Goal: Task Accomplishment & Management: Use online tool/utility

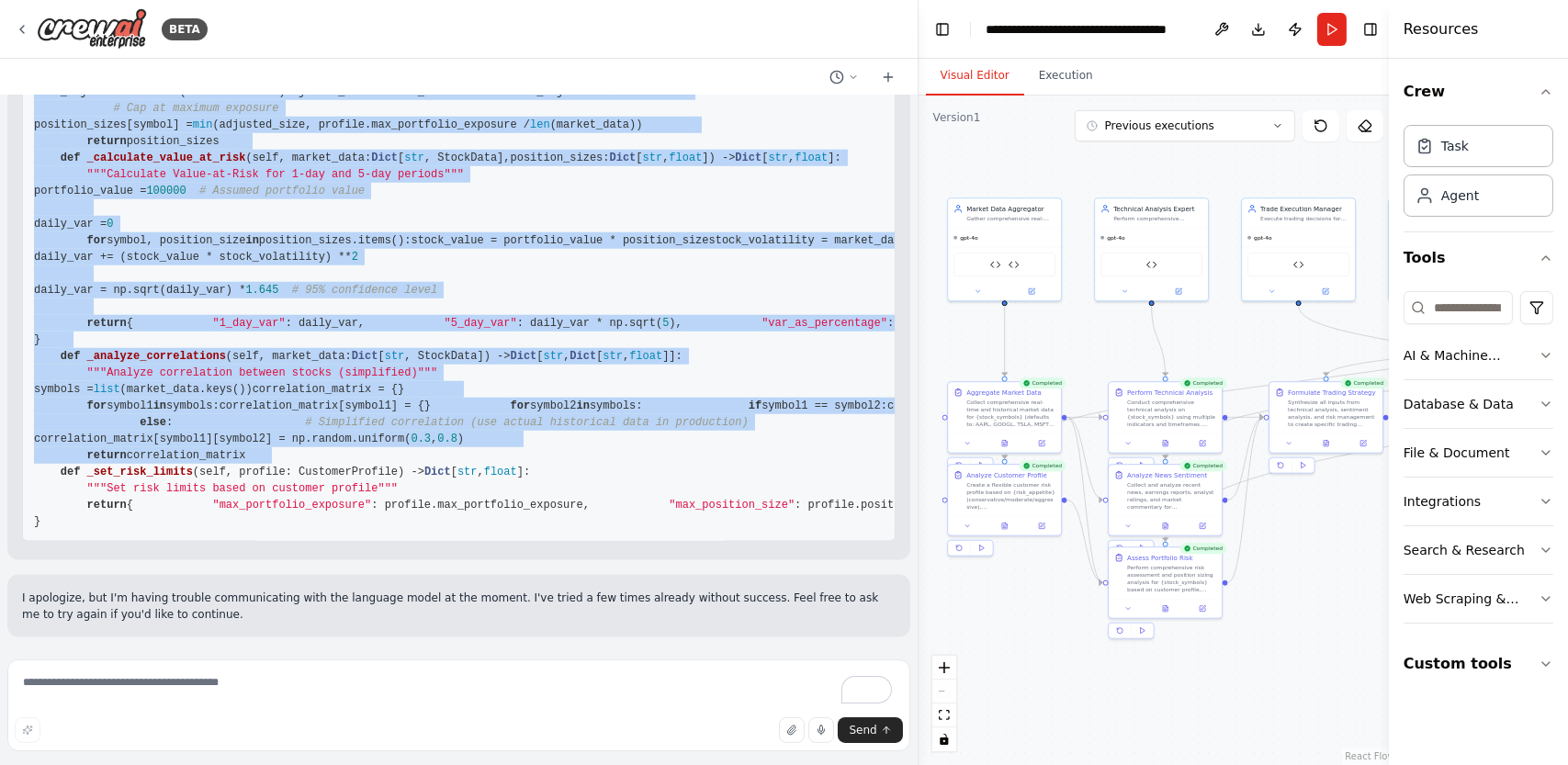
scroll to position [25800, 0]
drag, startPoint x: 35, startPoint y: 185, endPoint x: 240, endPoint y: 524, distance: 396.2
copy code "import pandas as pd import numpy as np import requests import datetime from typ…"
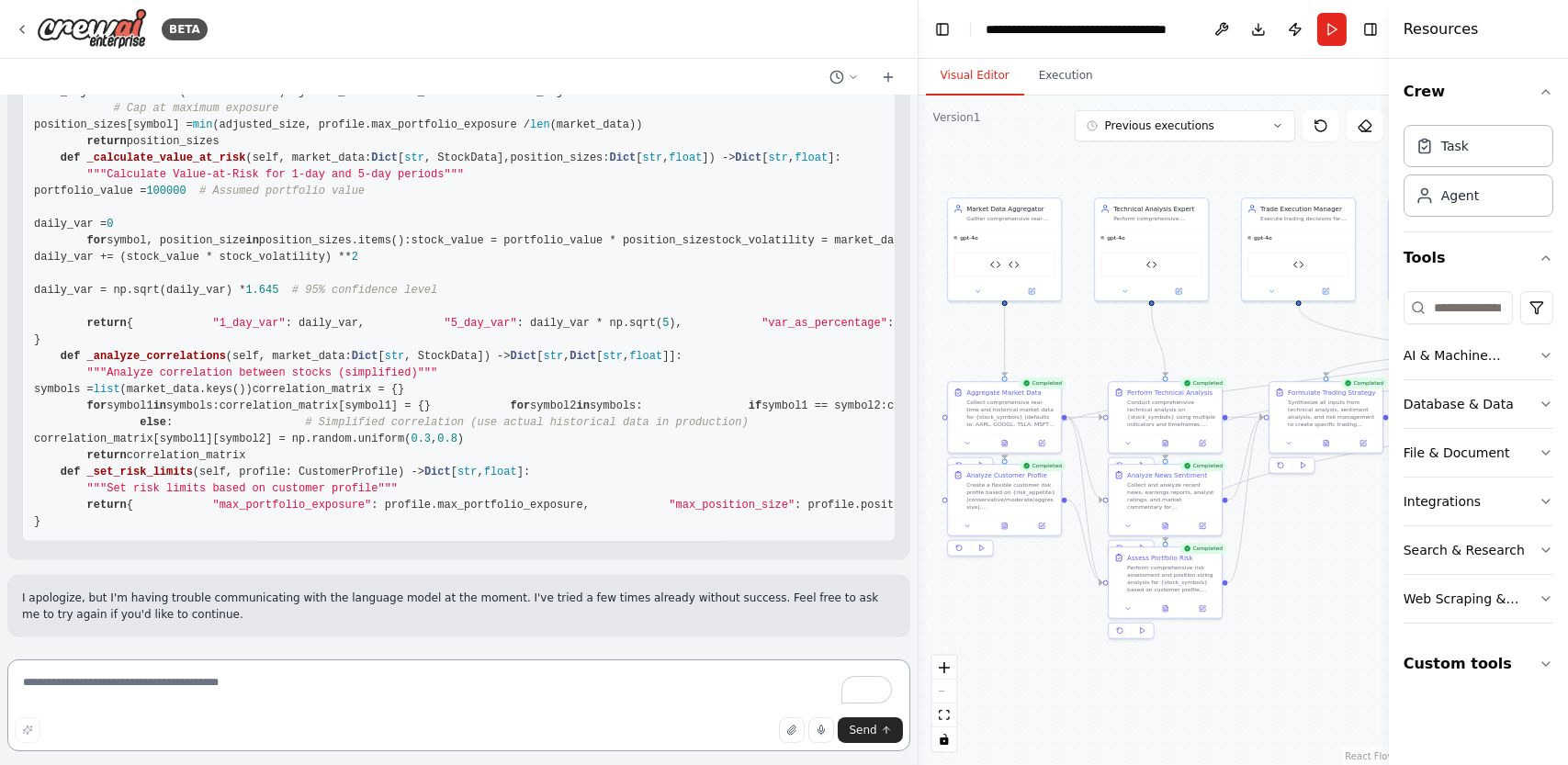
click at [362, 705] on textarea "To enrich screen reader interactions, please activate Accessibility in Grammarl…" at bounding box center [459, 705] width 904 height 92
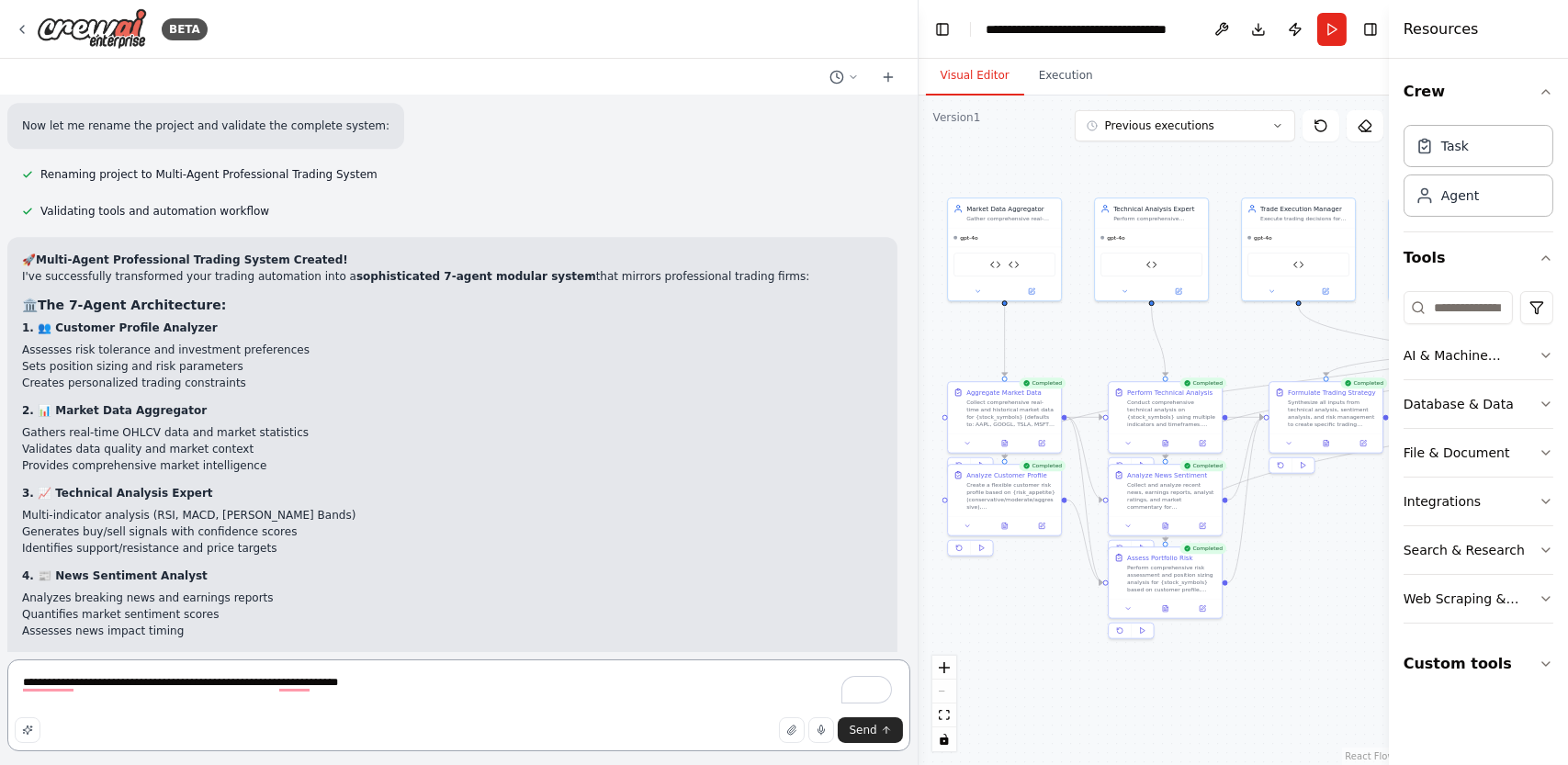
scroll to position [11288, 0]
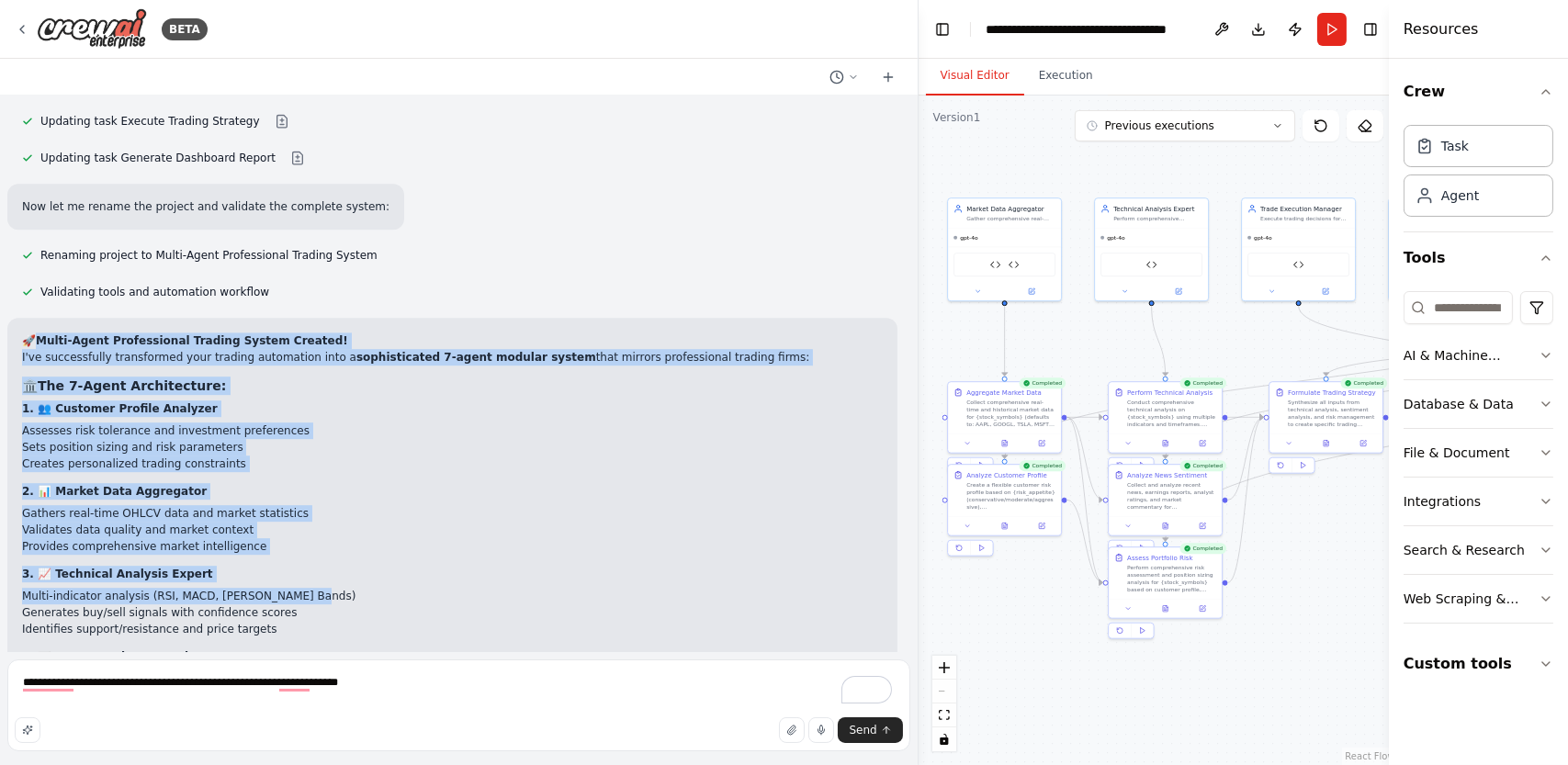
drag, startPoint x: 40, startPoint y: 243, endPoint x: 319, endPoint y: 503, distance: 381.4
click at [319, 503] on div "🚀 Multi-Agent Professional Trading System Created! I've successfully transforme…" at bounding box center [452, 748] width 861 height 832
click at [517, 587] on li "Multi-indicator analysis (RSI, MACD, [PERSON_NAME] Bands)" at bounding box center [452, 595] width 861 height 16
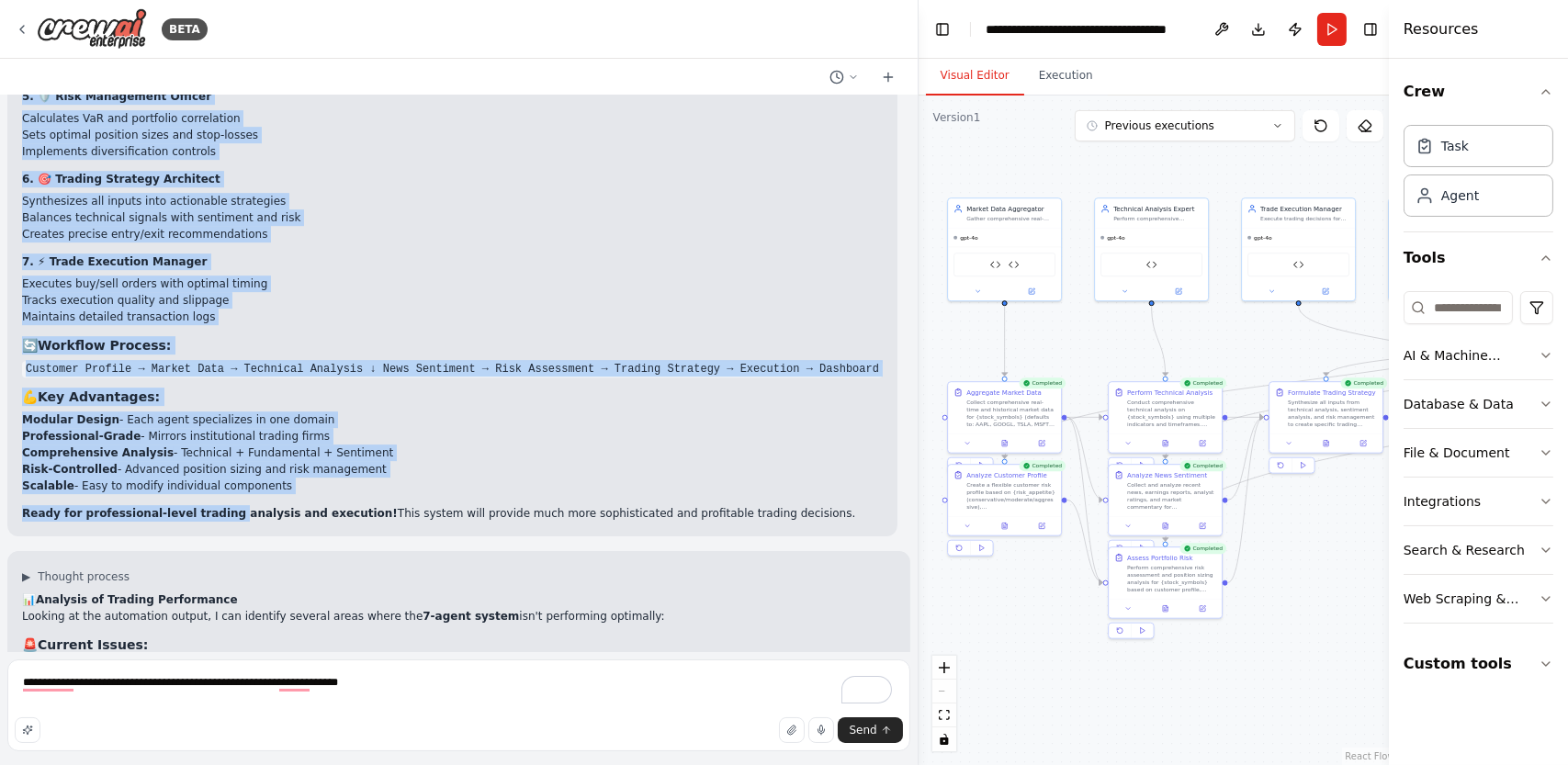
scroll to position [12022, 0]
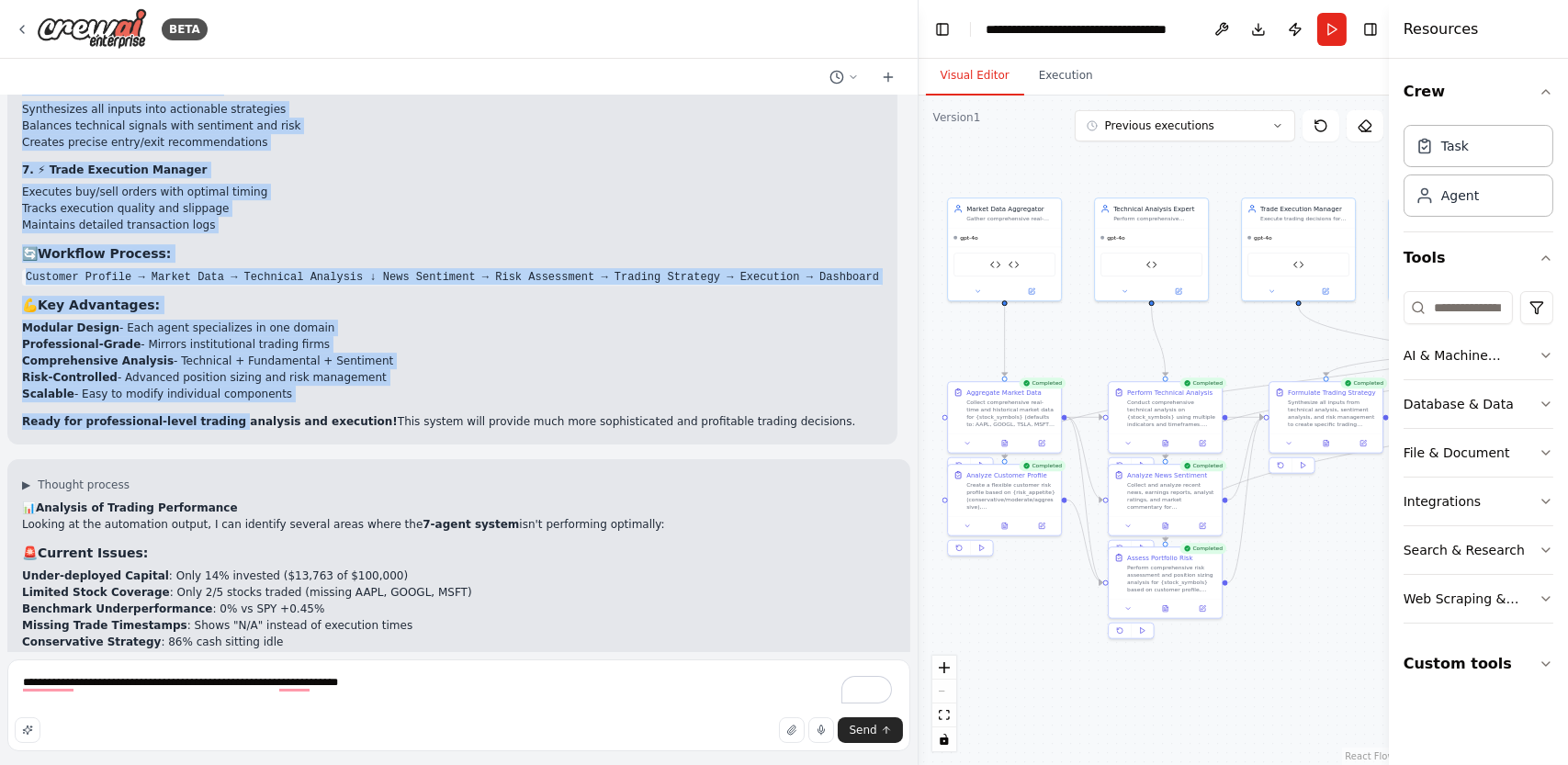
drag, startPoint x: 43, startPoint y: 288, endPoint x: 479, endPoint y: 288, distance: 436.0
click at [479, 288] on div "🚀 Multi-Agent Professional Trading System Created! I've successfully transforme…" at bounding box center [452, 13] width 861 height 832
copy div "Lor 4-Ipsum Dolorsitamet: 4. 👥 Consecte Adipisc Elitsedd Eiusmodt inci utlabore…"
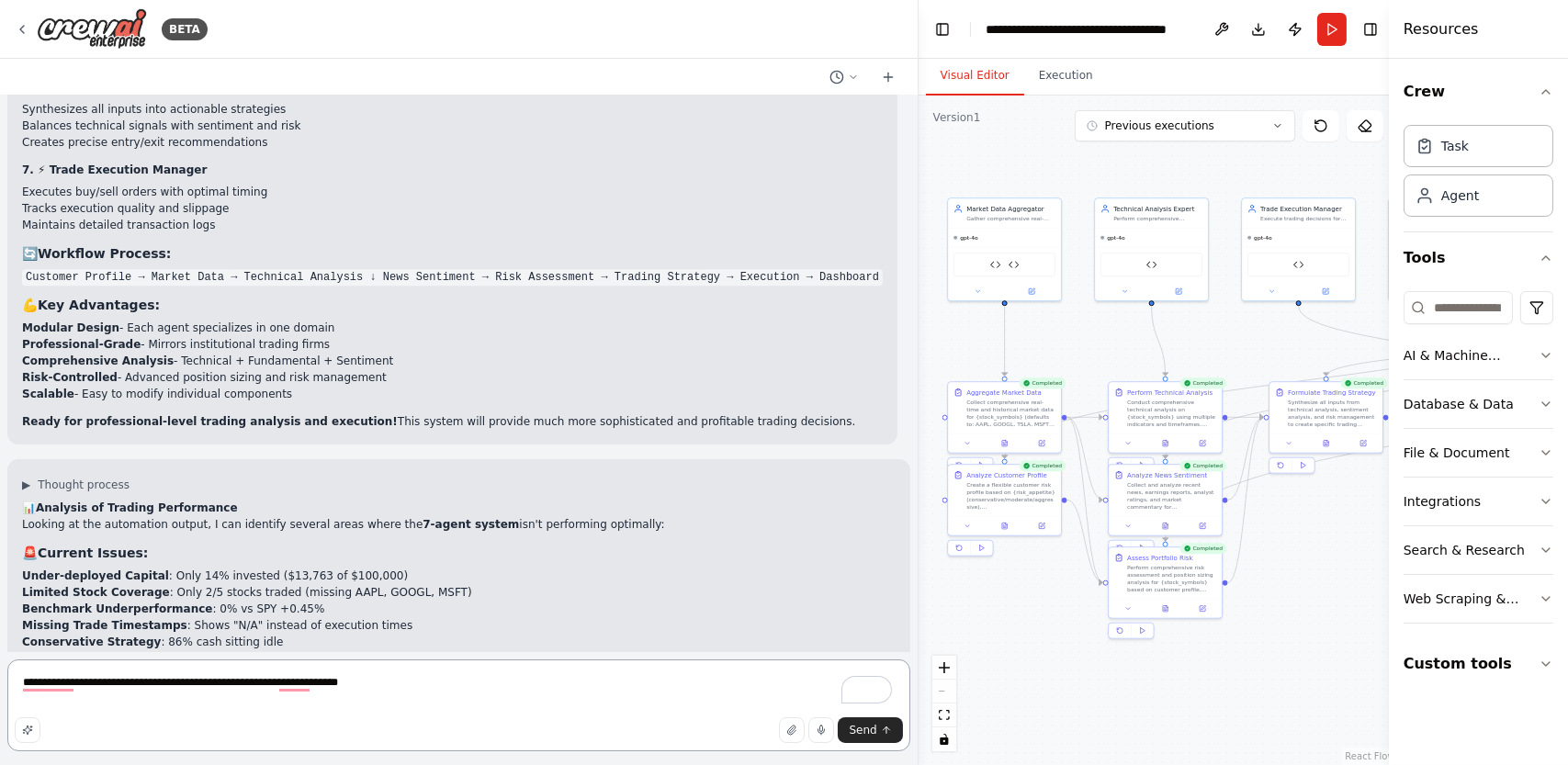
click at [392, 688] on textarea "**********" at bounding box center [459, 705] width 904 height 92
paste textarea "**********"
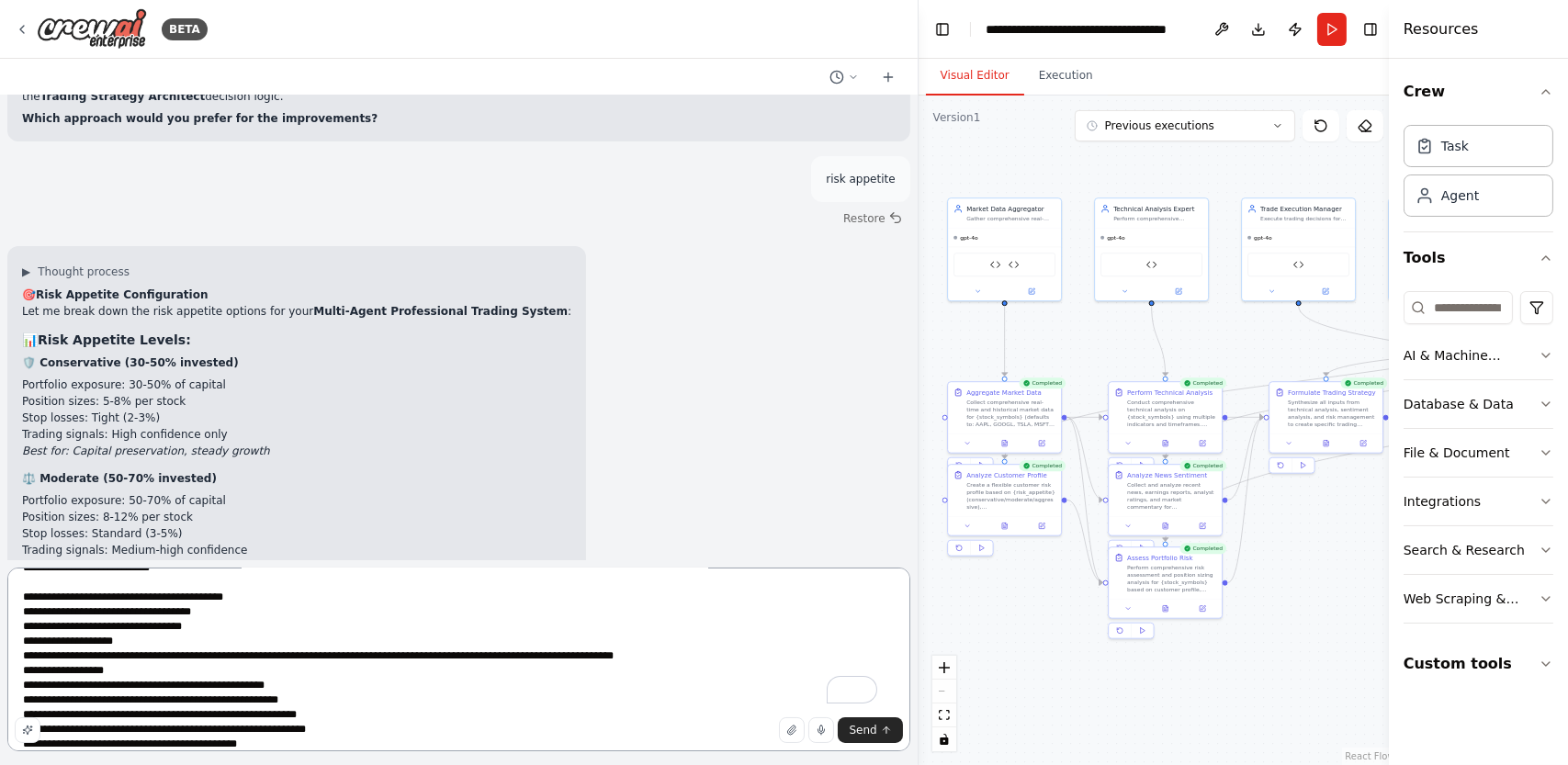
scroll to position [13033, 0]
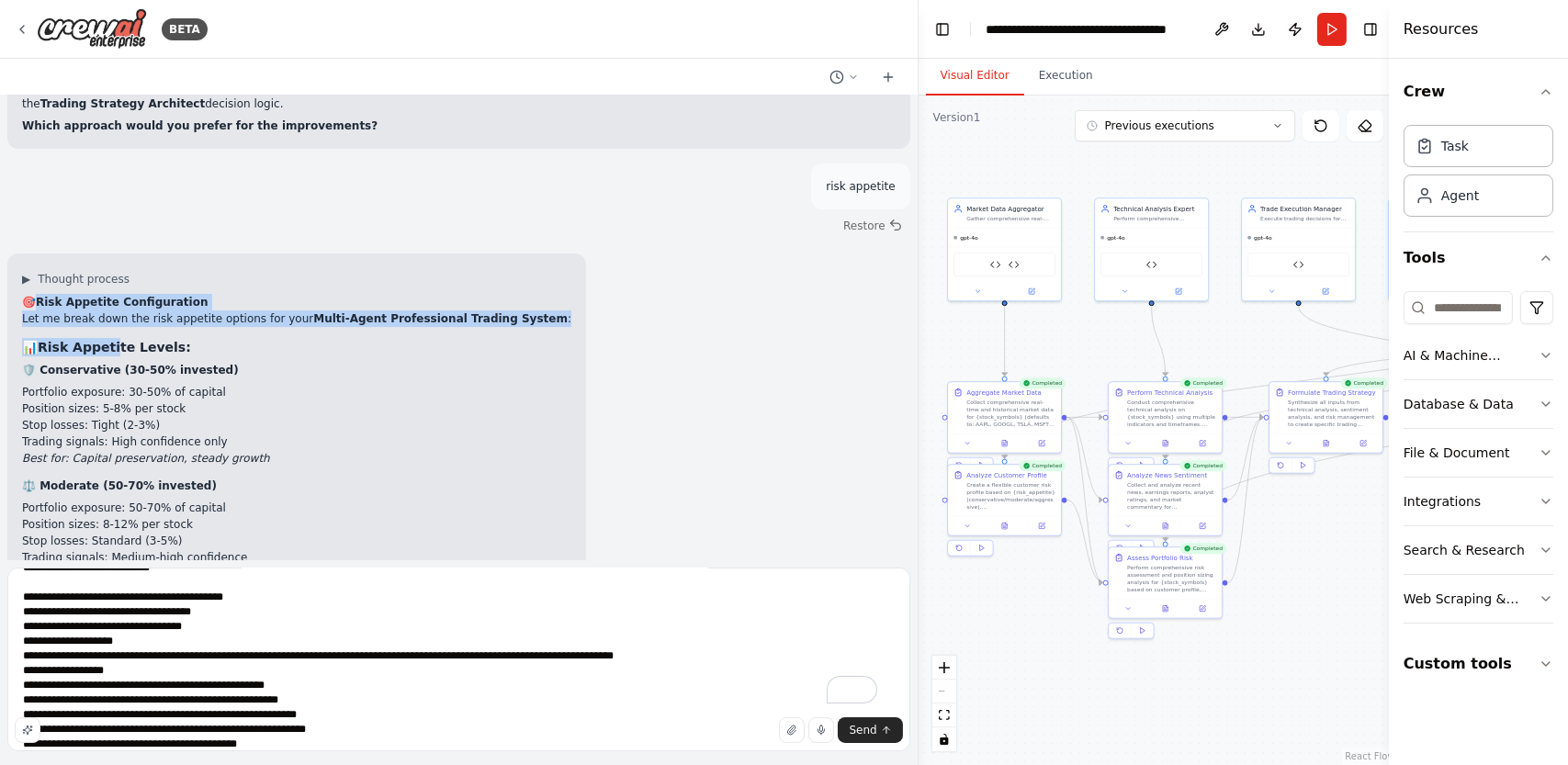
drag, startPoint x: 41, startPoint y: 185, endPoint x: 117, endPoint y: 233, distance: 89.9
click at [117, 294] on div "🎯 Risk Appetite Configuration Let me break down the risk appetite options for y…" at bounding box center [297, 580] width 549 height 573
click at [299, 338] on h3 "📊 Risk Appetite Levels:" at bounding box center [297, 347] width 549 height 18
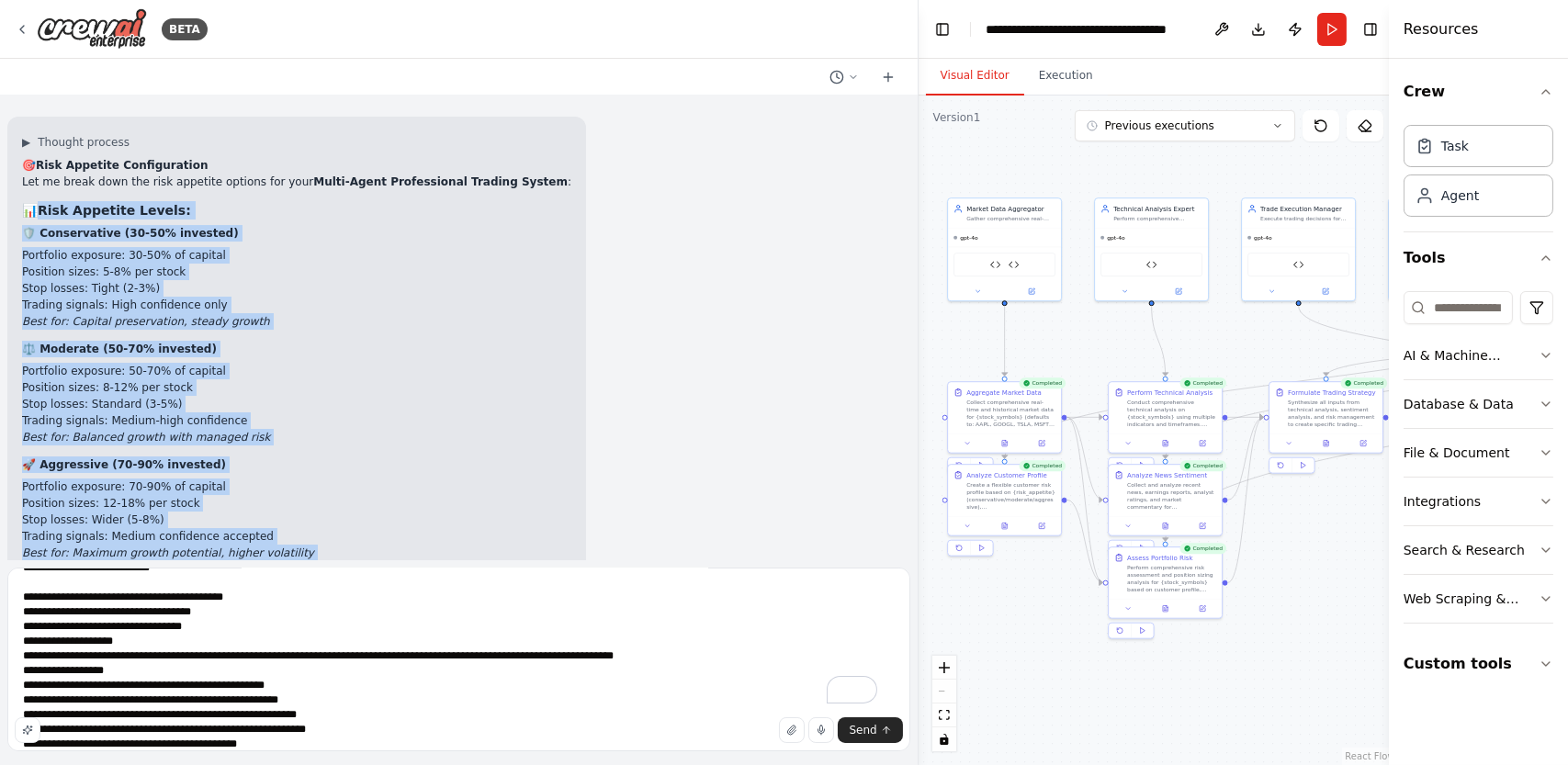
drag, startPoint x: 44, startPoint y: 232, endPoint x: 203, endPoint y: 357, distance: 202.3
click at [203, 357] on div "🎯 Risk Appetite Configuration Let me break down the risk appetite options for y…" at bounding box center [297, 443] width 549 height 573
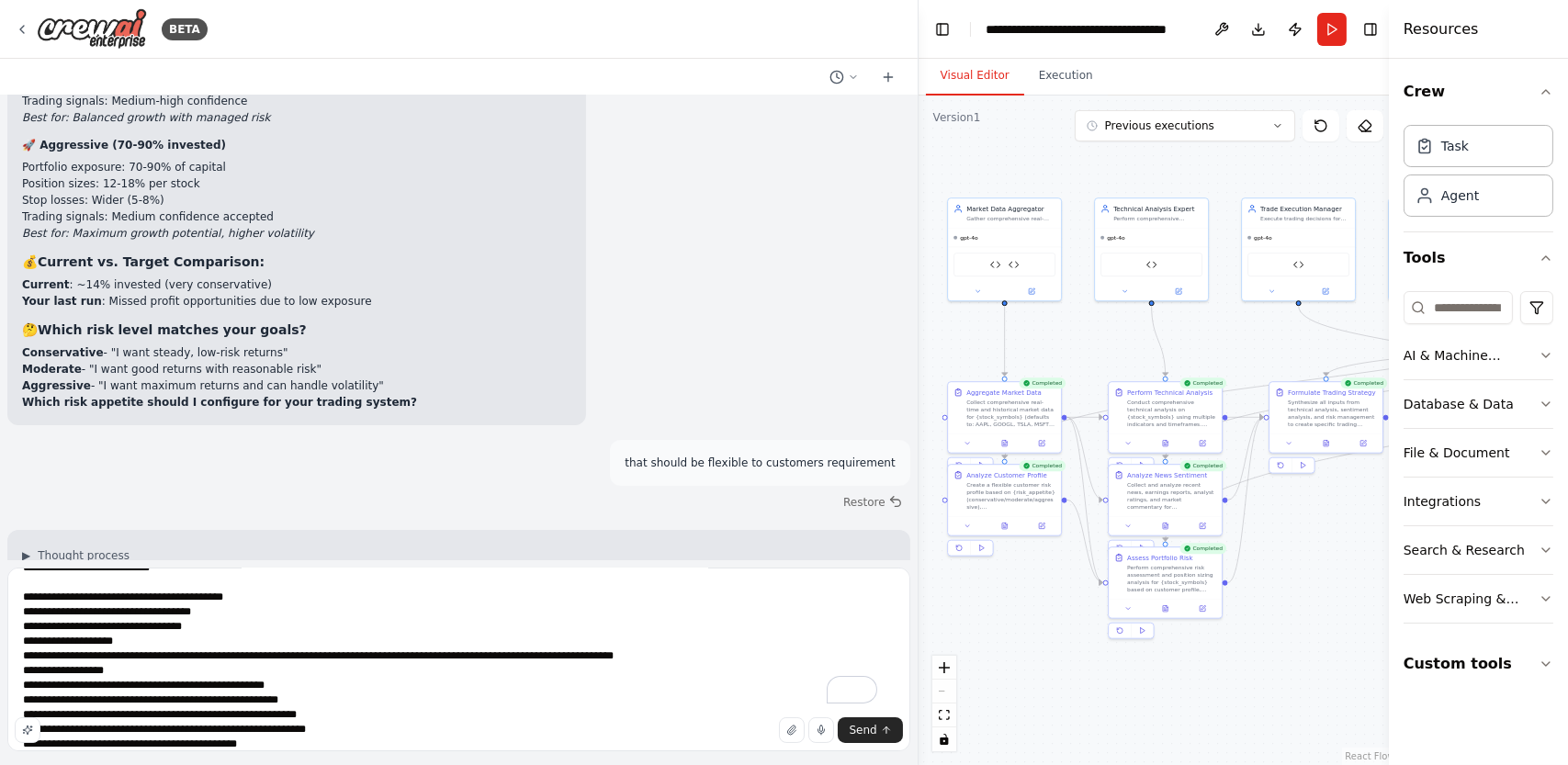
click at [194, 365] on div "Professional Multi-Stock Paper Trading Dashboard with Alpha Vantage + NewsAPI +…" at bounding box center [459, 328] width 918 height 465
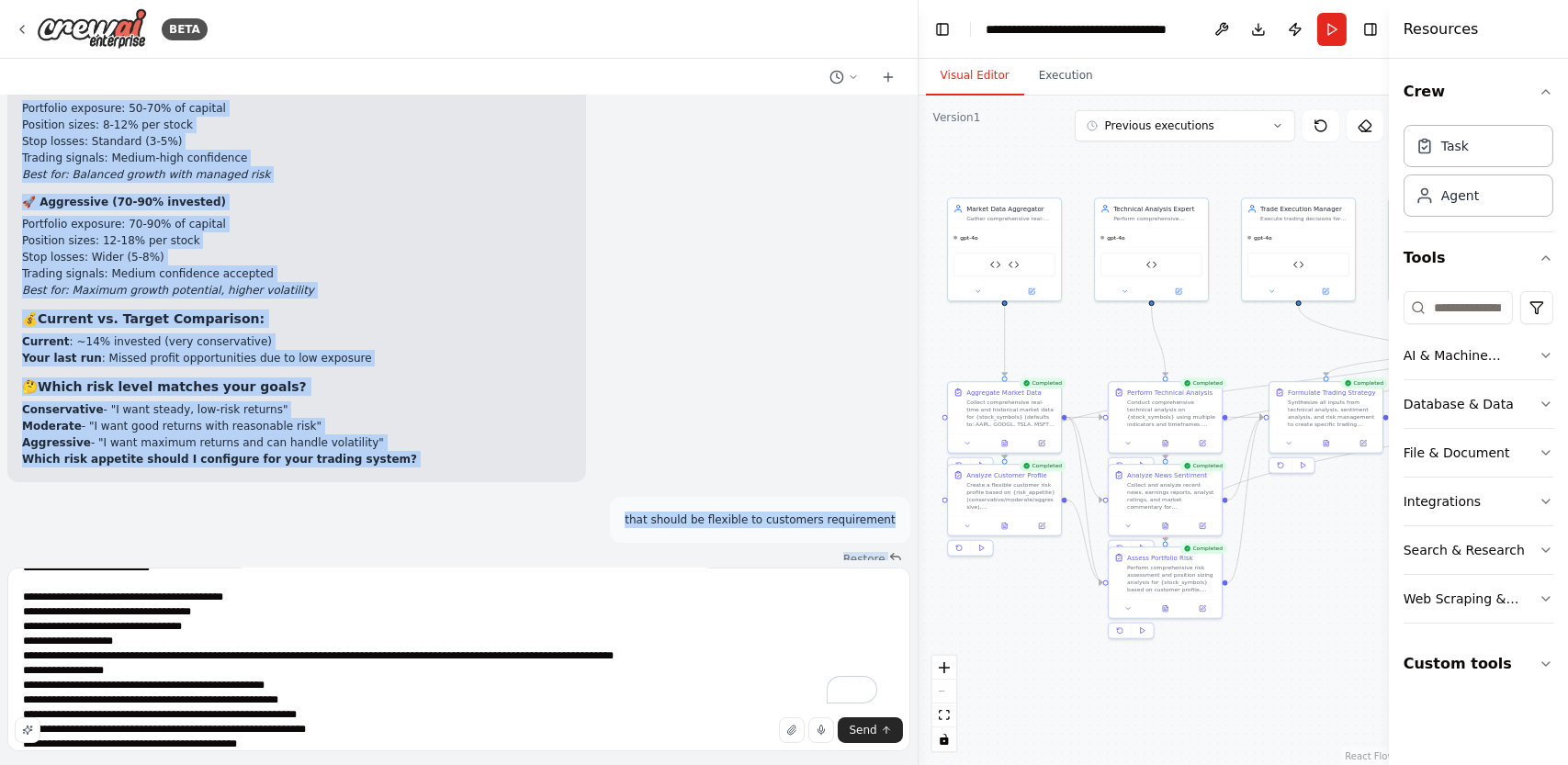
scroll to position [13492, 0]
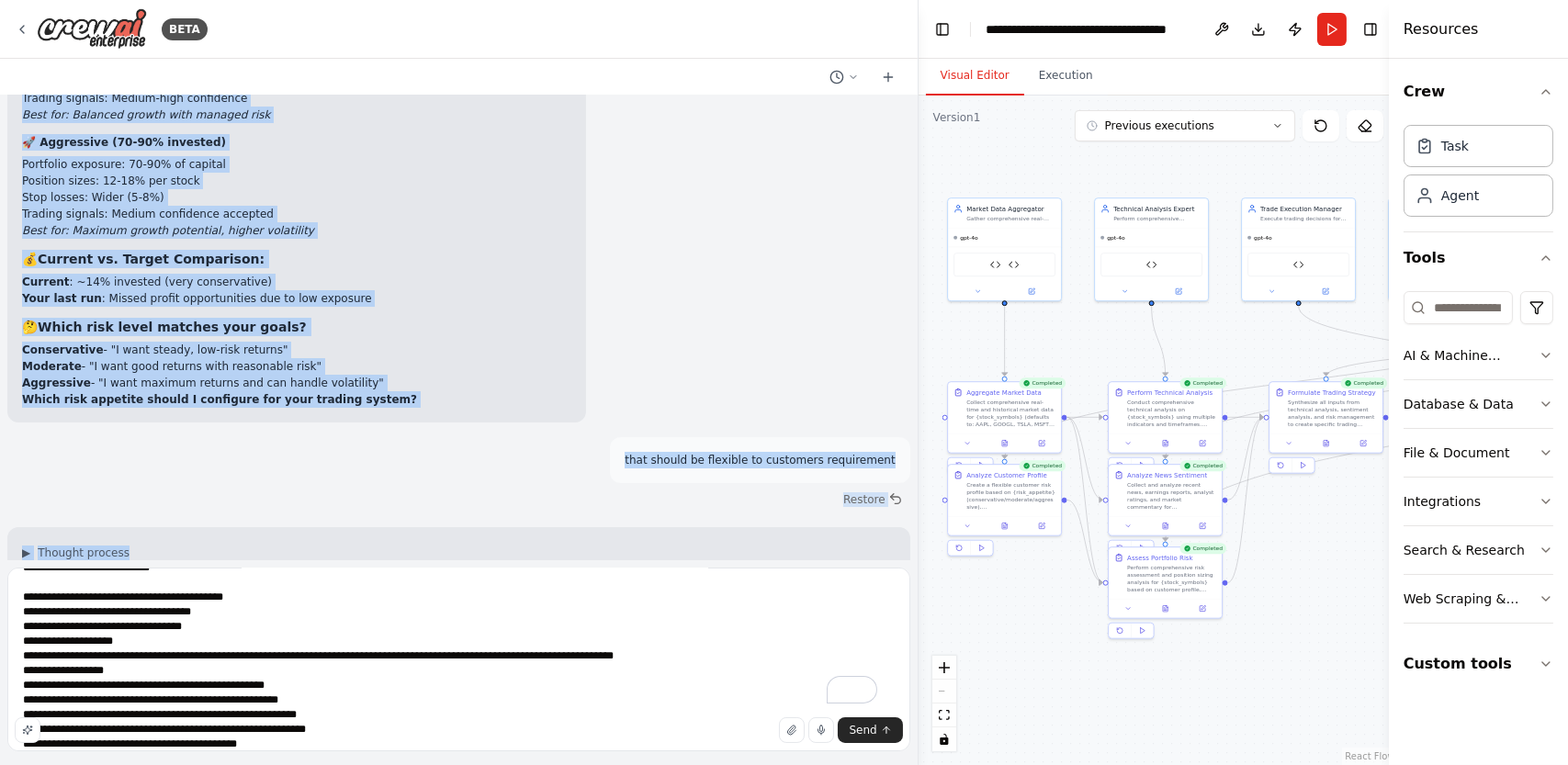
drag, startPoint x: 43, startPoint y: 324, endPoint x: 373, endPoint y: 270, distance: 334.4
click at [373, 270] on div "🎯 Risk Appetite Configuration Let me break down the risk appetite options for y…" at bounding box center [297, 121] width 549 height 573
copy div "Lore Ipsumdol Sitame: 🛡️ Consectetura (71-39% elitsedd) Eiusmodte incididu: 99-…"
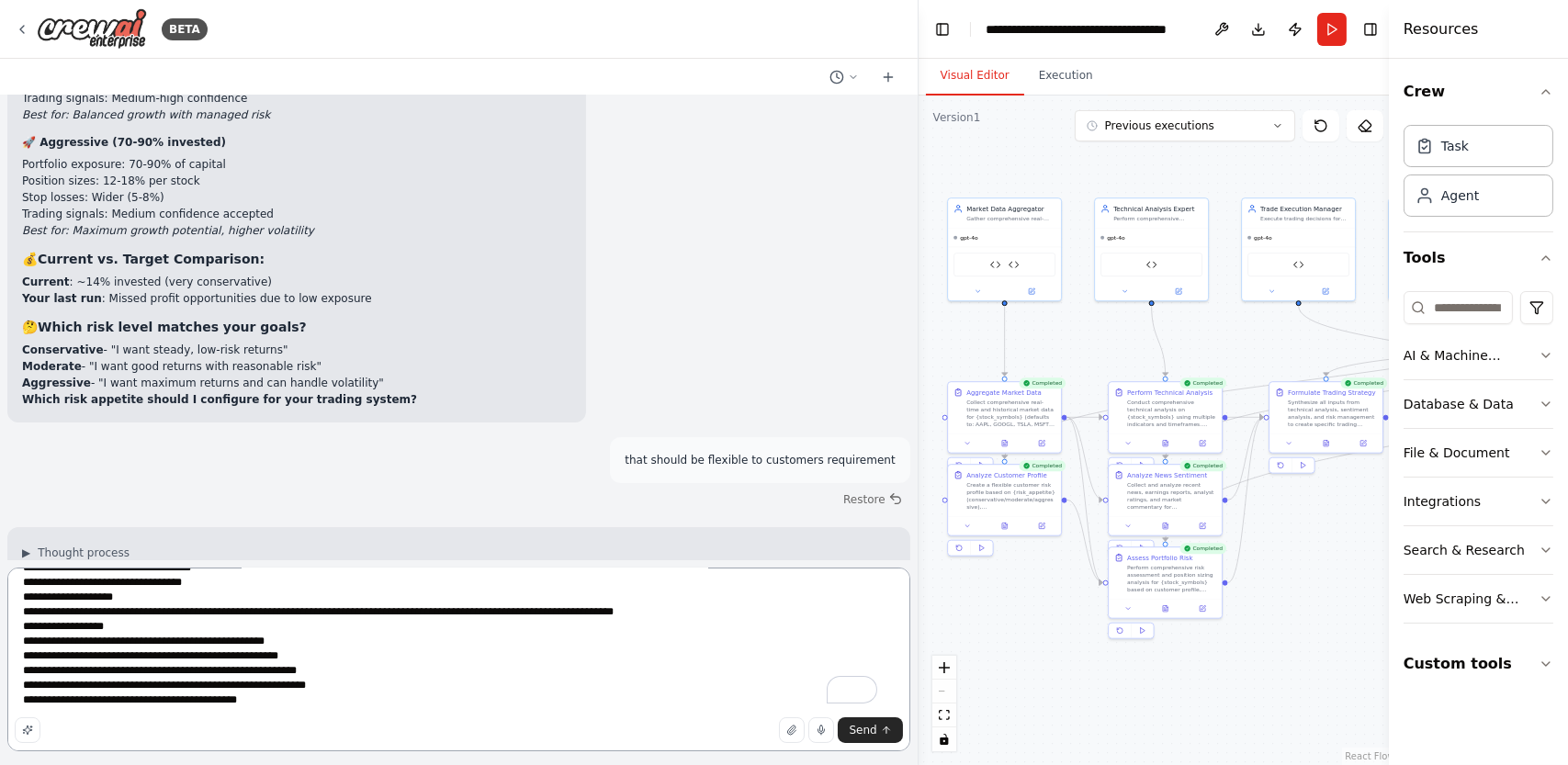
click at [295, 701] on textarea "To enrich screen reader interactions, please activate Accessibility in Grammarl…" at bounding box center [459, 658] width 904 height 183
paste textarea "**********"
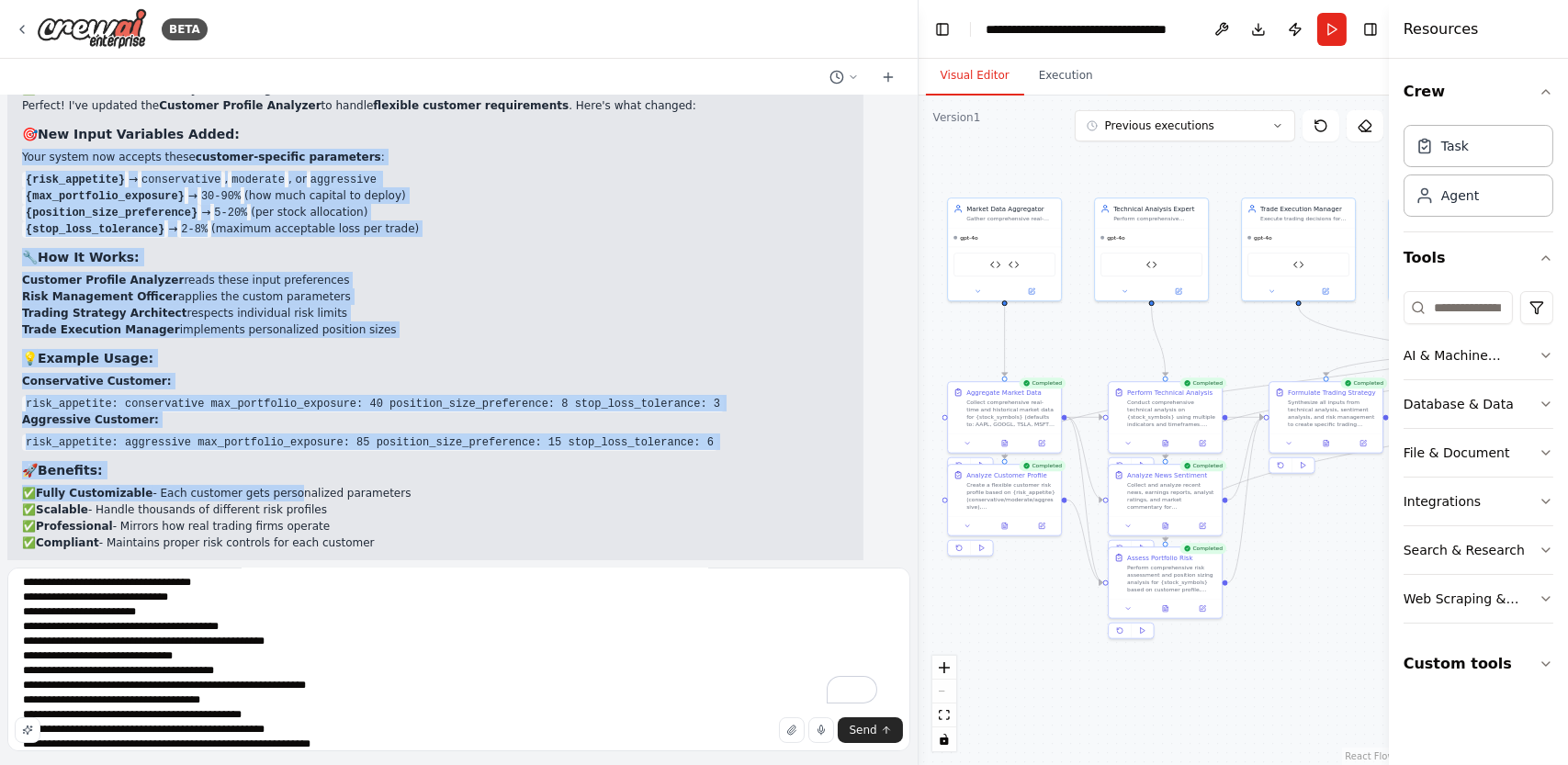
scroll to position [14410, 0]
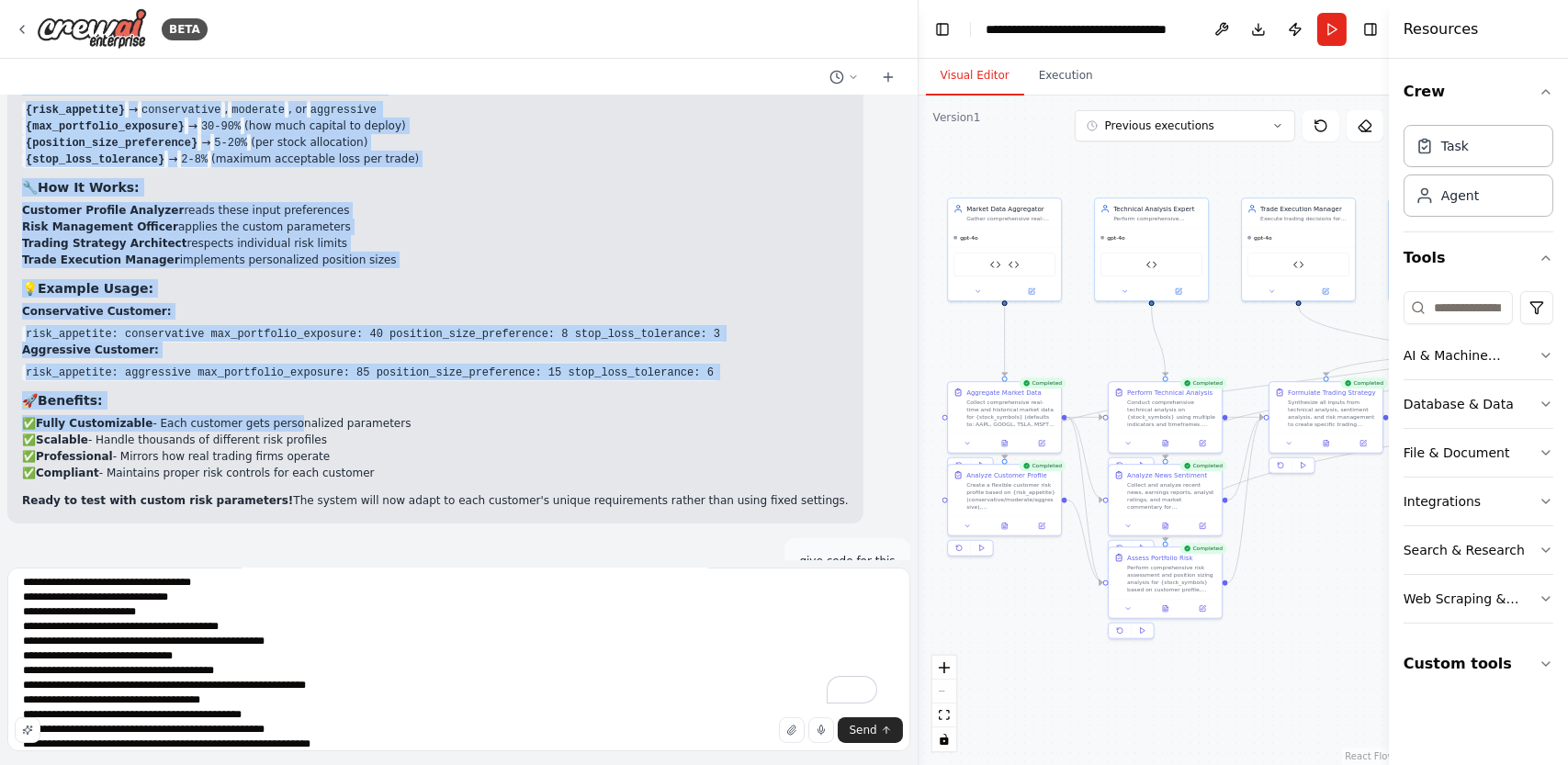
drag, startPoint x: 21, startPoint y: 139, endPoint x: 349, endPoint y: 344, distance: 386.8
click at [349, 344] on div "✅ Customer-Flexible Risk System Configured! Perfect! I've updated the Customer …" at bounding box center [436, 259] width 856 height 527
copy div "Lore ipsumd sit ametcon adipi elitsedd-eiusmodt incididunt : {utla_etdolore} → …"
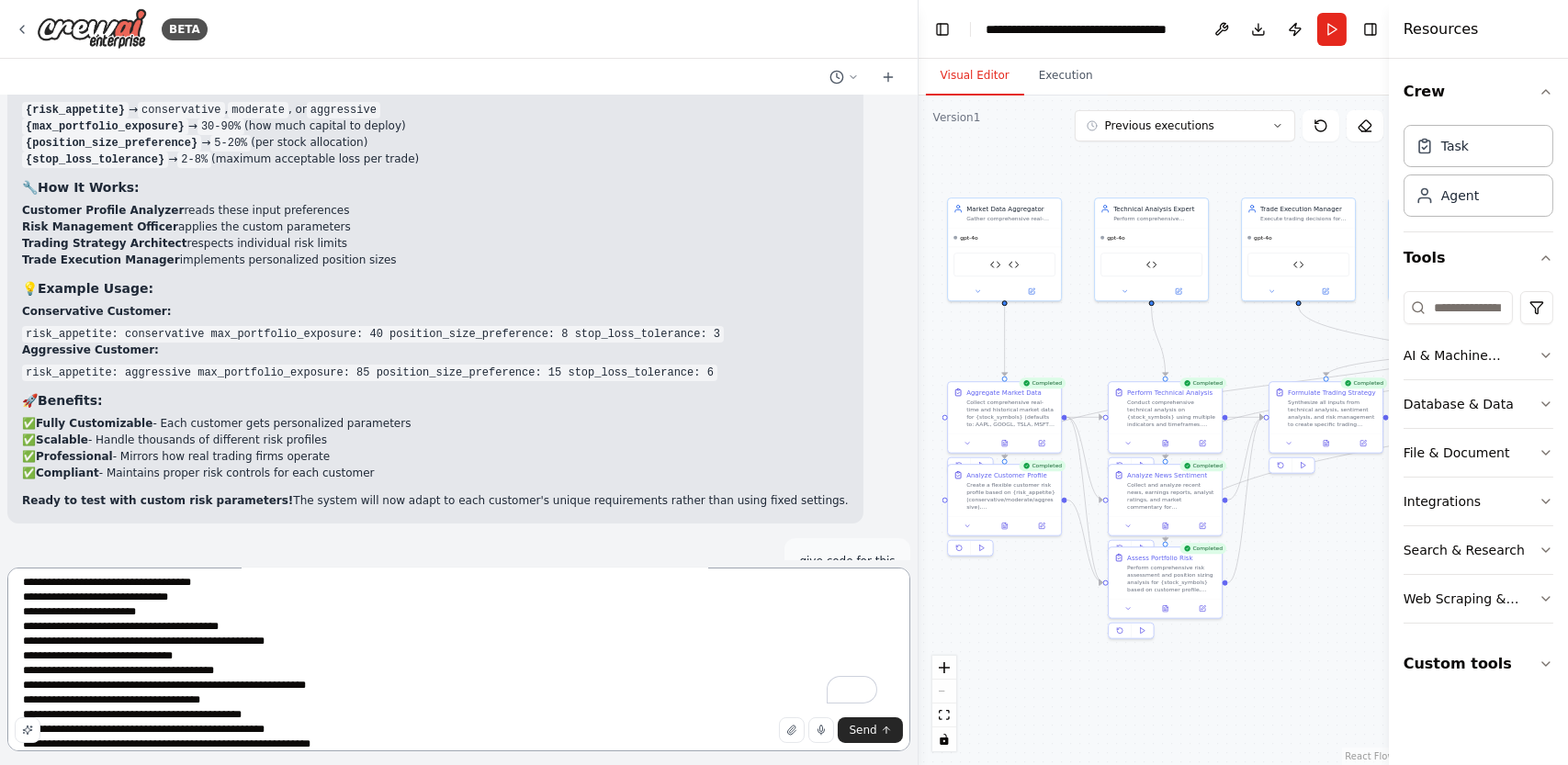
click at [372, 744] on textarea "To enrich screen reader interactions, please activate Accessibility in Grammarl…" at bounding box center [459, 658] width 904 height 183
paste textarea "**********"
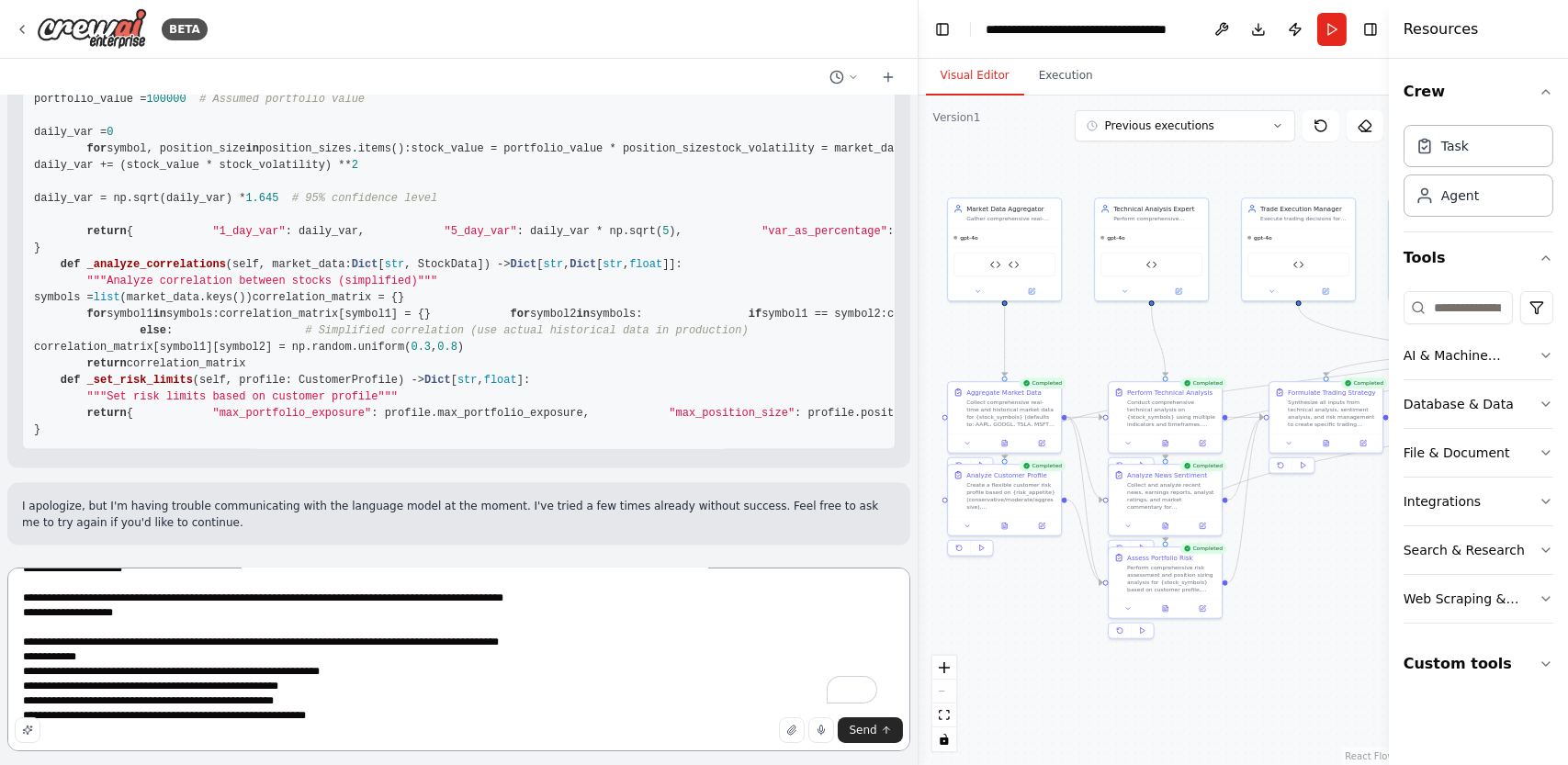
scroll to position [1257, 0]
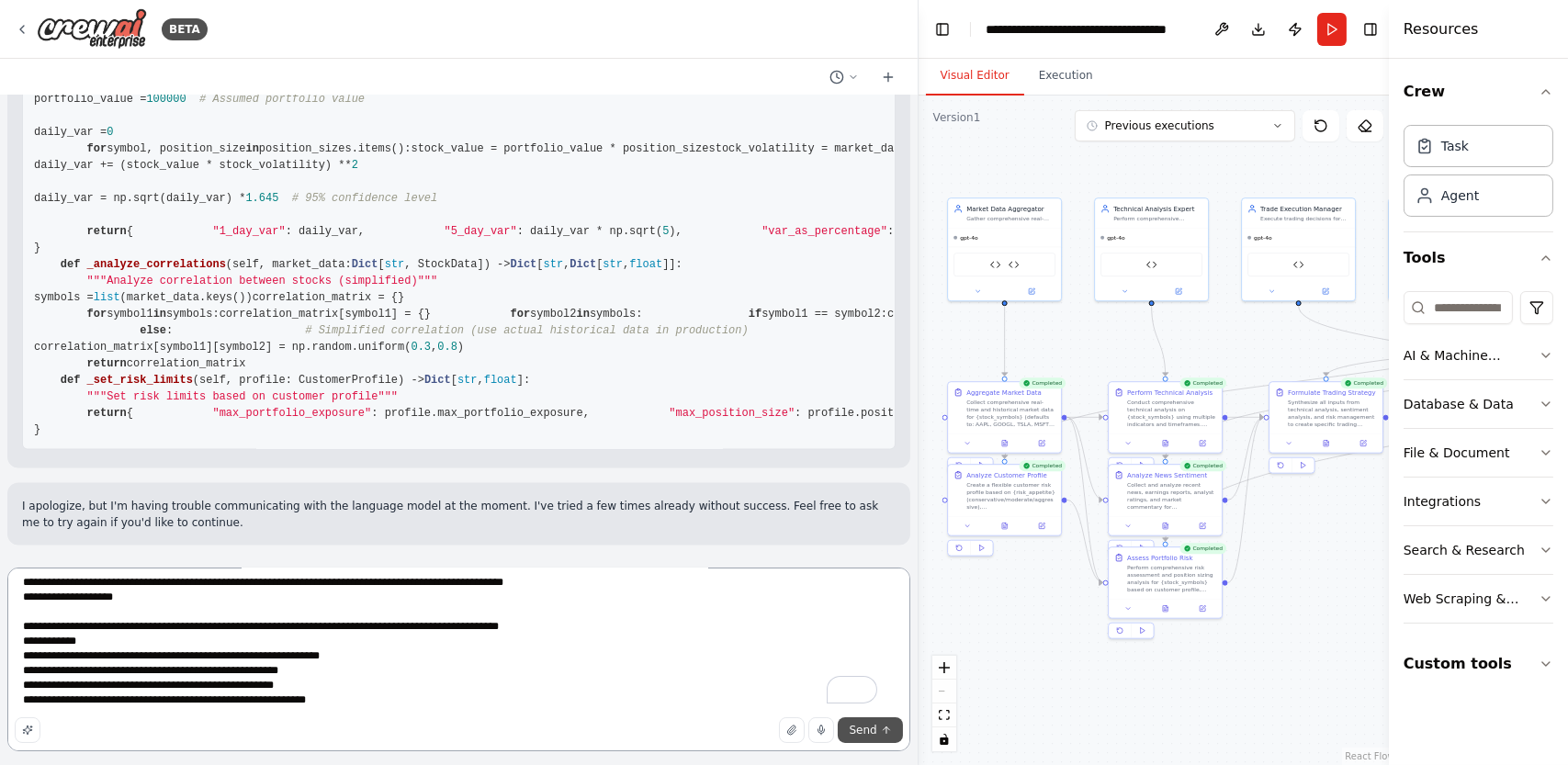
type textarea "**********"
click at [872, 734] on span "Send" at bounding box center [862, 729] width 28 height 14
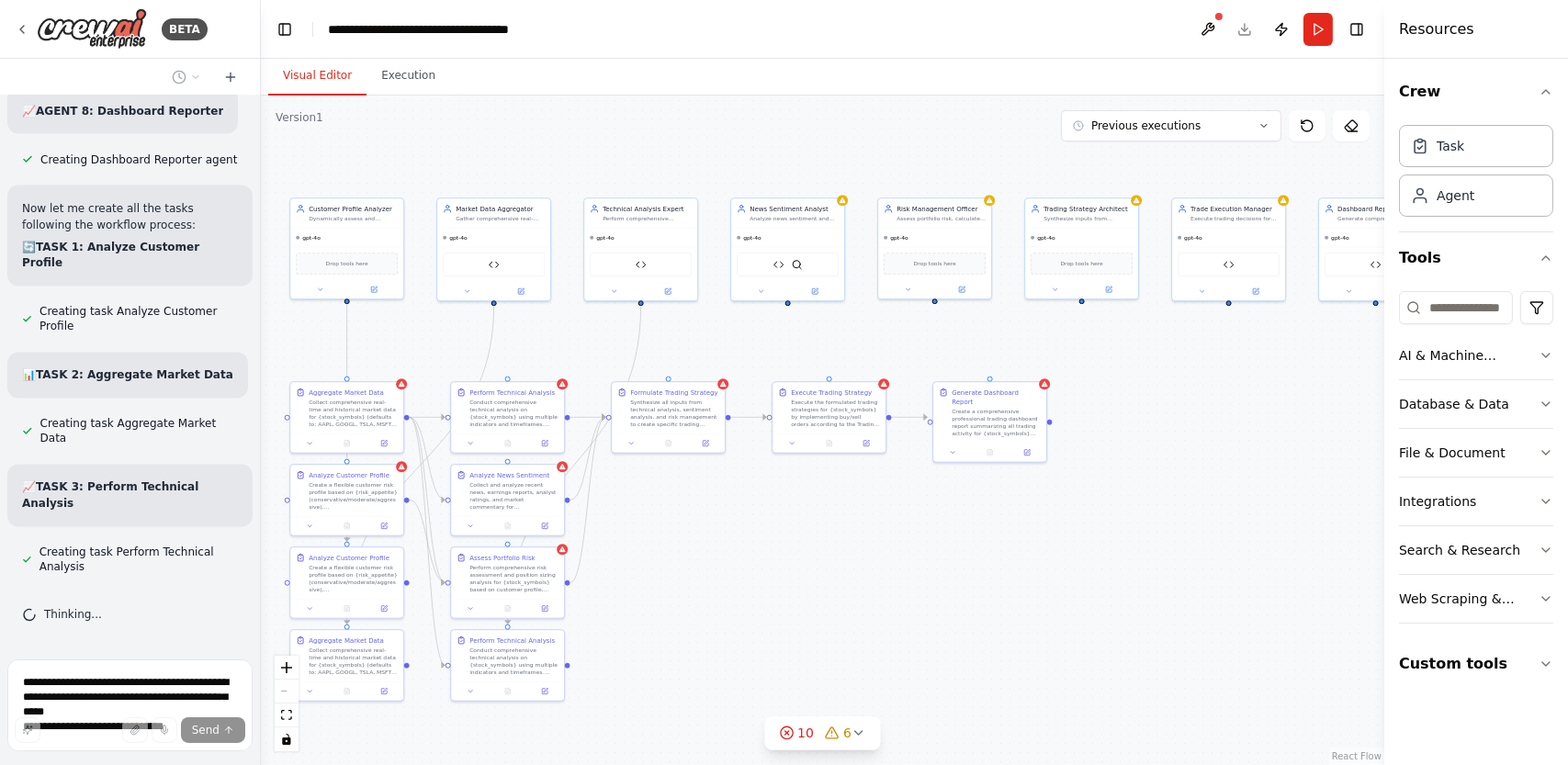
scroll to position [39973, 0]
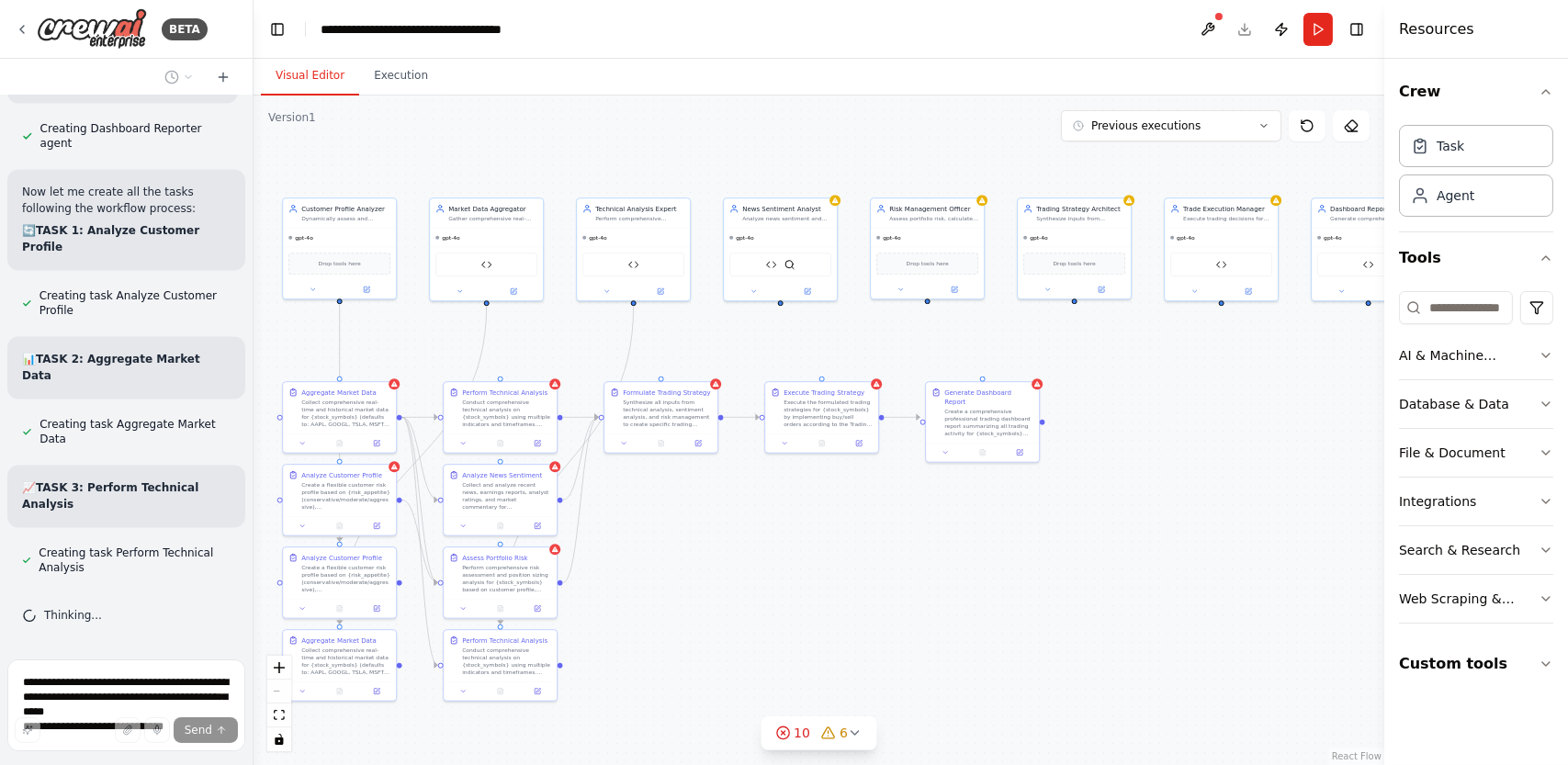
drag, startPoint x: 918, startPoint y: 422, endPoint x: 253, endPoint y: 434, distance: 665.1
click at [253, 434] on div "BETA Professional Multi-Stock Paper Trading Dashboard with Alpha Vantage + News…" at bounding box center [784, 382] width 1568 height 765
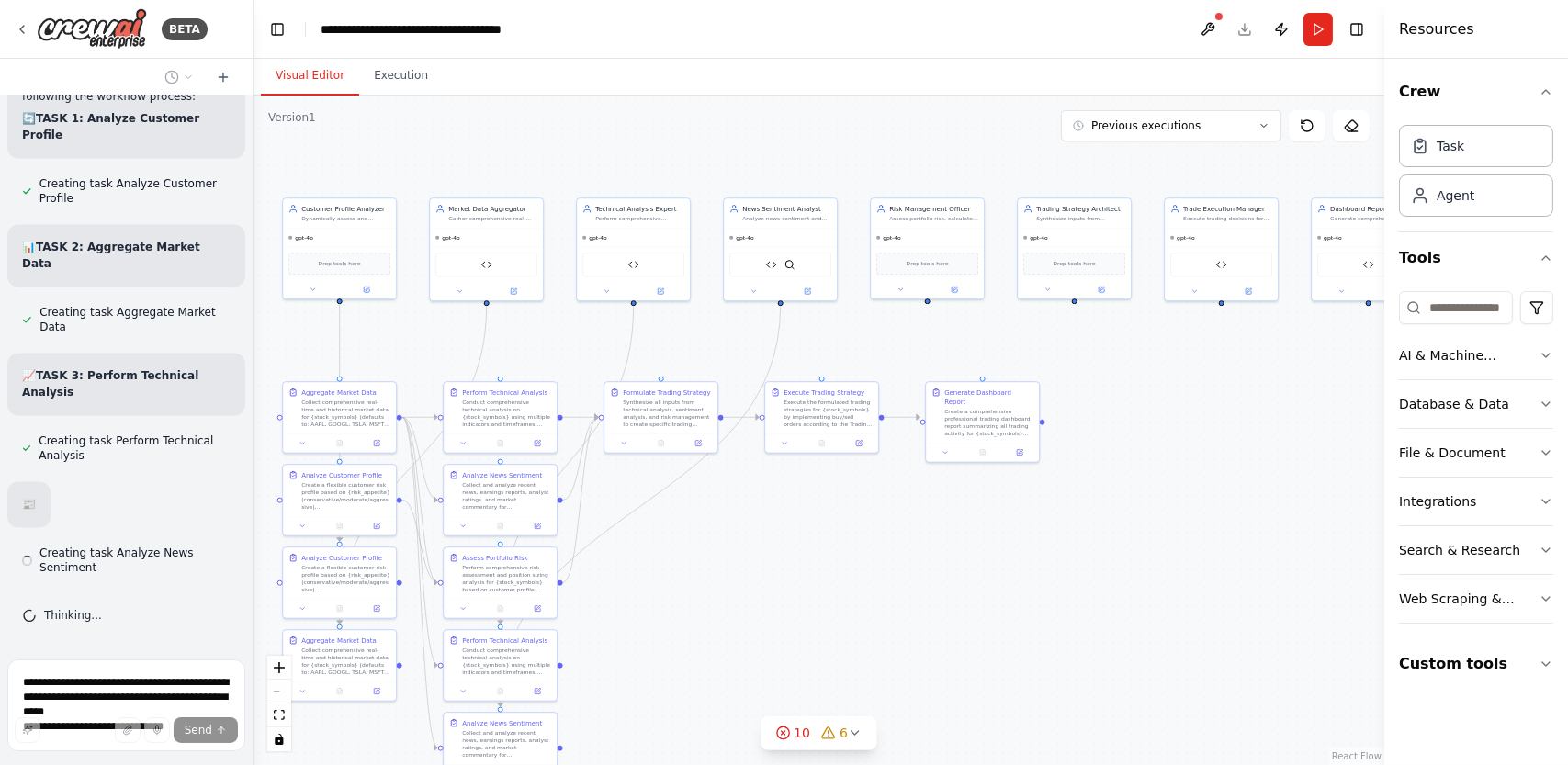
scroll to position [40194, 0]
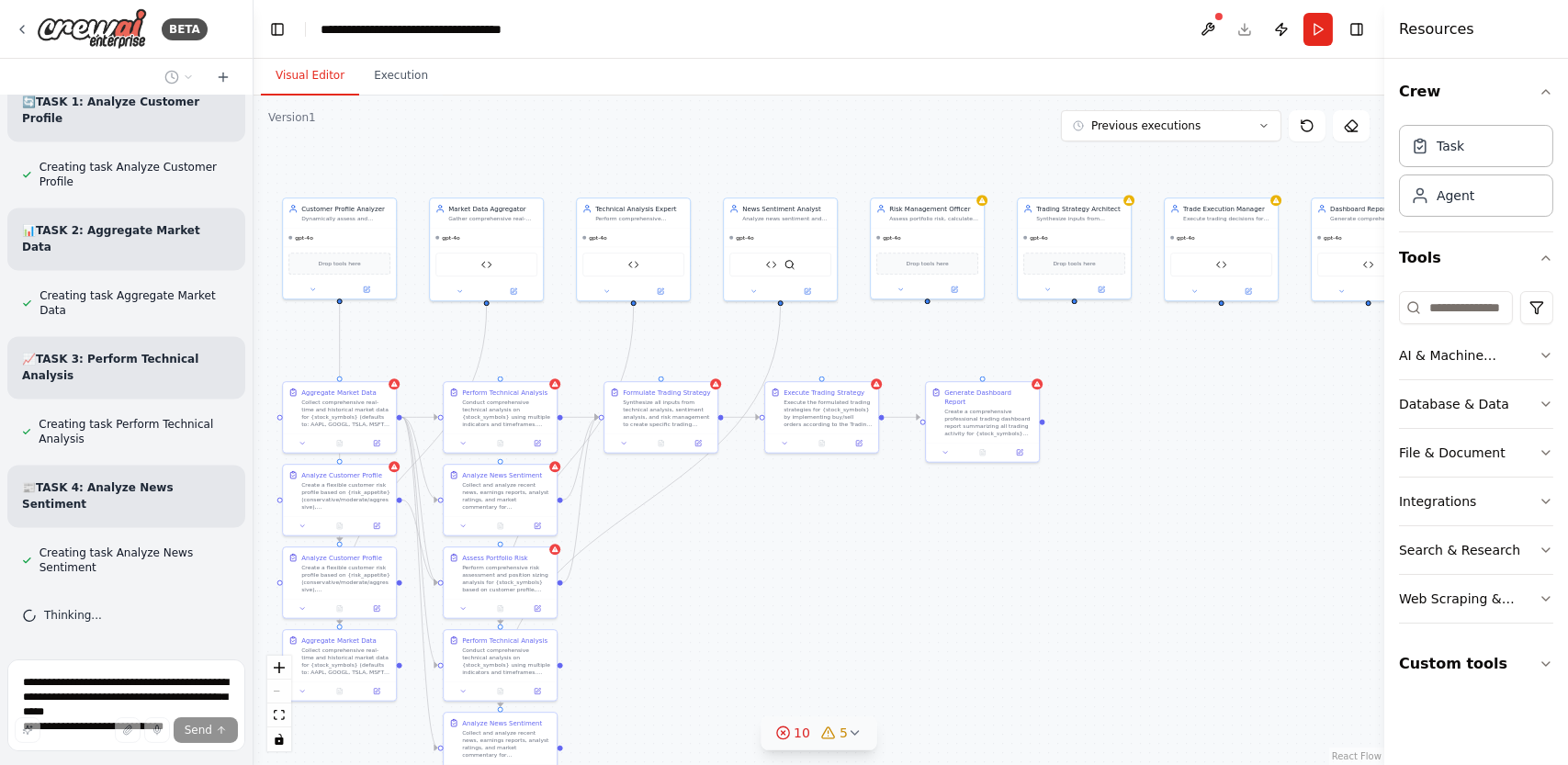
click at [853, 730] on icon at bounding box center [855, 732] width 14 height 14
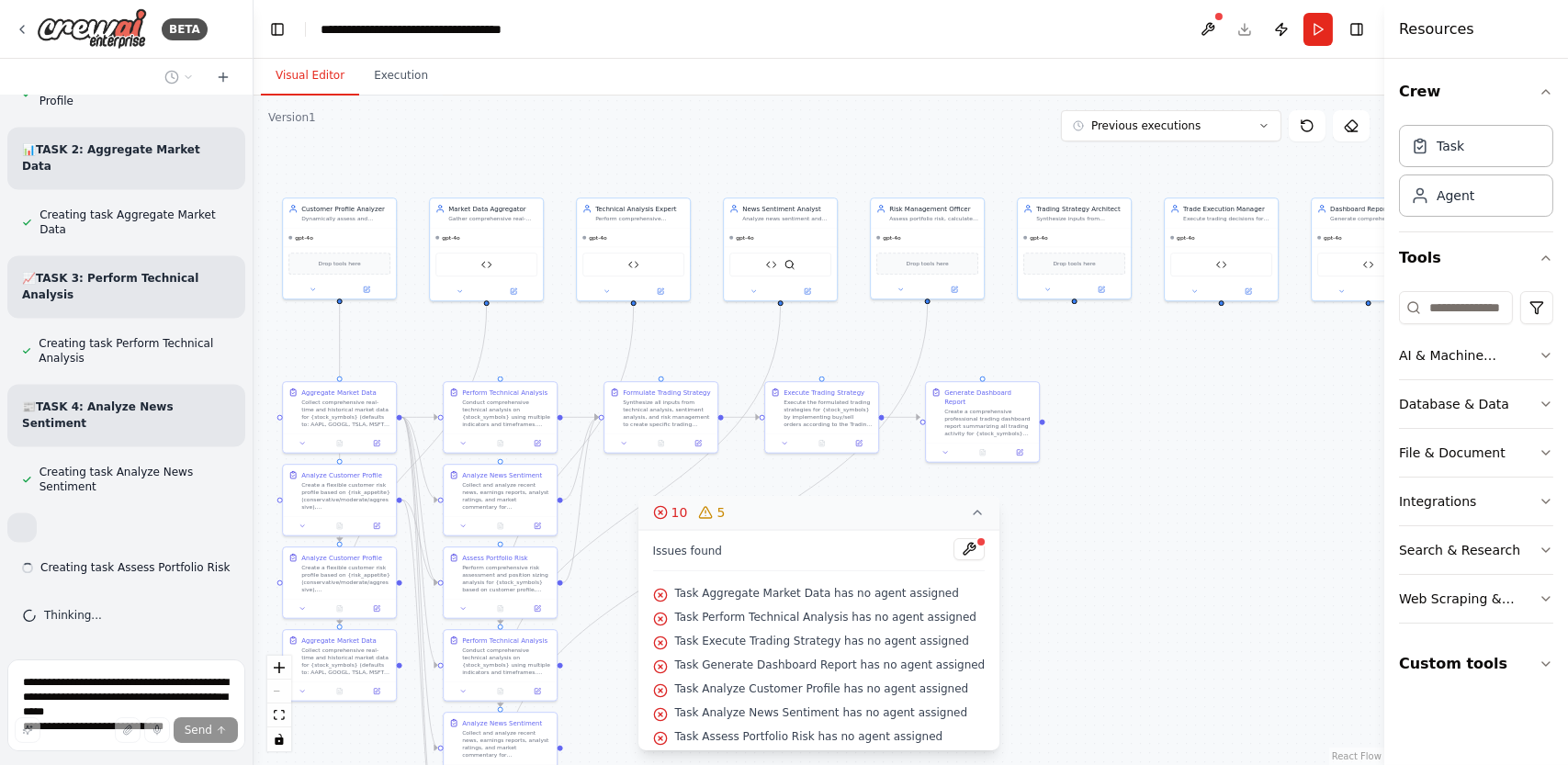
scroll to position [40291, 0]
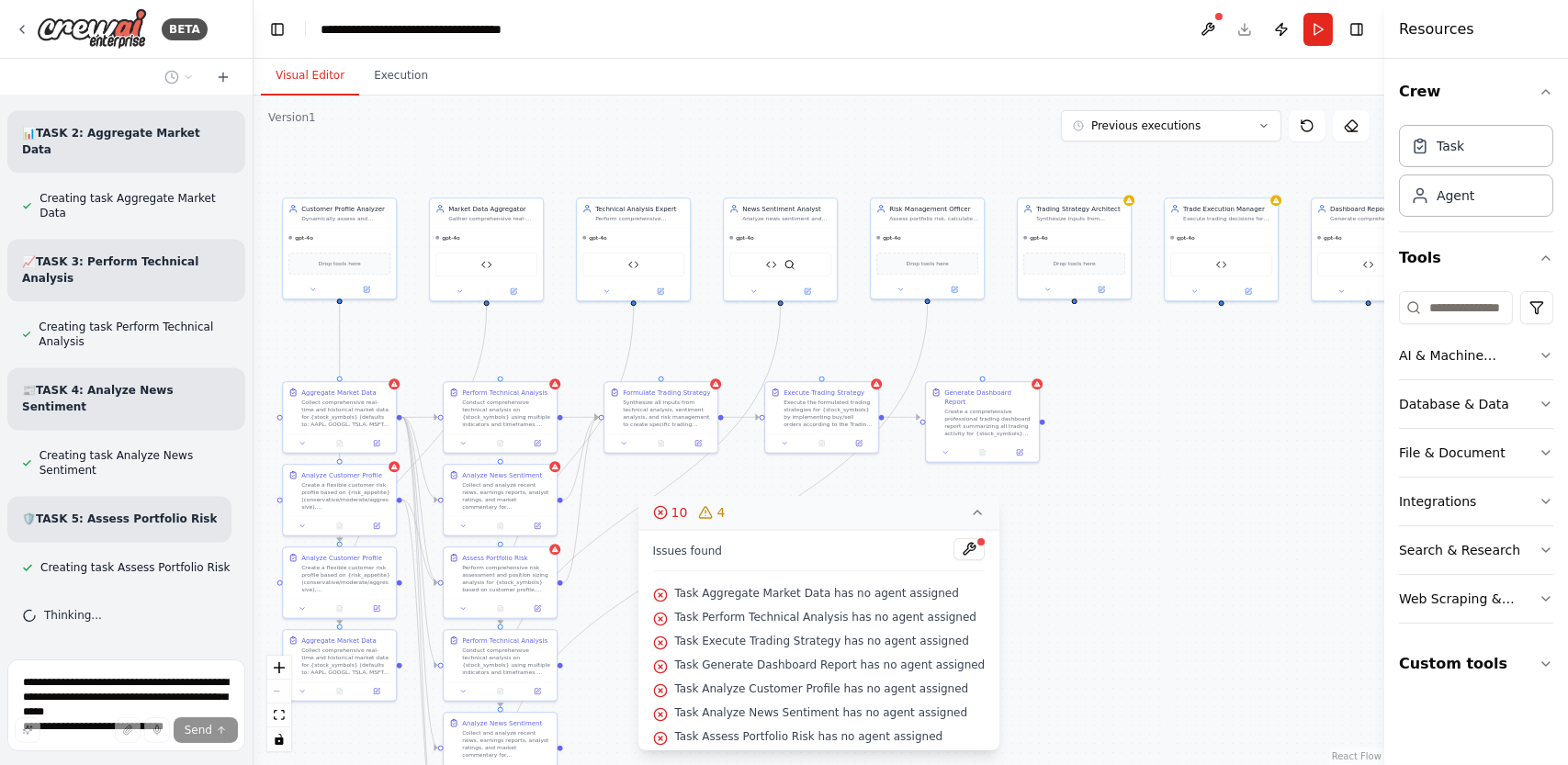
click at [971, 508] on icon at bounding box center [977, 512] width 14 height 14
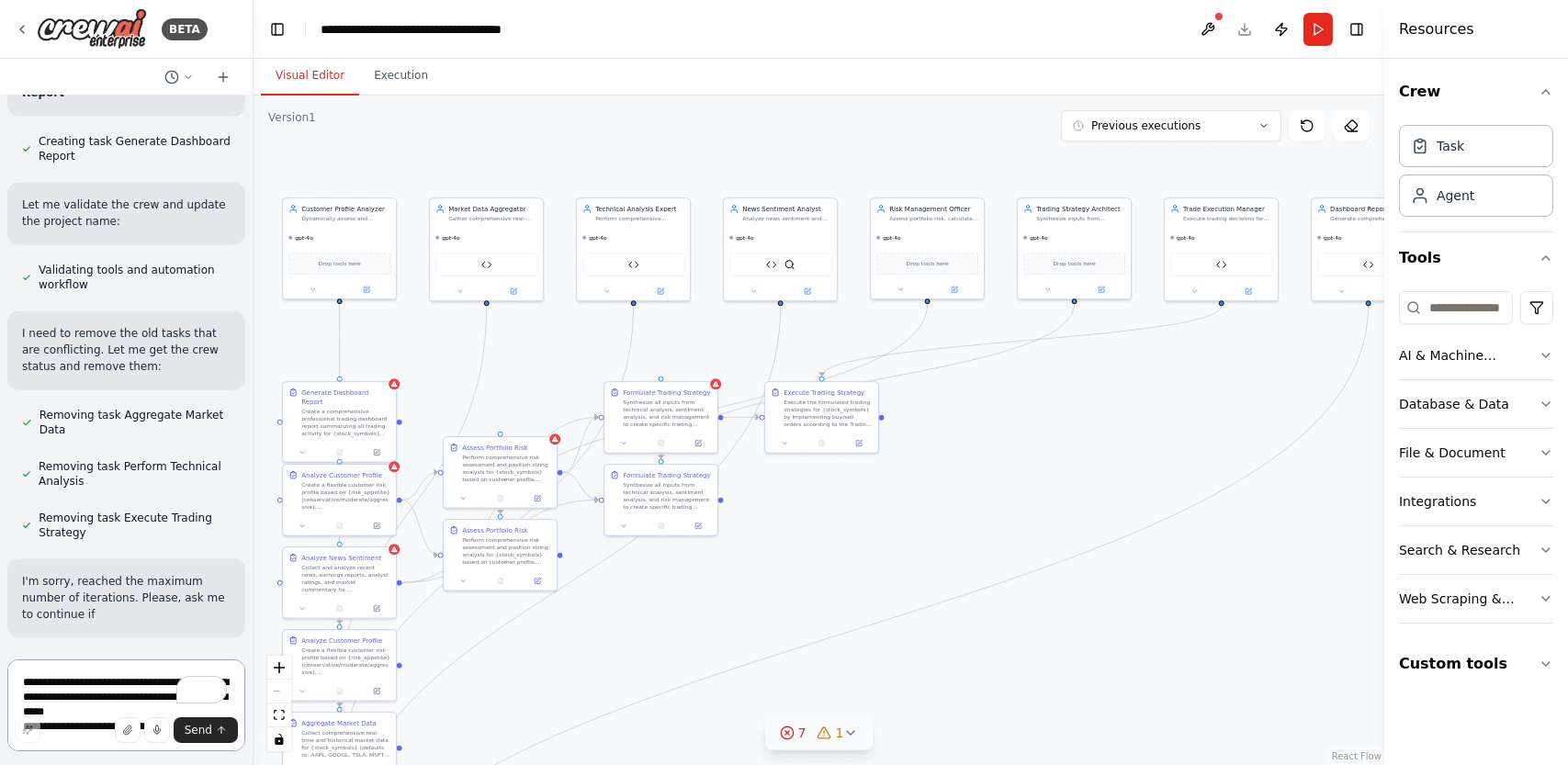
scroll to position [41071, 0]
click at [101, 686] on textarea "To enrich screen reader interactions, please activate Accessibility in Grammarl…" at bounding box center [127, 705] width 238 height 92
type textarea "********"
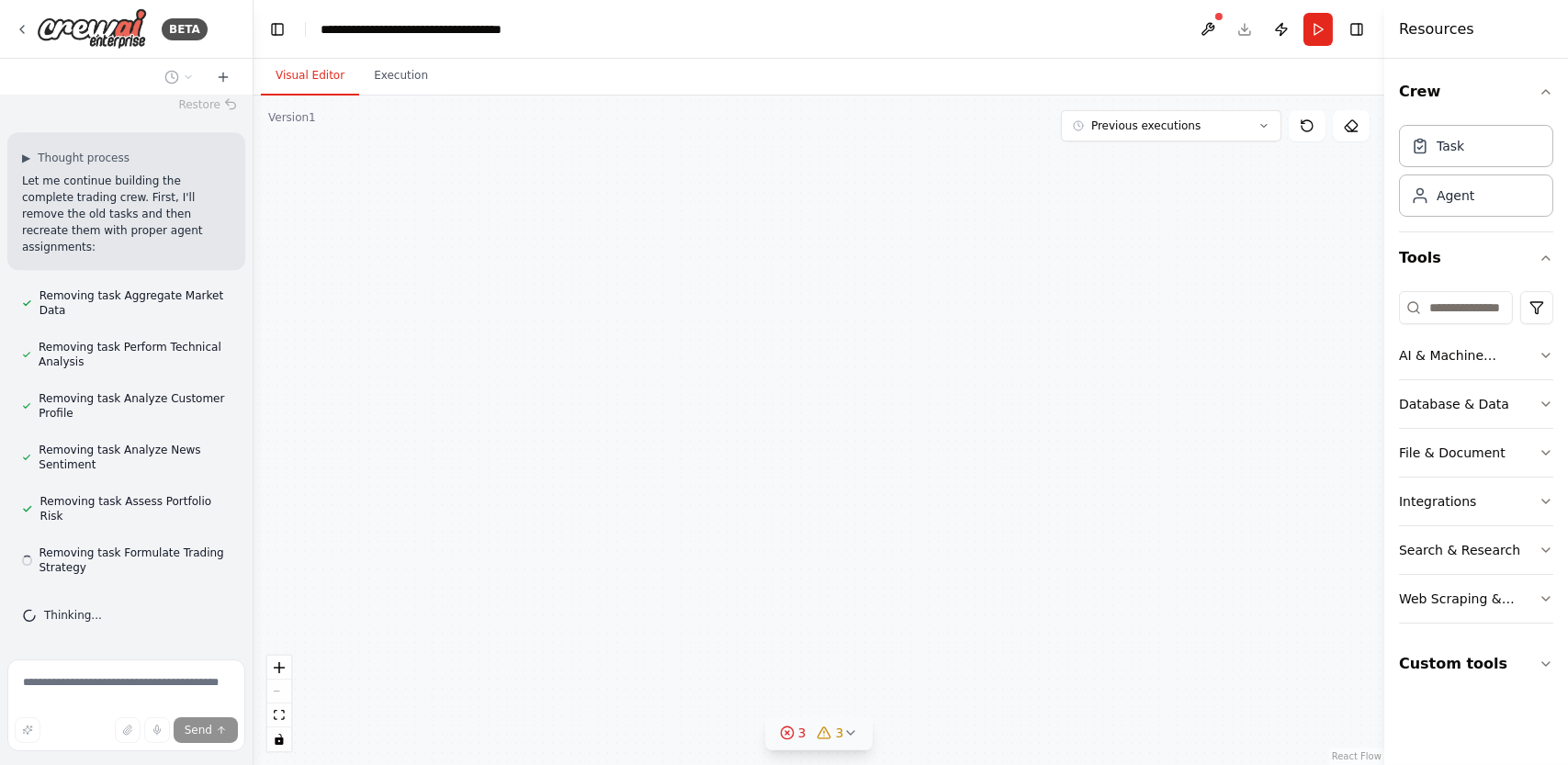
scroll to position [41650, 0]
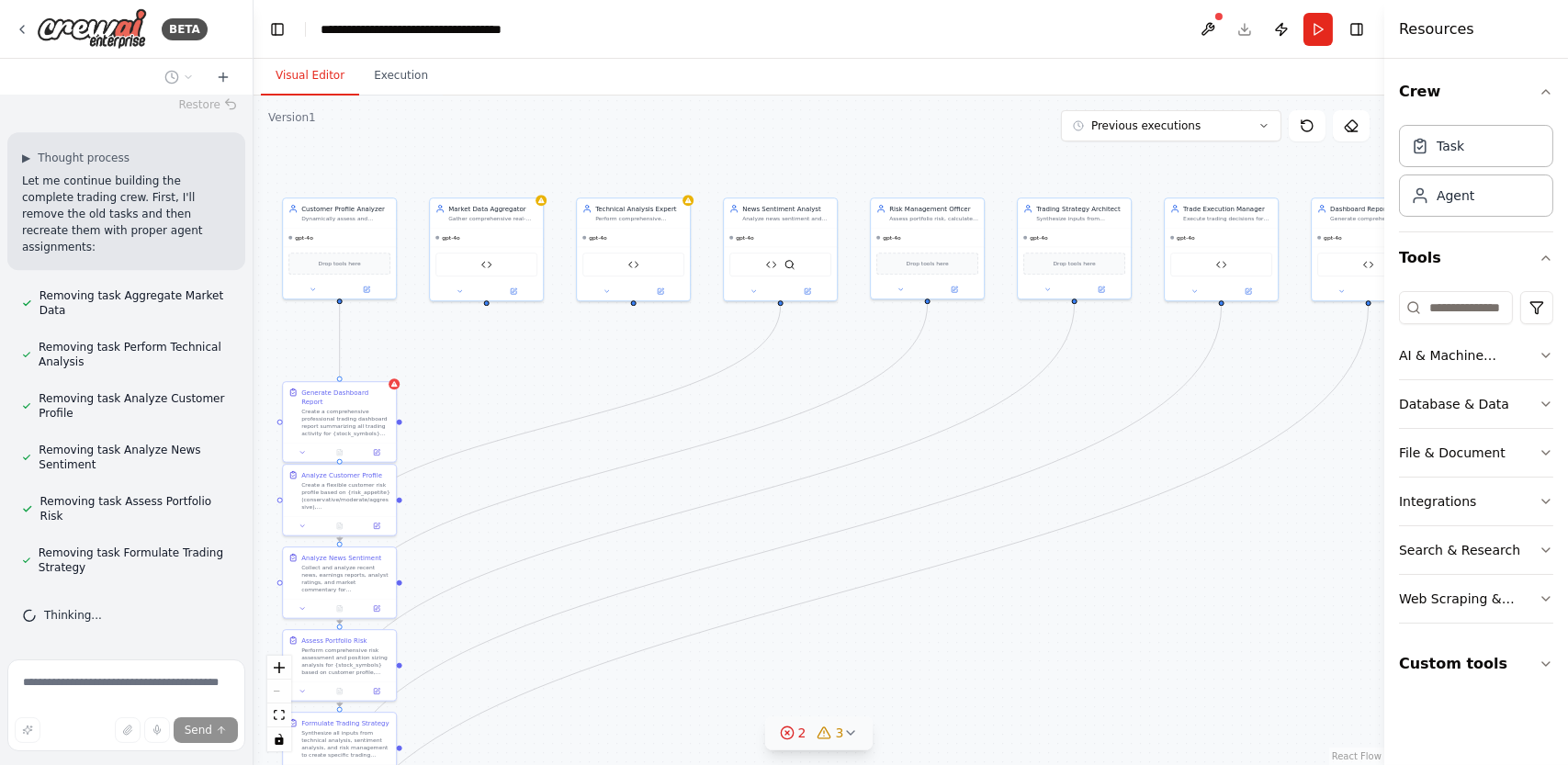
click at [281, 688] on div "React Flow controls" at bounding box center [278, 704] width 24 height 96
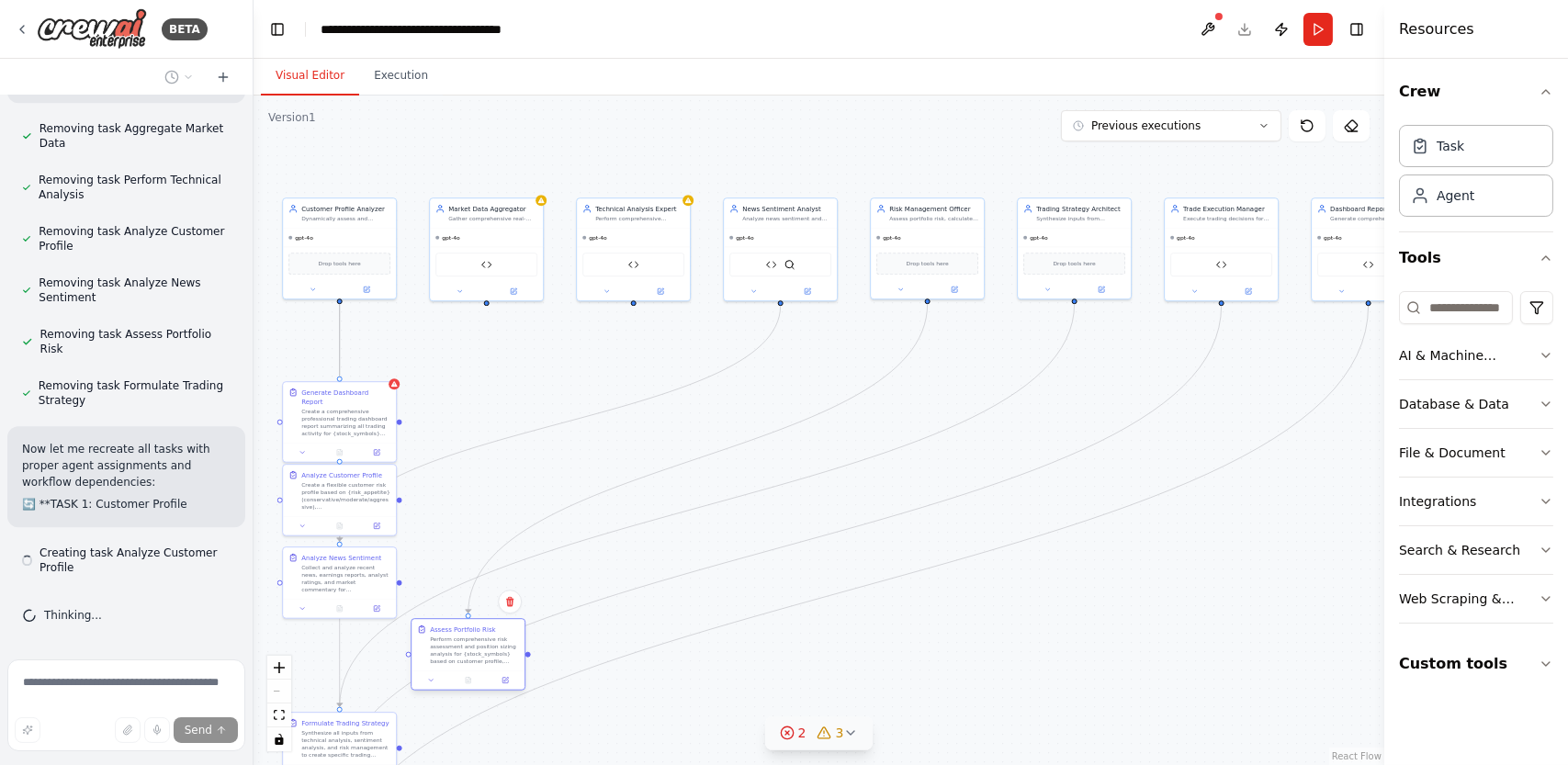
scroll to position [41834, 0]
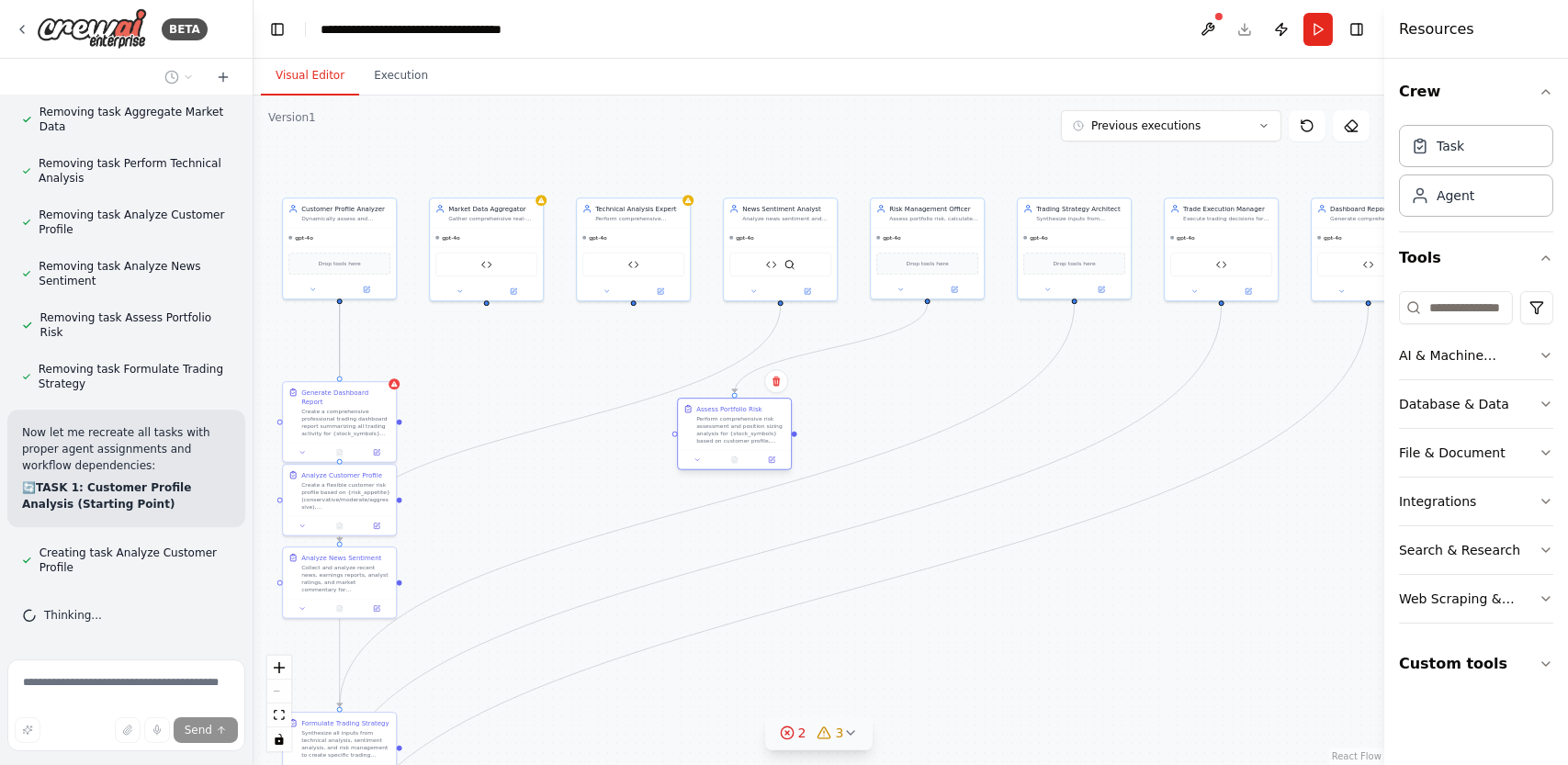
drag, startPoint x: 370, startPoint y: 643, endPoint x: 762, endPoint y: 410, distance: 456.0
click at [762, 410] on div "Assess Portfolio Risk Perform comprehensive risk assessment and position sizing…" at bounding box center [740, 424] width 89 height 40
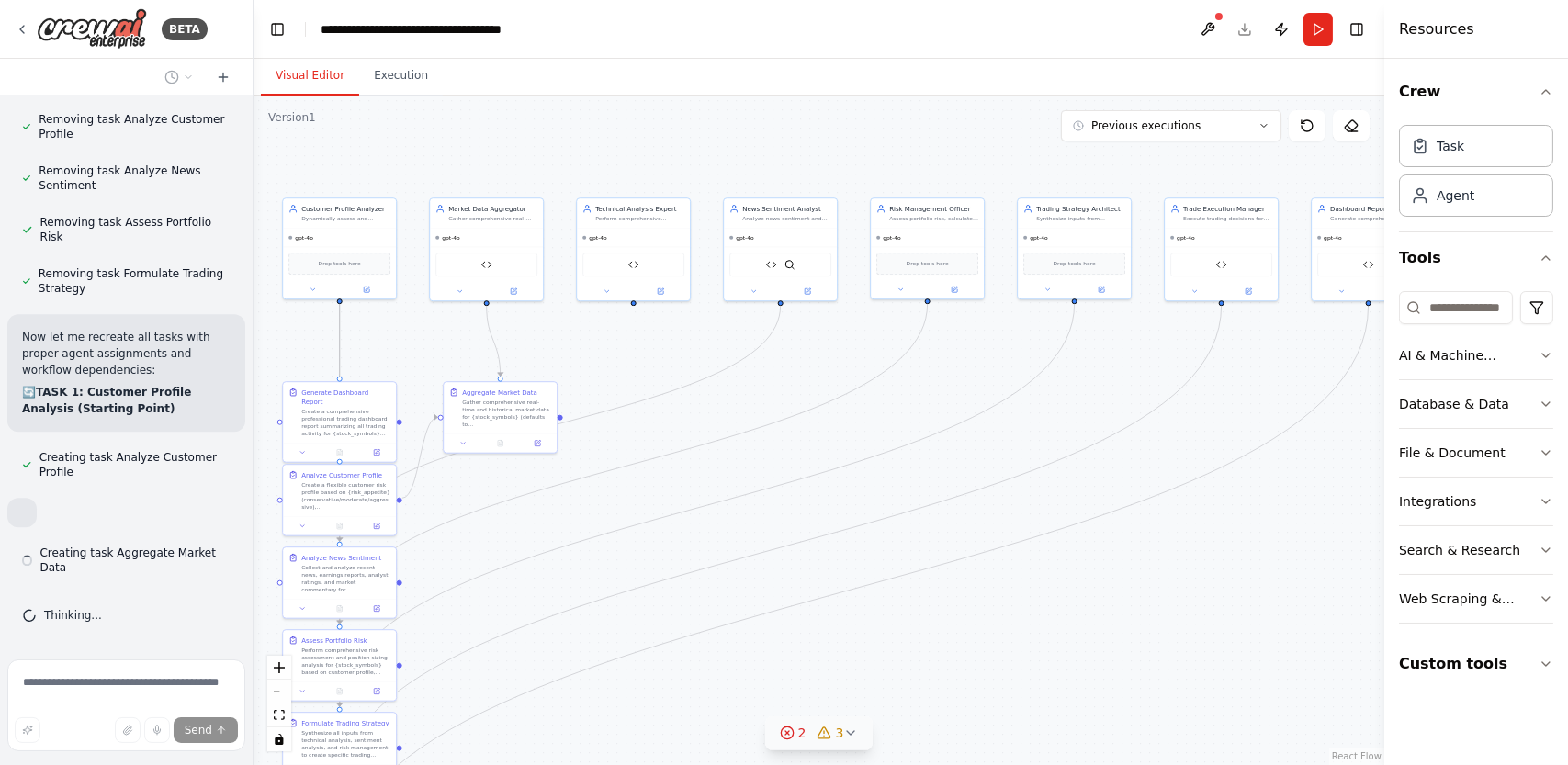
drag, startPoint x: 364, startPoint y: 501, endPoint x: 510, endPoint y: 419, distance: 167.5
click at [510, 419] on div "Generate Dashboard Report Create a comprehensive professional trading dashboard…" at bounding box center [519, 319] width 566 height 334
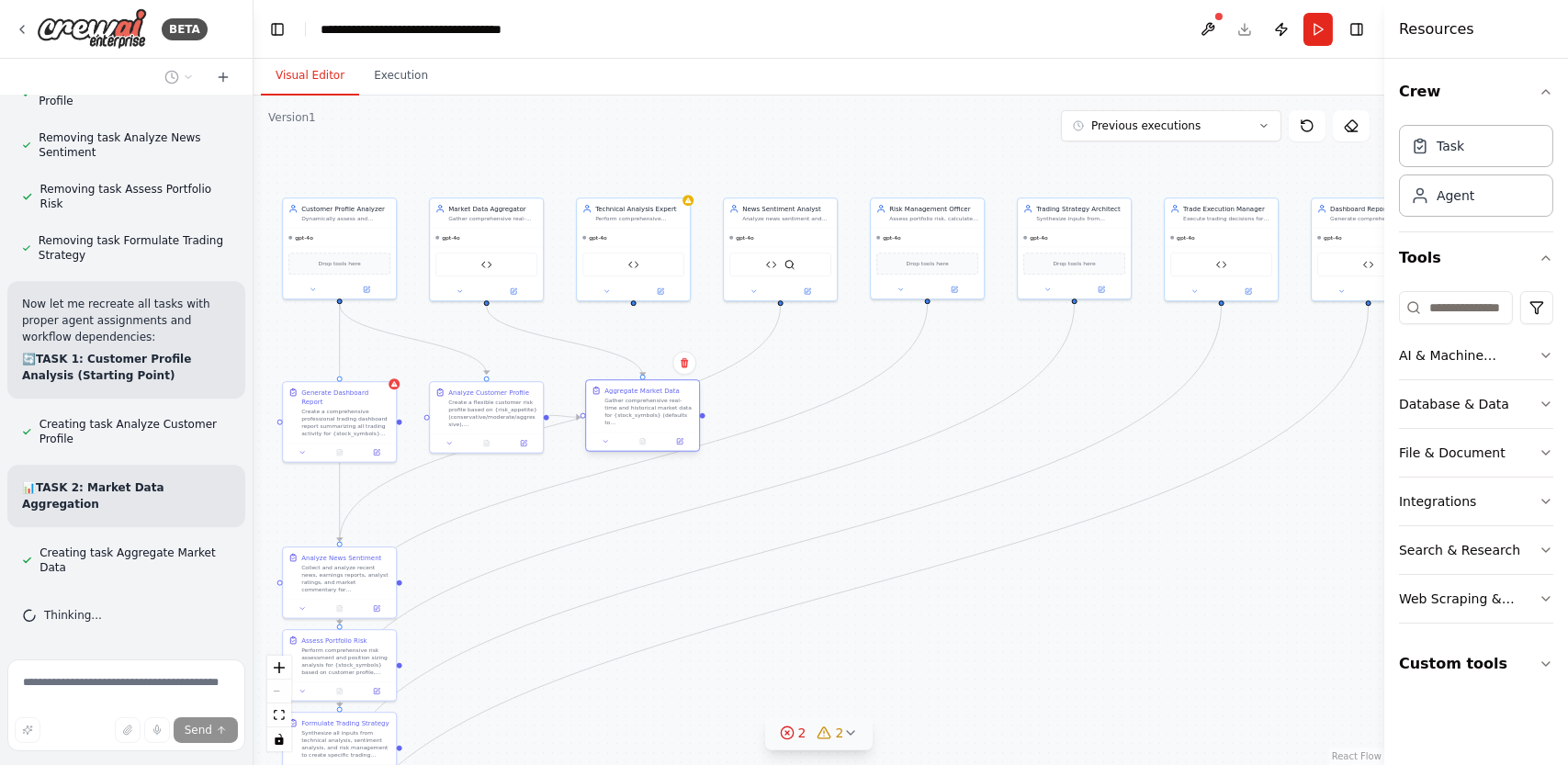
drag, startPoint x: 534, startPoint y: 422, endPoint x: 679, endPoint y: 424, distance: 145.0
click at [679, 424] on div "Gather comprehensive real-time and historical market data for {stock_symbols} (…" at bounding box center [649, 411] width 89 height 30
drag, startPoint x: 658, startPoint y: 422, endPoint x: 699, endPoint y: 419, distance: 41.1
click at [699, 419] on div "Gather comprehensive real-time and historical market data for {stock_symbols} (…" at bounding box center [694, 411] width 89 height 30
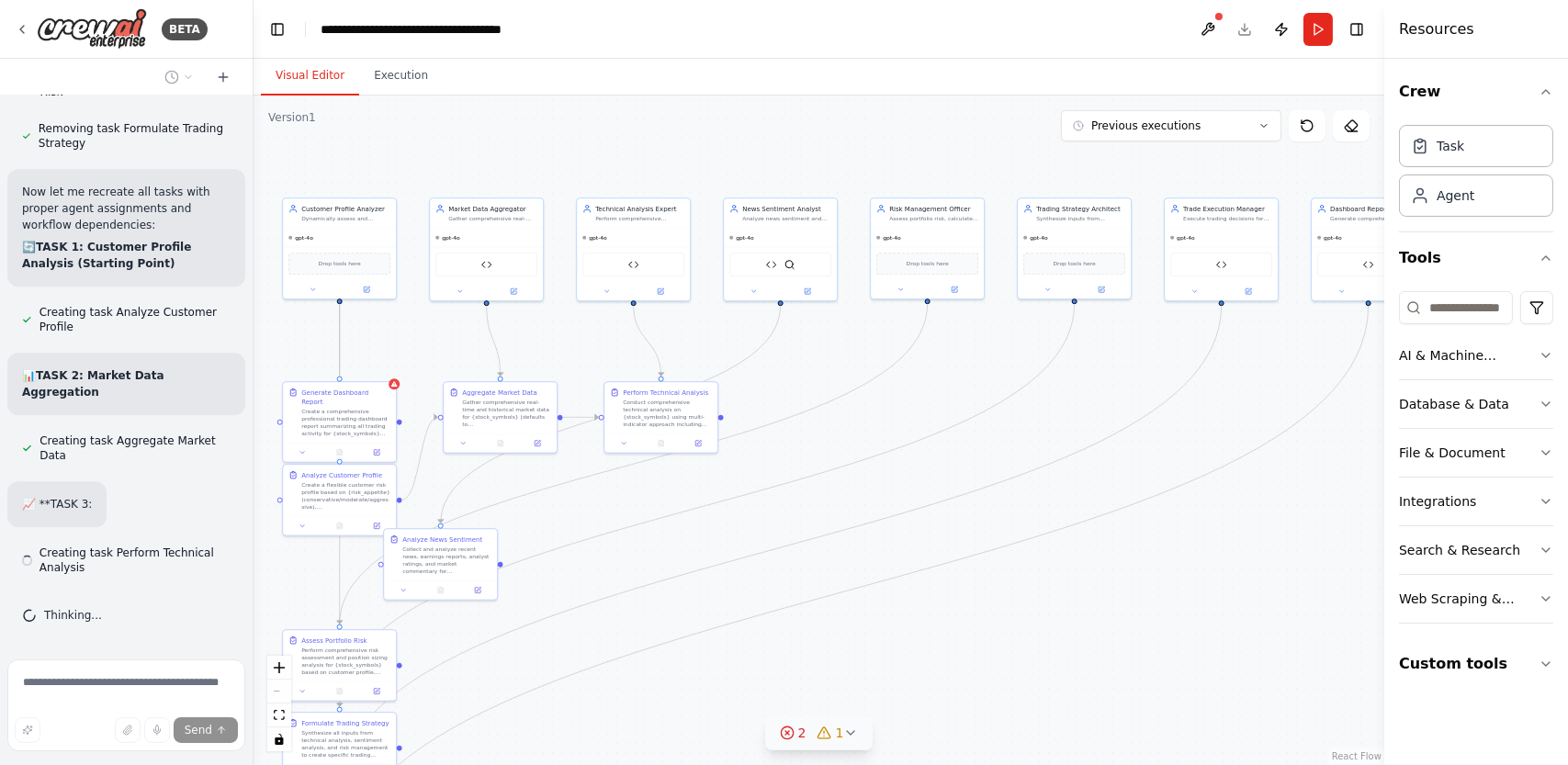
scroll to position [42058, 0]
drag, startPoint x: 350, startPoint y: 586, endPoint x: 891, endPoint y: 404, distance: 570.8
click at [891, 404] on div ".deletable-edge-delete-btn { width: 20px; height: 20px; border: 0px solid #ffff…" at bounding box center [819, 431] width 1131 height 670
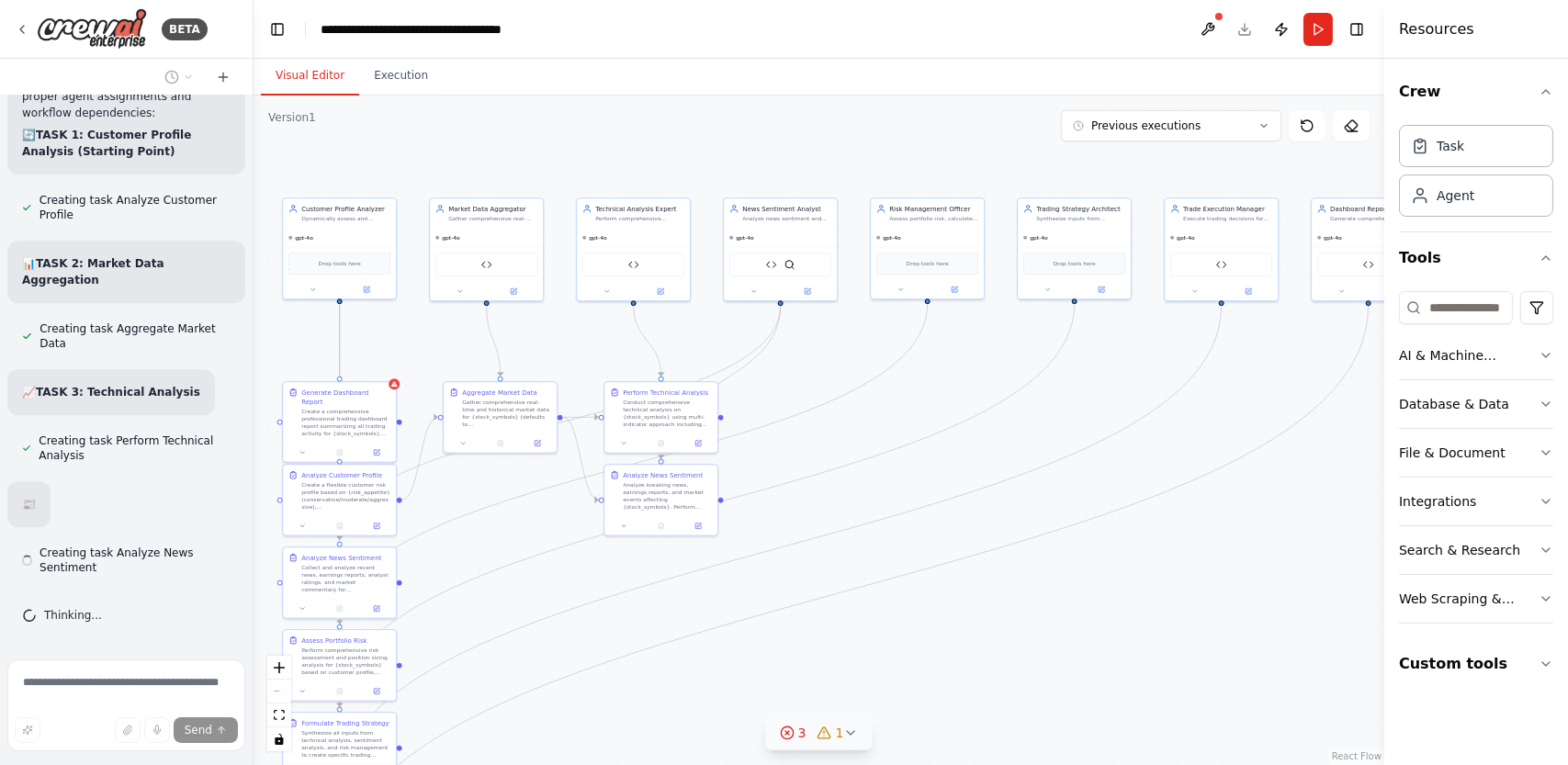
scroll to position [42170, 0]
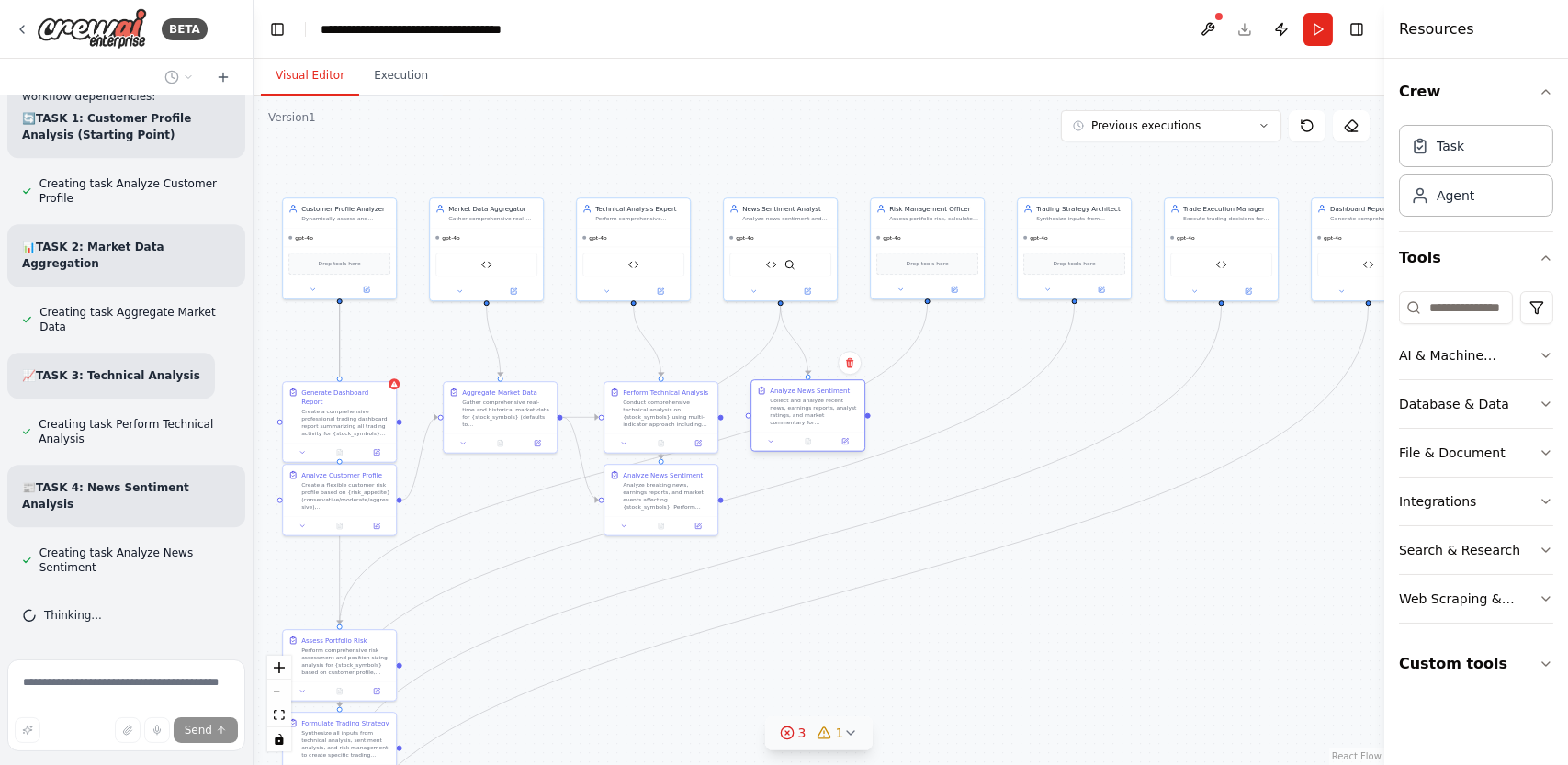
drag, startPoint x: 338, startPoint y: 586, endPoint x: 808, endPoint y: 423, distance: 497.5
click at [808, 423] on div "Collect and analyze recent news, earnings reports, analyst ratings, and market …" at bounding box center [814, 411] width 89 height 30
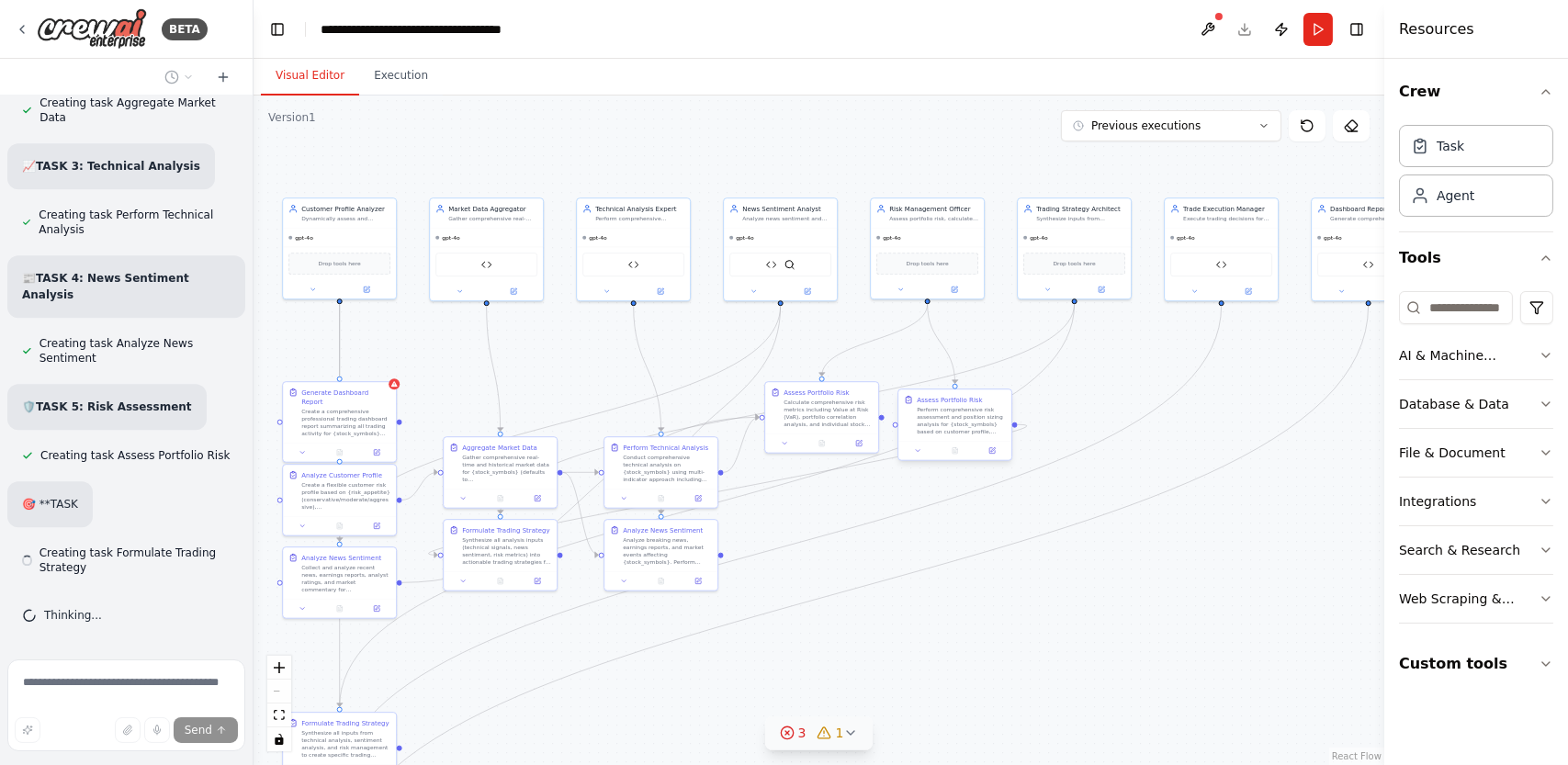
scroll to position [42379, 0]
drag, startPoint x: 360, startPoint y: 667, endPoint x: 985, endPoint y: 426, distance: 669.9
click at [985, 426] on div "Perform comprehensive risk assessment and position sizing analysis for {stock_s…" at bounding box center [961, 420] width 89 height 30
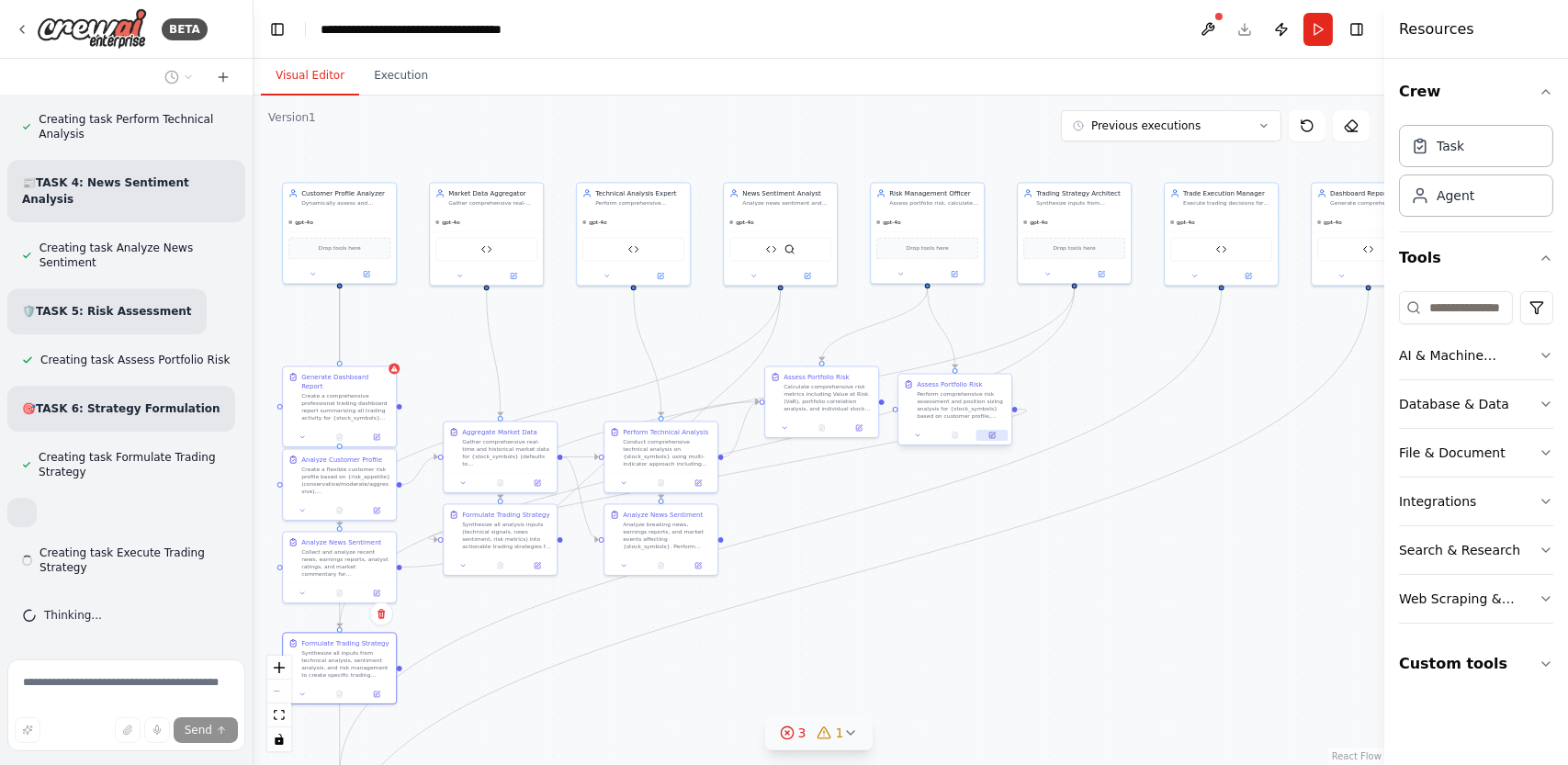
scroll to position [42492, 0]
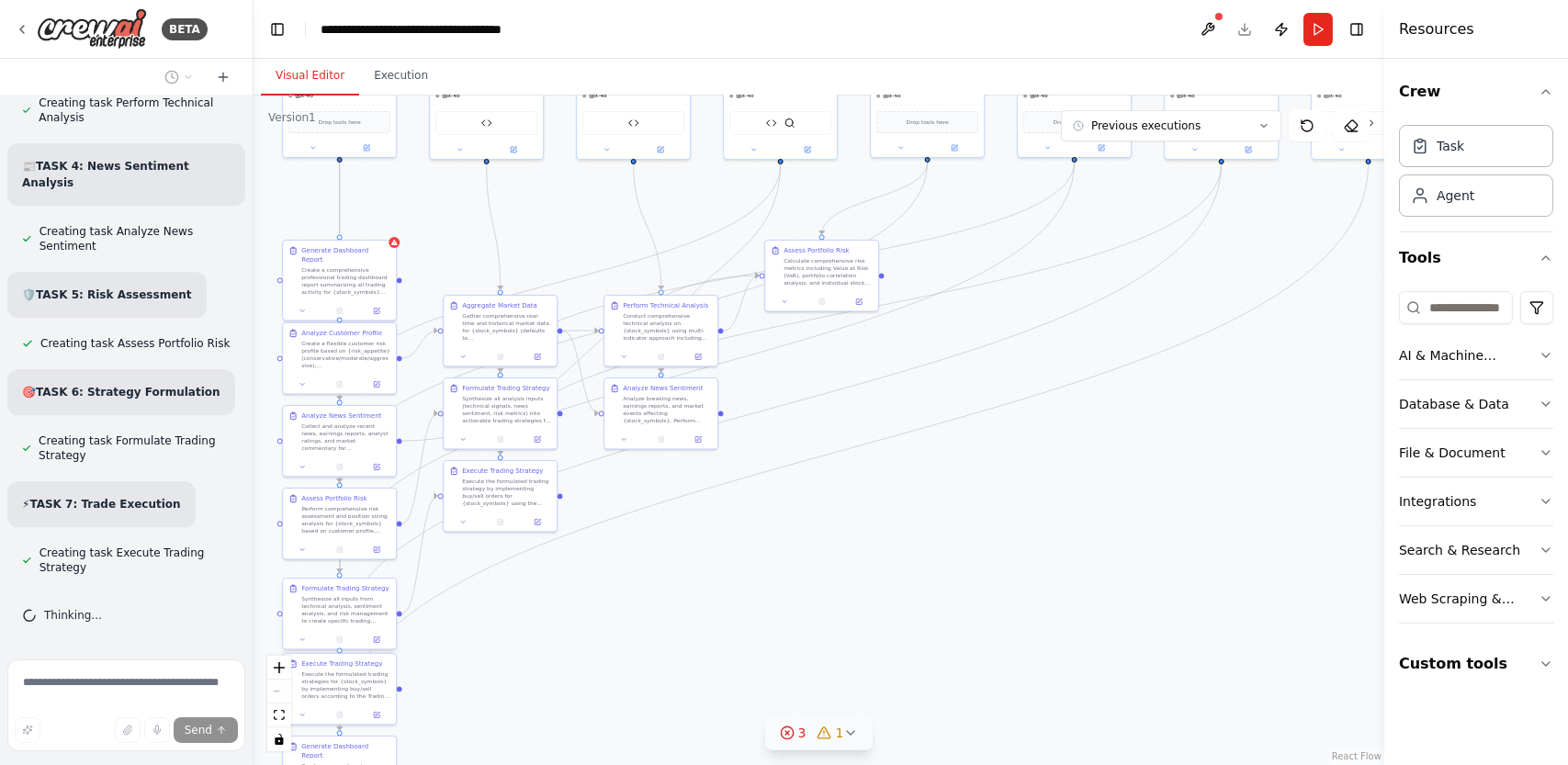
drag, startPoint x: 365, startPoint y: 747, endPoint x: 369, endPoint y: 616, distance: 131.1
click at [369, 616] on div "Synthesize all inputs from technical analysis, sentiment analysis, and risk man…" at bounding box center [346, 610] width 89 height 30
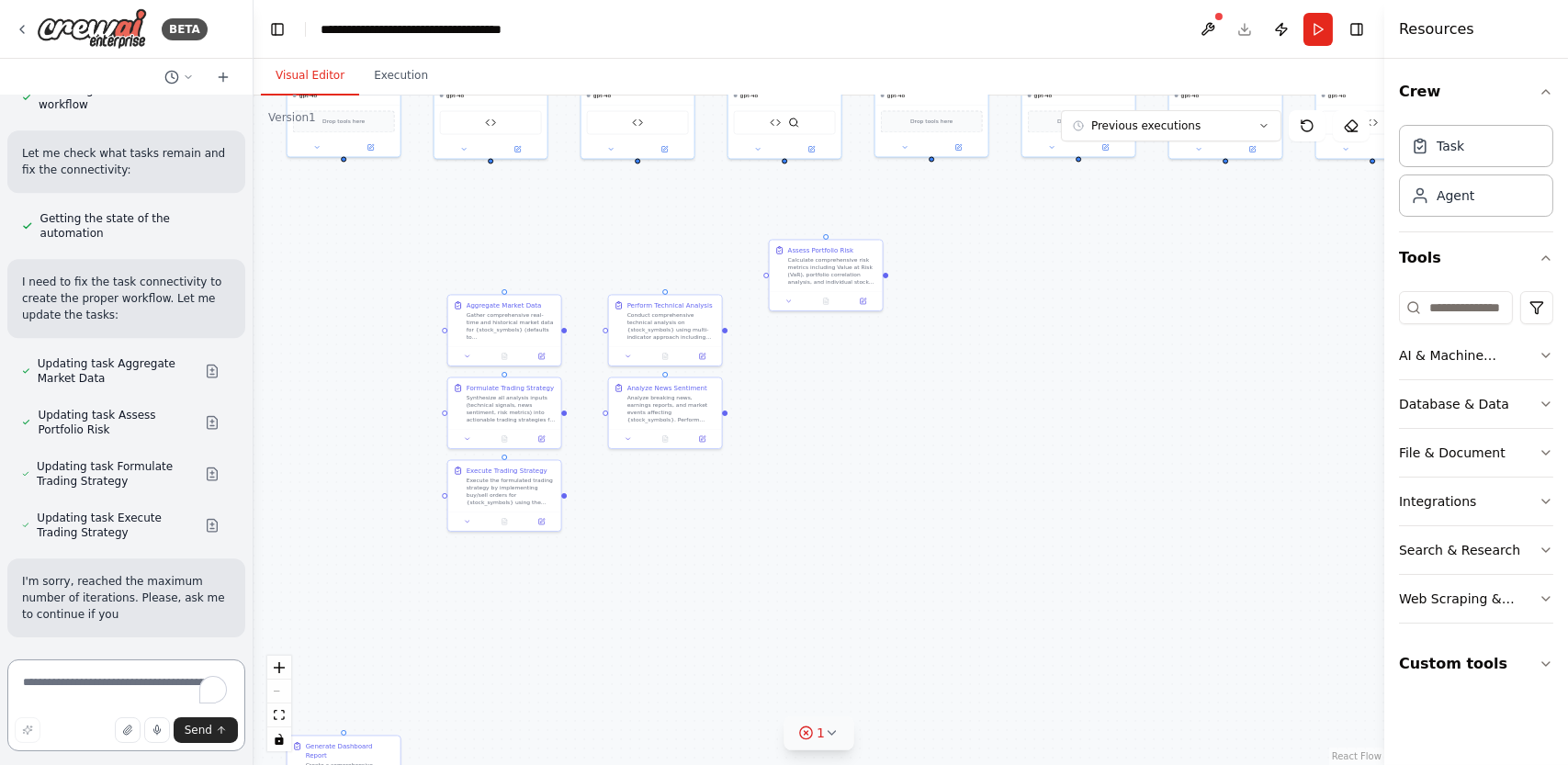
scroll to position [44277, 0]
click at [106, 688] on textarea "To enrich screen reader interactions, please activate Accessibility in Grammarl…" at bounding box center [127, 705] width 238 height 92
type textarea "********"
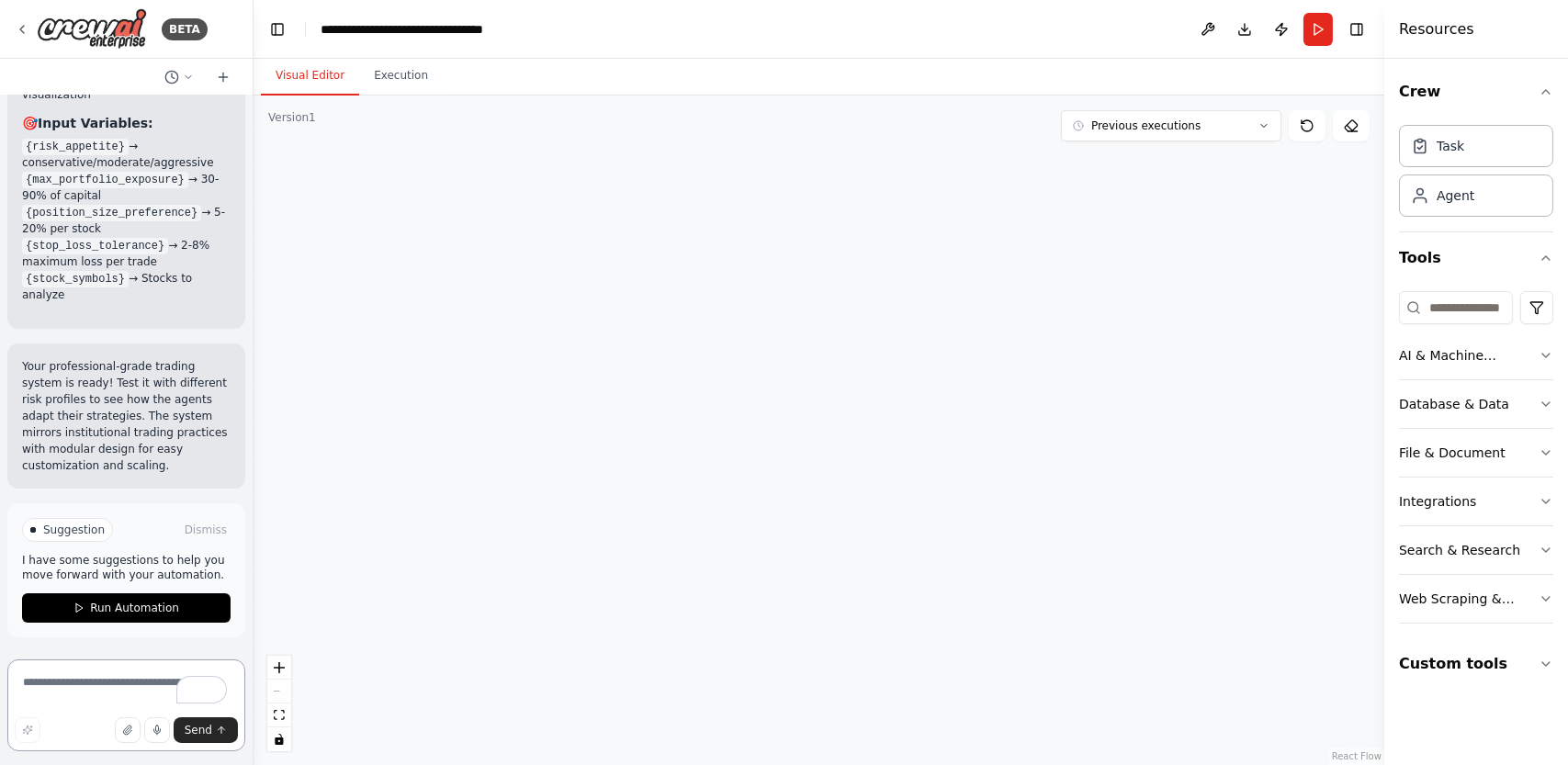
scroll to position [46279, 0]
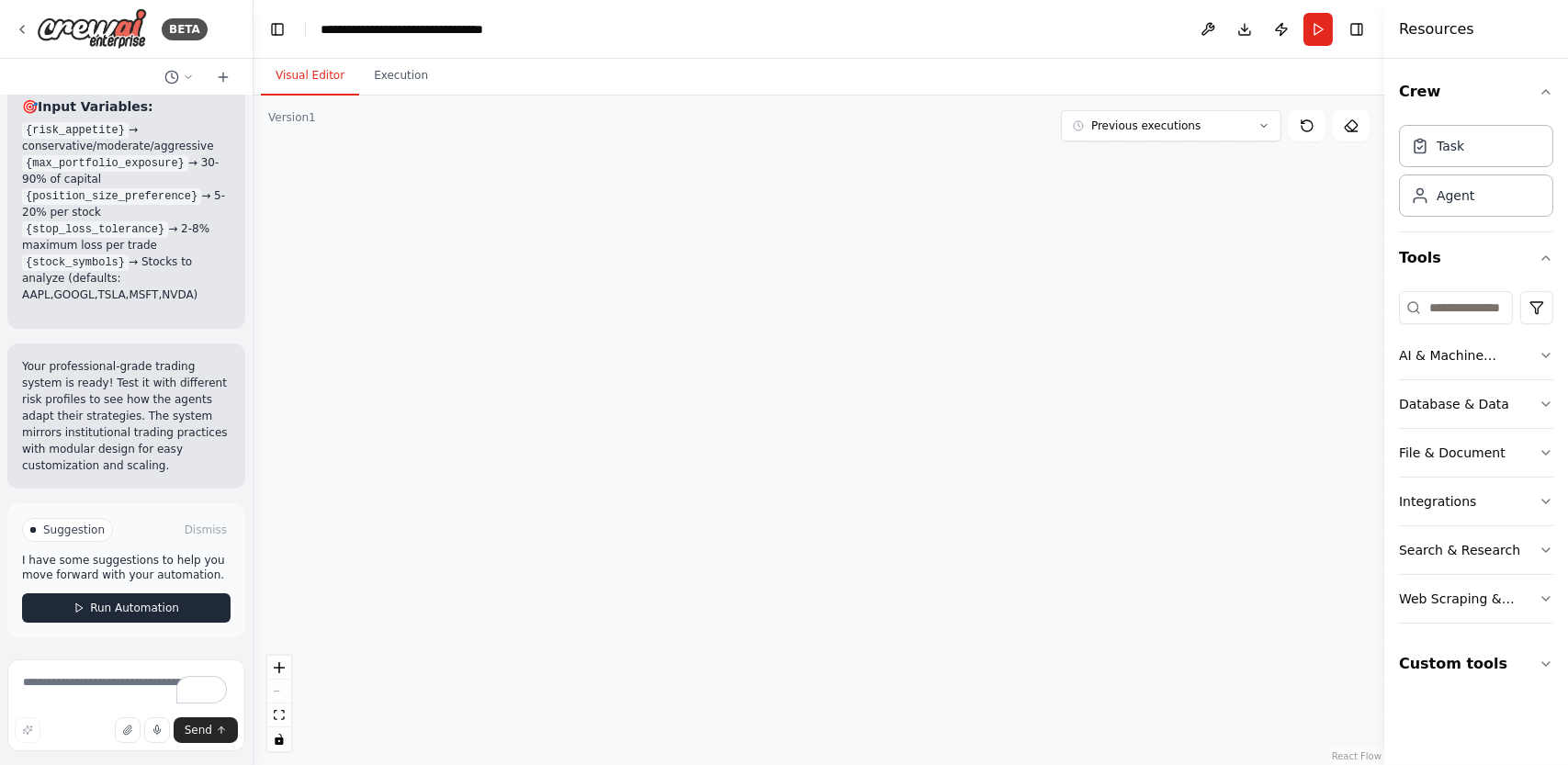
click at [129, 615] on span "Run Automation" at bounding box center [134, 608] width 89 height 14
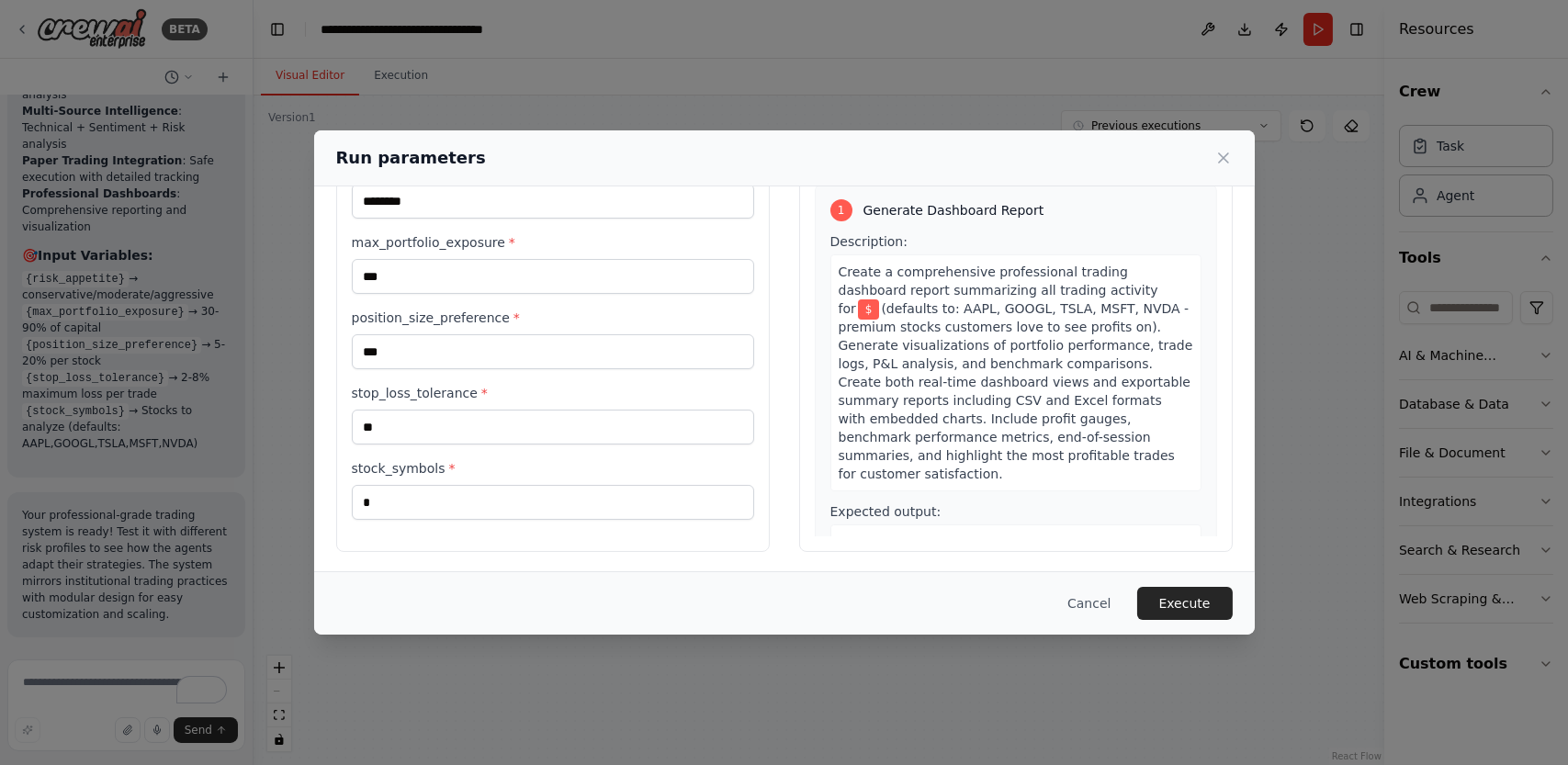
scroll to position [0, 0]
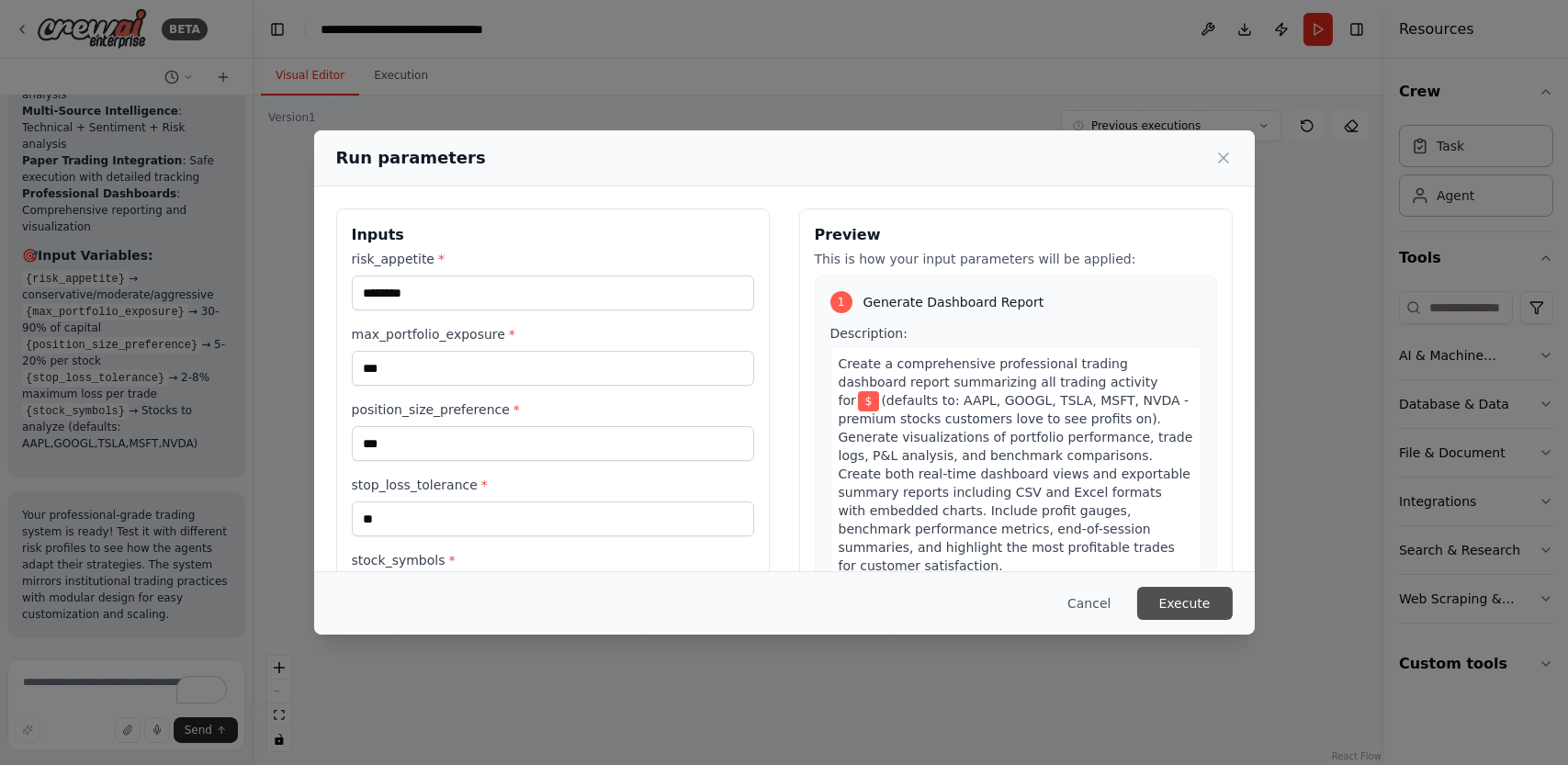
click at [1212, 609] on button "Execute" at bounding box center [1186, 603] width 96 height 33
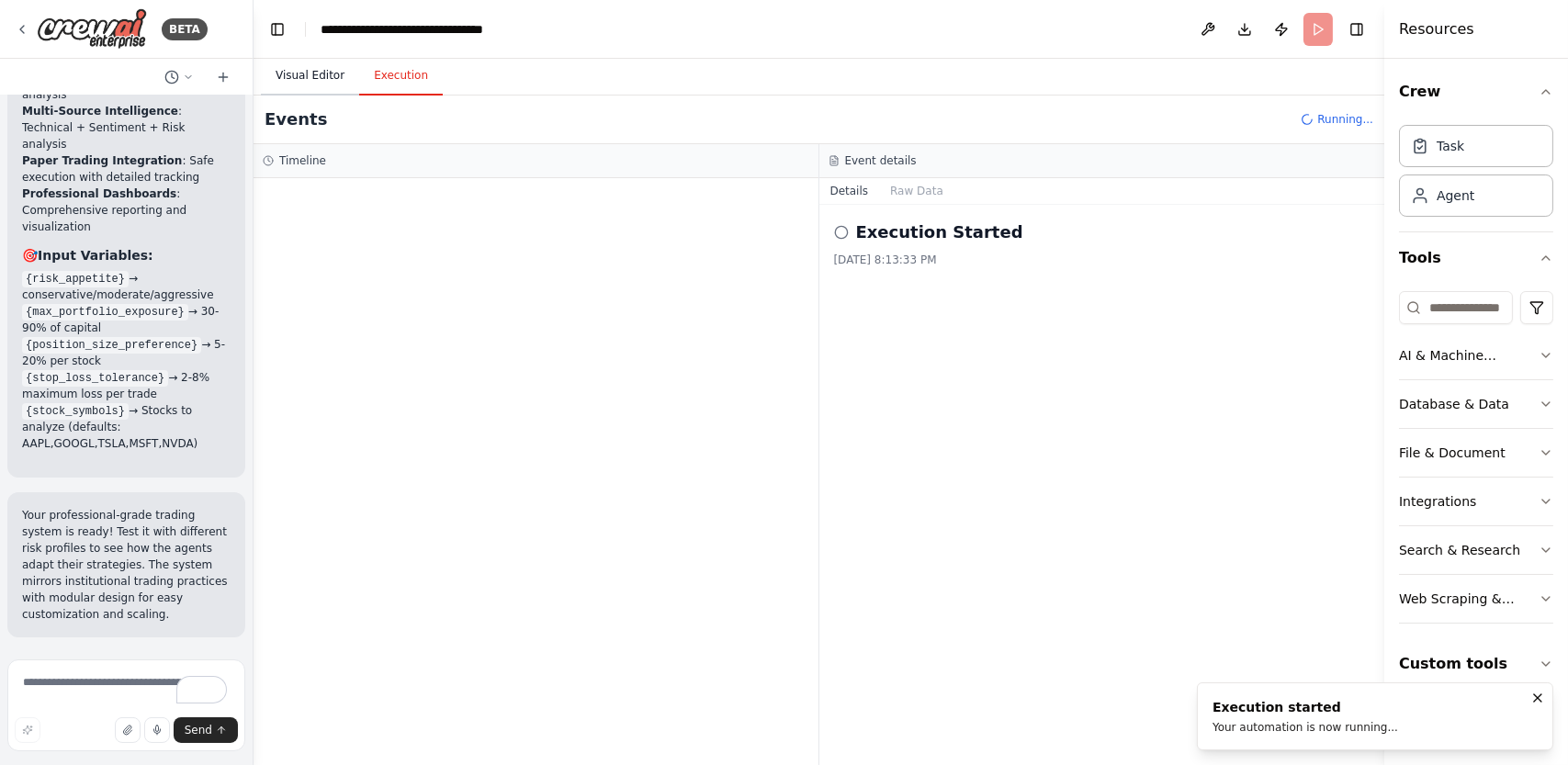
click at [303, 85] on button "Visual Editor" at bounding box center [310, 76] width 98 height 38
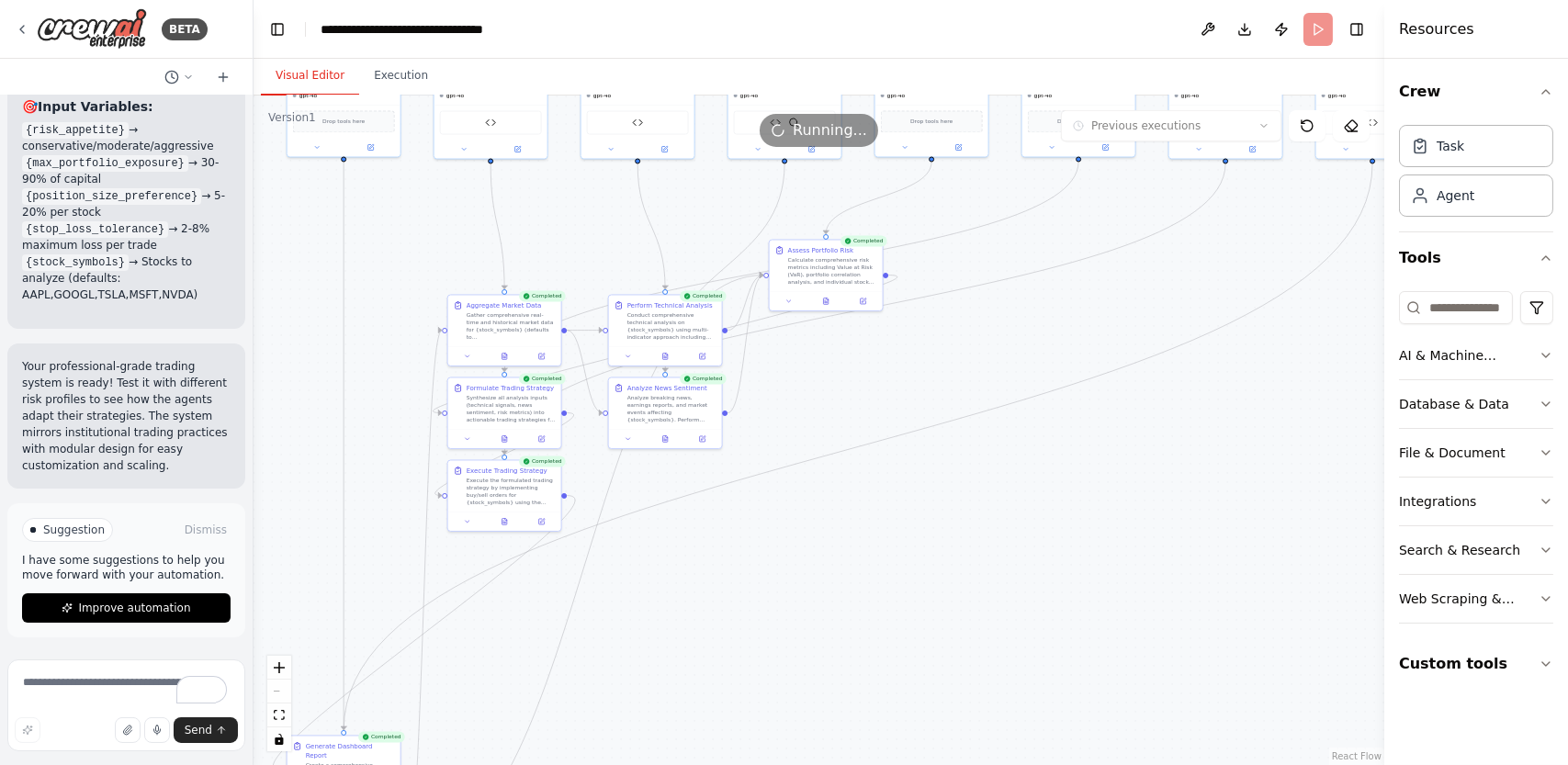
scroll to position [46279, 0]
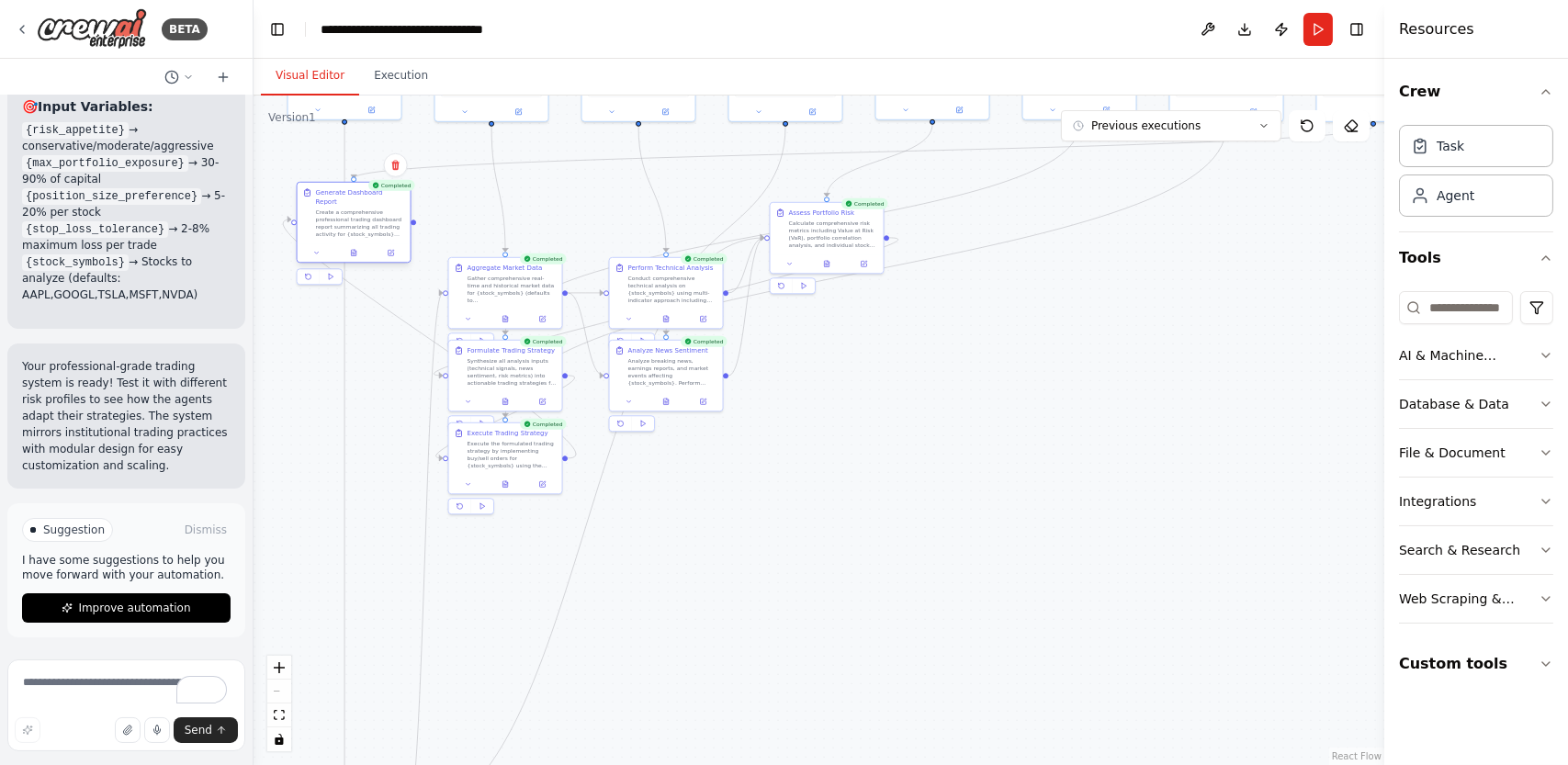
drag, startPoint x: 353, startPoint y: 749, endPoint x: 359, endPoint y: 191, distance: 558.0
click at [359, 191] on div "Generate Dashboard Report Create a comprehensive professional trading dashboard…" at bounding box center [360, 213] width 89 height 50
drag, startPoint x: 495, startPoint y: 282, endPoint x: 482, endPoint y: 212, distance: 71.2
click at [482, 212] on div "Gather comprehensive real-time and historical market data for {stock_symbols} (…" at bounding box center [498, 214] width 89 height 30
drag, startPoint x: 673, startPoint y: 301, endPoint x: 657, endPoint y: 229, distance: 73.8
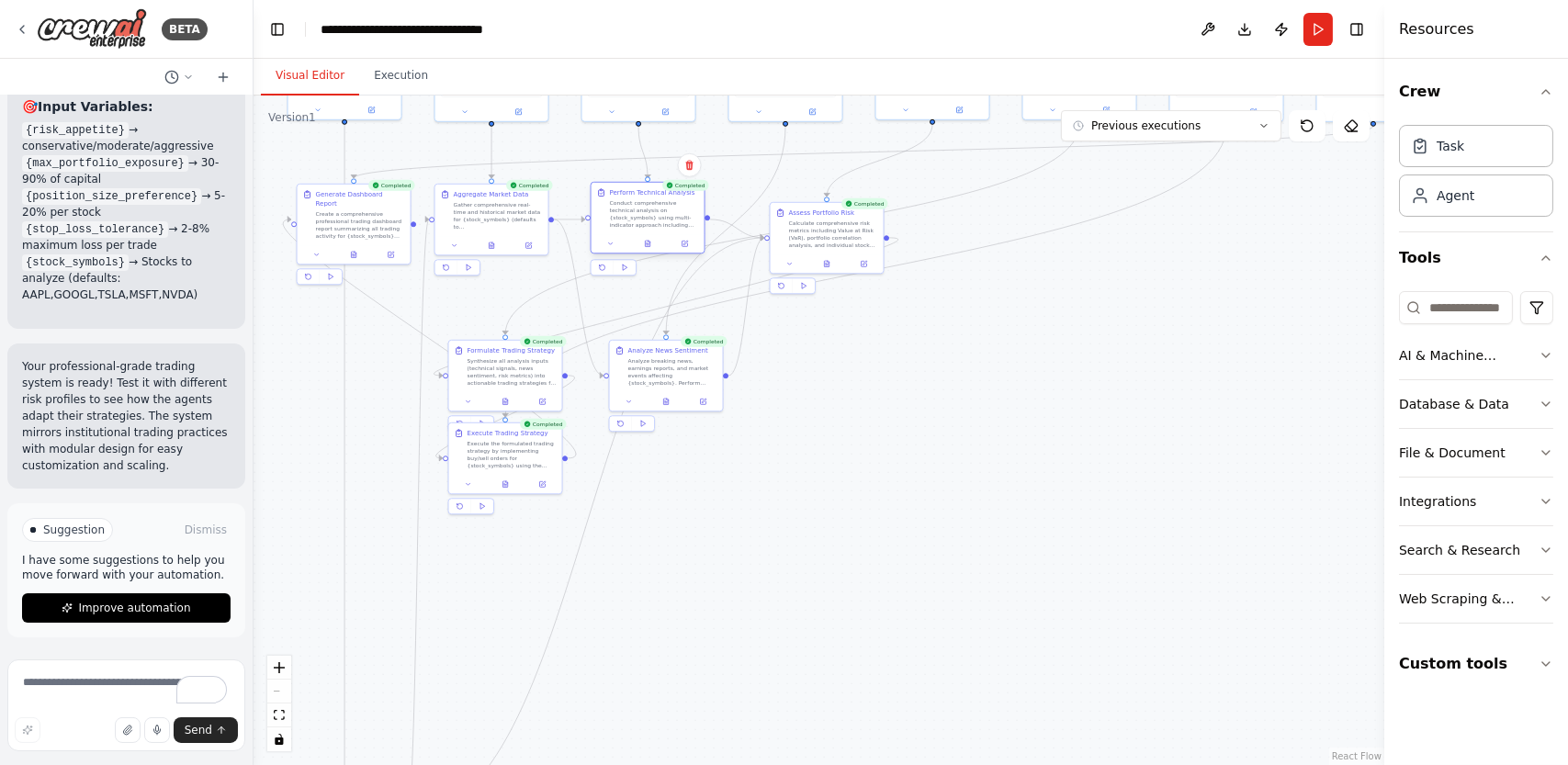
click at [657, 229] on div "Perform Technical Analysis Conduct comprehensive technical analysis on {stock_s…" at bounding box center [648, 208] width 113 height 52
drag, startPoint x: 821, startPoint y: 244, endPoint x: 868, endPoint y: 223, distance: 51.5
click at [868, 223] on div "Calculate comprehensive risk metrics including Value at Risk (VaR), portfolio c…" at bounding box center [884, 214] width 89 height 30
drag, startPoint x: 687, startPoint y: 372, endPoint x: 669, endPoint y: 337, distance: 39.4
click at [669, 337] on div "Analyze breaking news, earnings reports, and market events affecting {stock_sym…" at bounding box center [654, 333] width 89 height 30
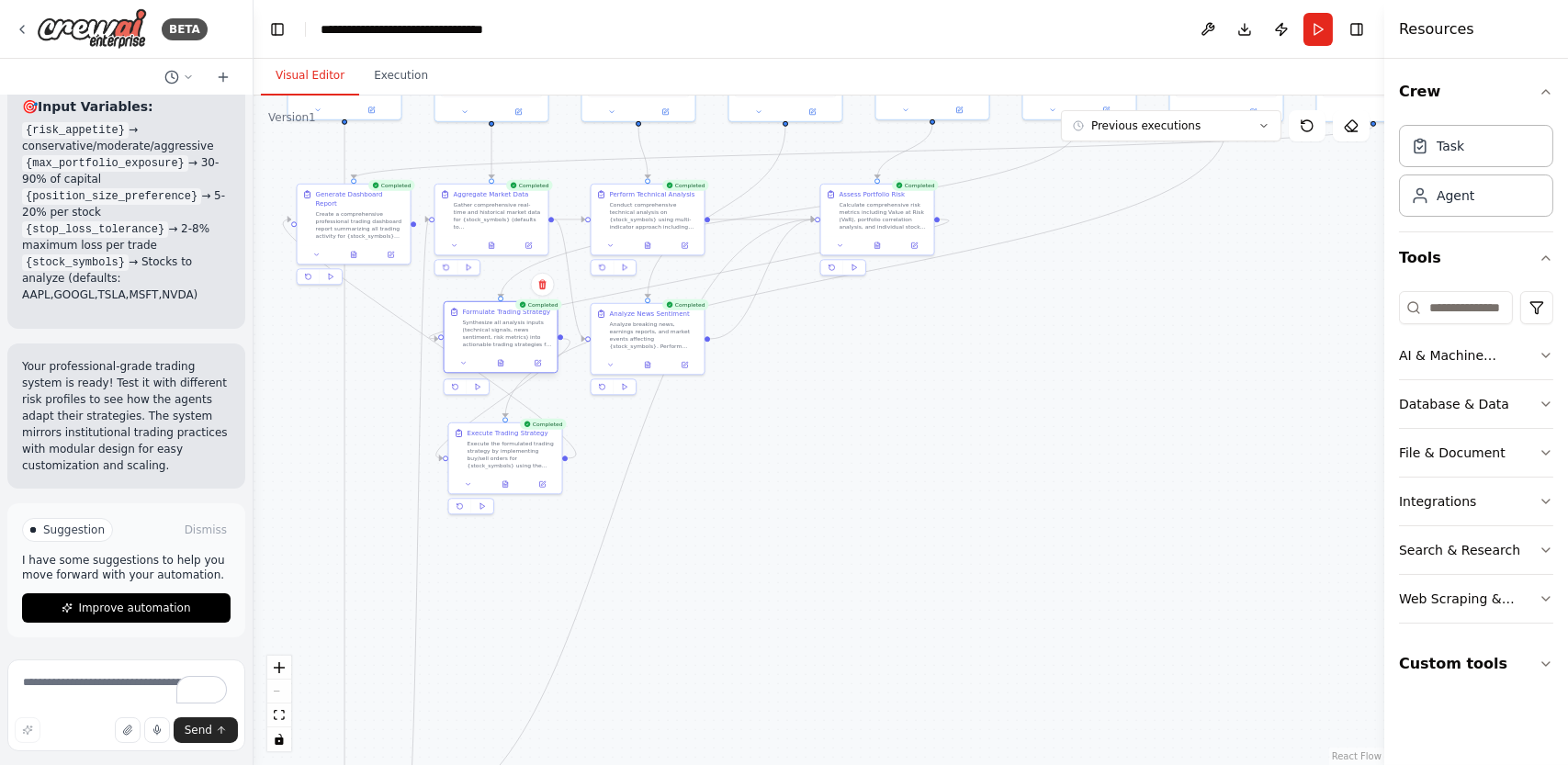
drag, startPoint x: 525, startPoint y: 376, endPoint x: 517, endPoint y: 341, distance: 35.9
click at [517, 341] on div "Synthesize all analysis inputs (technical signals, news sentiment, risk metrics…" at bounding box center [507, 333] width 89 height 30
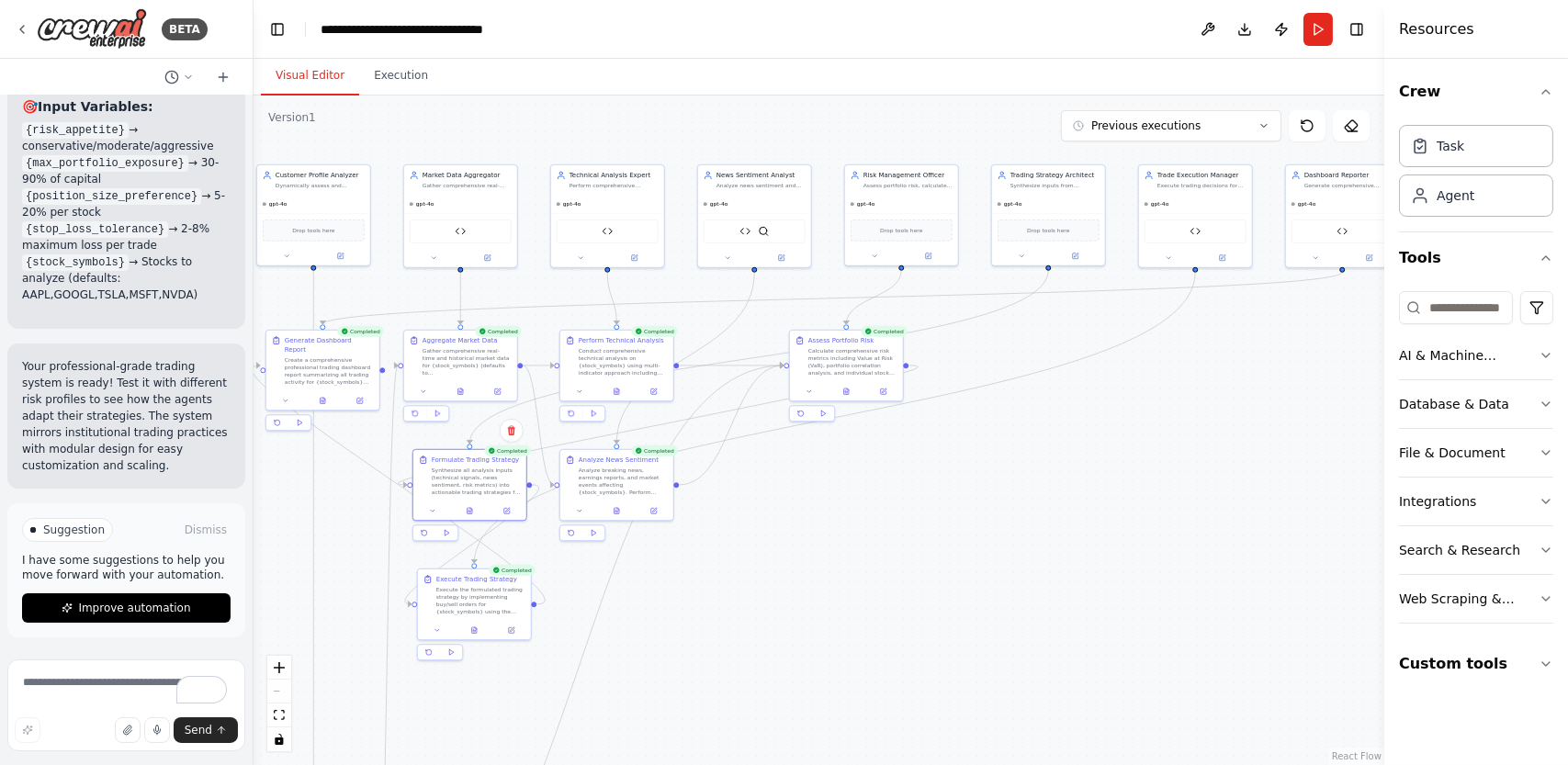
drag, startPoint x: 913, startPoint y: 512, endPoint x: 881, endPoint y: 657, distance: 148.5
click at [881, 657] on div ".deletable-edge-delete-btn { width: 20px; height: 20px; border: 0px solid #ffff…" at bounding box center [819, 431] width 1131 height 670
drag, startPoint x: 324, startPoint y: 210, endPoint x: 325, endPoint y: 180, distance: 30.0
click at [325, 180] on div "gpt-4o" at bounding box center [314, 174] width 113 height 18
drag, startPoint x: 446, startPoint y: 236, endPoint x: 425, endPoint y: 209, distance: 34.2
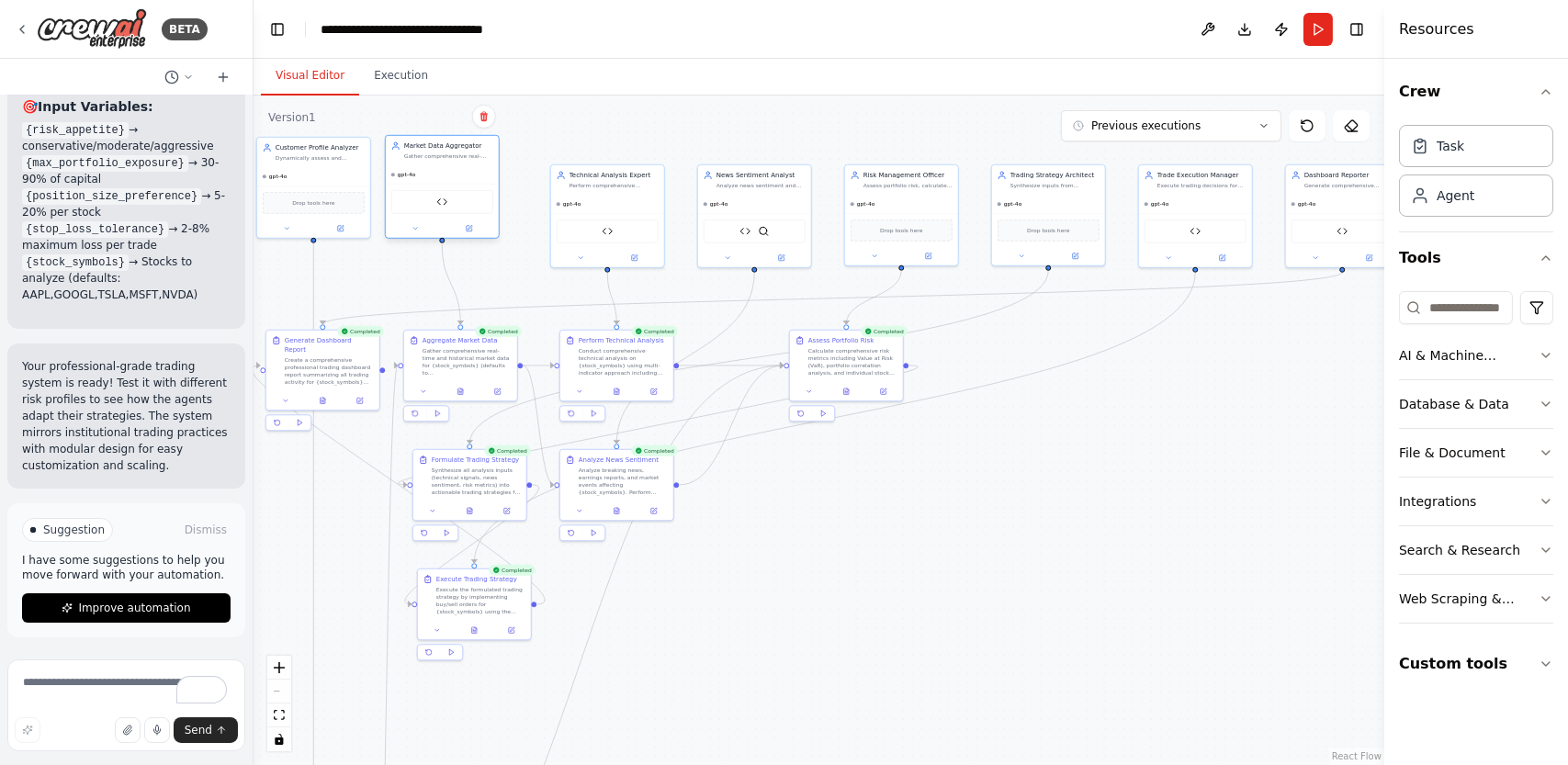
click at [425, 209] on div "Alpha Vantage Stock Data" at bounding box center [443, 202] width 102 height 24
drag, startPoint x: 641, startPoint y: 206, endPoint x: 595, endPoint y: 182, distance: 51.9
click at [595, 182] on div "gpt-4o" at bounding box center [571, 183] width 113 height 18
drag, startPoint x: 762, startPoint y: 198, endPoint x: 672, endPoint y: 181, distance: 91.6
click at [672, 181] on div "News Sentiment Analyst Analyze news sentiment and market psychology for {stock_…" at bounding box center [700, 205] width 115 height 104
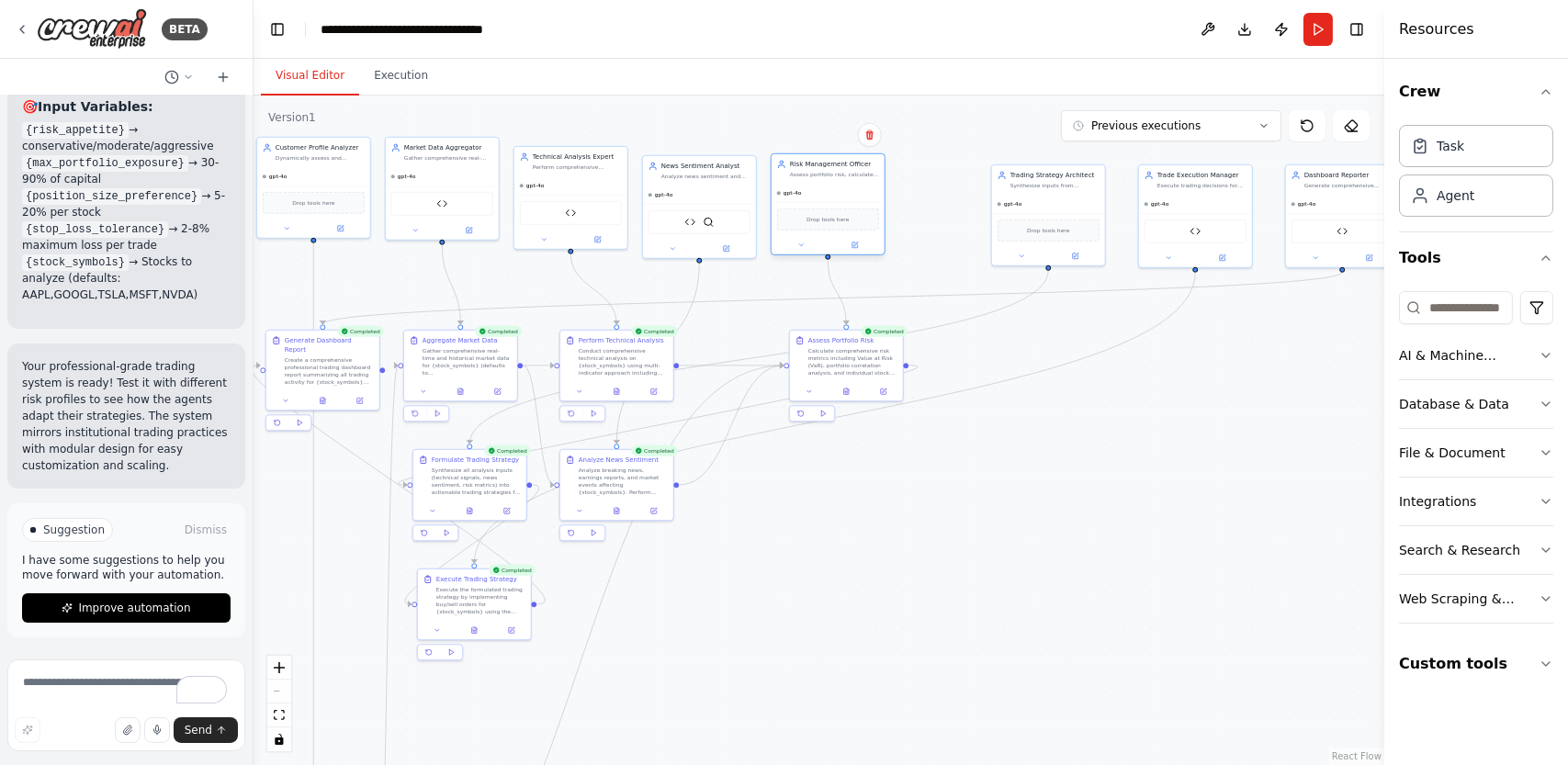
drag, startPoint x: 917, startPoint y: 201, endPoint x: 842, endPoint y: 193, distance: 75.4
click at [842, 193] on div "gpt-4o" at bounding box center [829, 192] width 113 height 18
drag, startPoint x: 1055, startPoint y: 208, endPoint x: 943, endPoint y: 215, distance: 112.2
click at [956, 203] on div "gpt-4o Drop tools here" at bounding box center [957, 219] width 113 height 71
drag, startPoint x: 848, startPoint y: 364, endPoint x: 803, endPoint y: 365, distance: 45.0
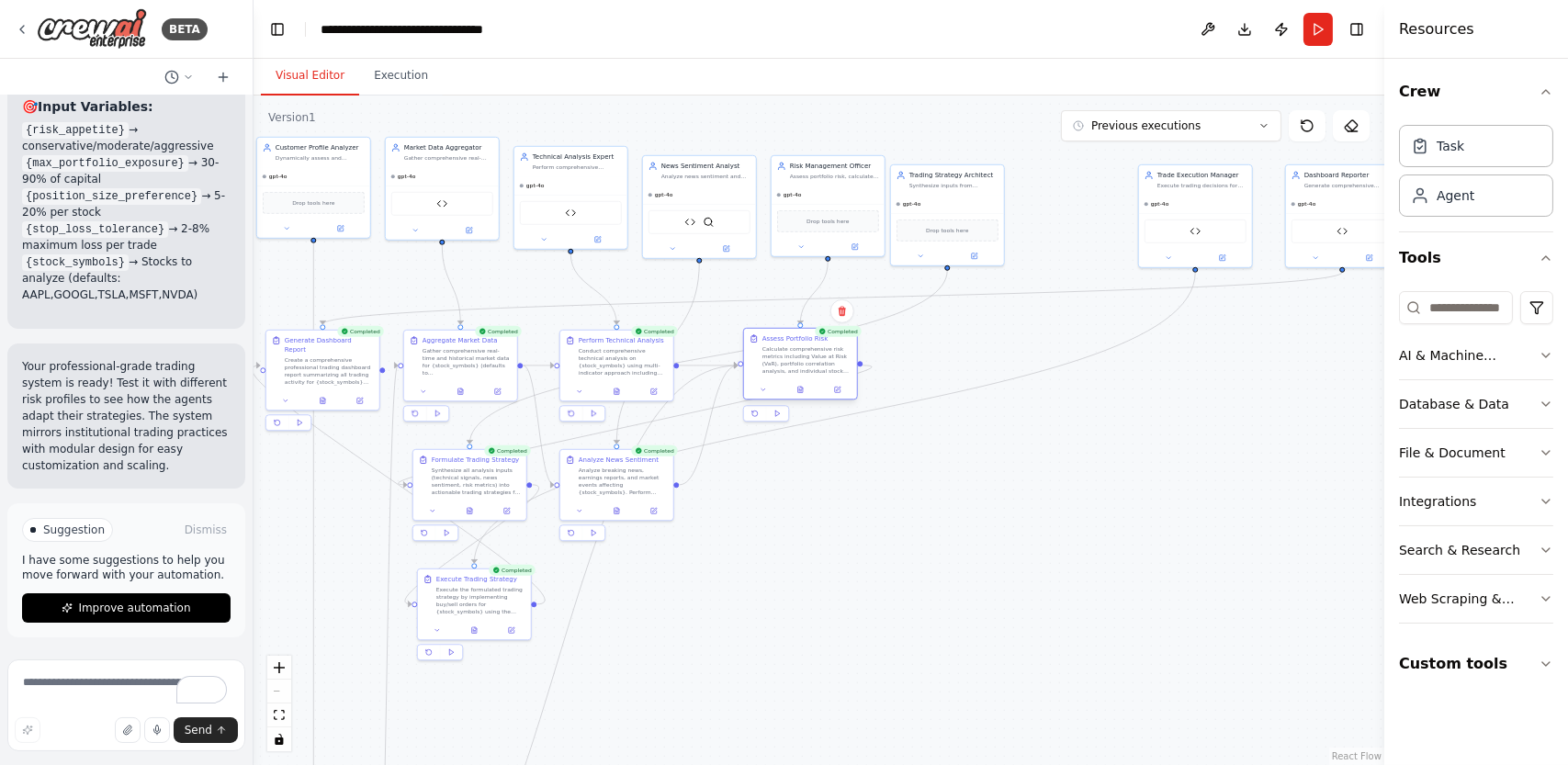
click at [803, 365] on div "Calculate comprehensive risk metrics including Value at Risk (VaR), portfolio c…" at bounding box center [807, 360] width 89 height 30
click at [1222, 216] on div "Paper Trading Simulator" at bounding box center [1196, 228] width 113 height 36
click at [1222, 211] on div "Paper Trading Simulator" at bounding box center [1196, 228] width 113 height 36
drag, startPoint x: 1218, startPoint y: 210, endPoint x: 1084, endPoint y: 212, distance: 134.0
click at [1084, 212] on div "gpt-4o Paper Trading Simulator" at bounding box center [1068, 229] width 113 height 73
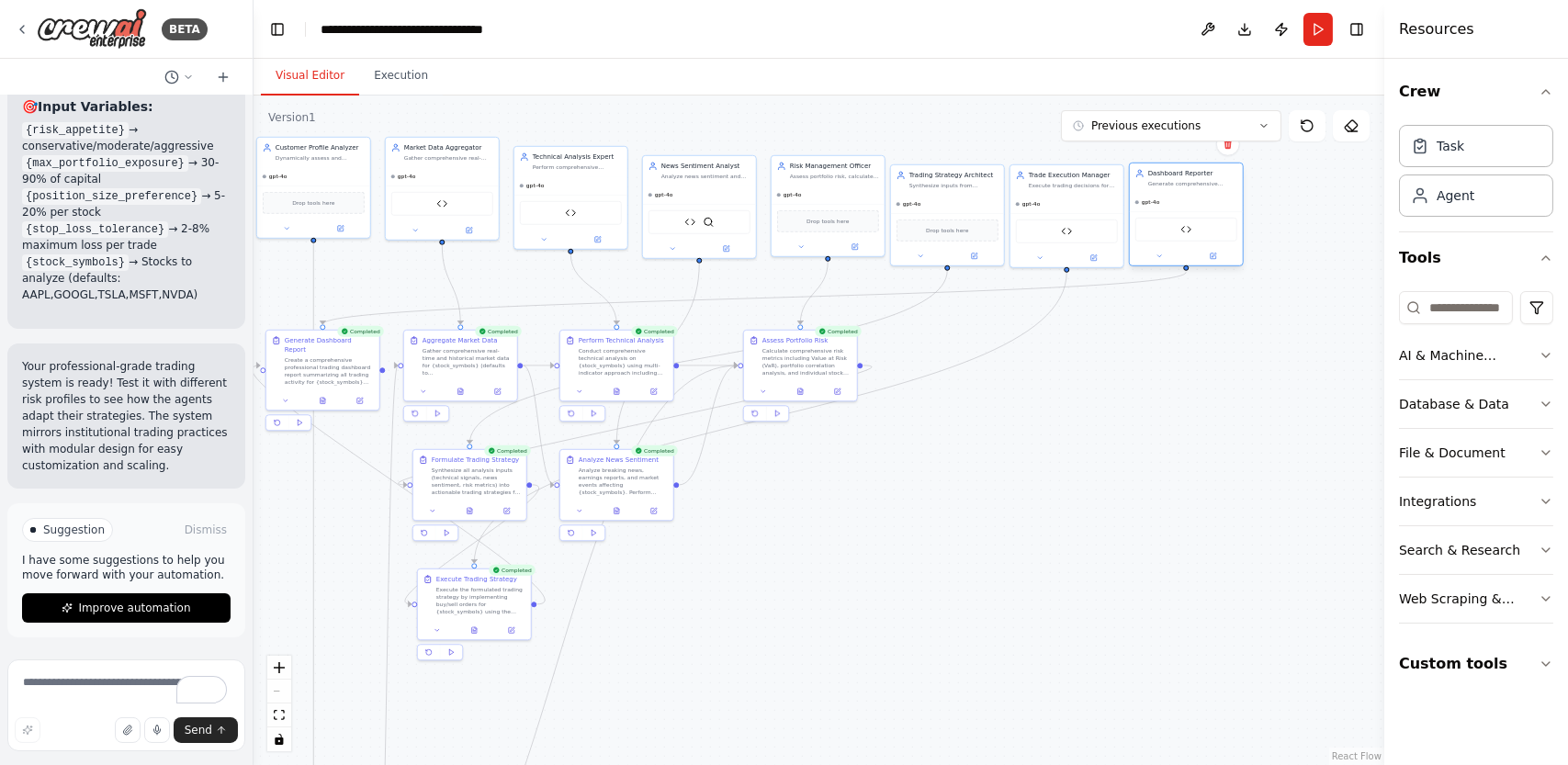
drag, startPoint x: 1338, startPoint y: 203, endPoint x: 1181, endPoint y: 205, distance: 157.0
click at [1181, 205] on div "gpt-4o" at bounding box center [1187, 202] width 113 height 18
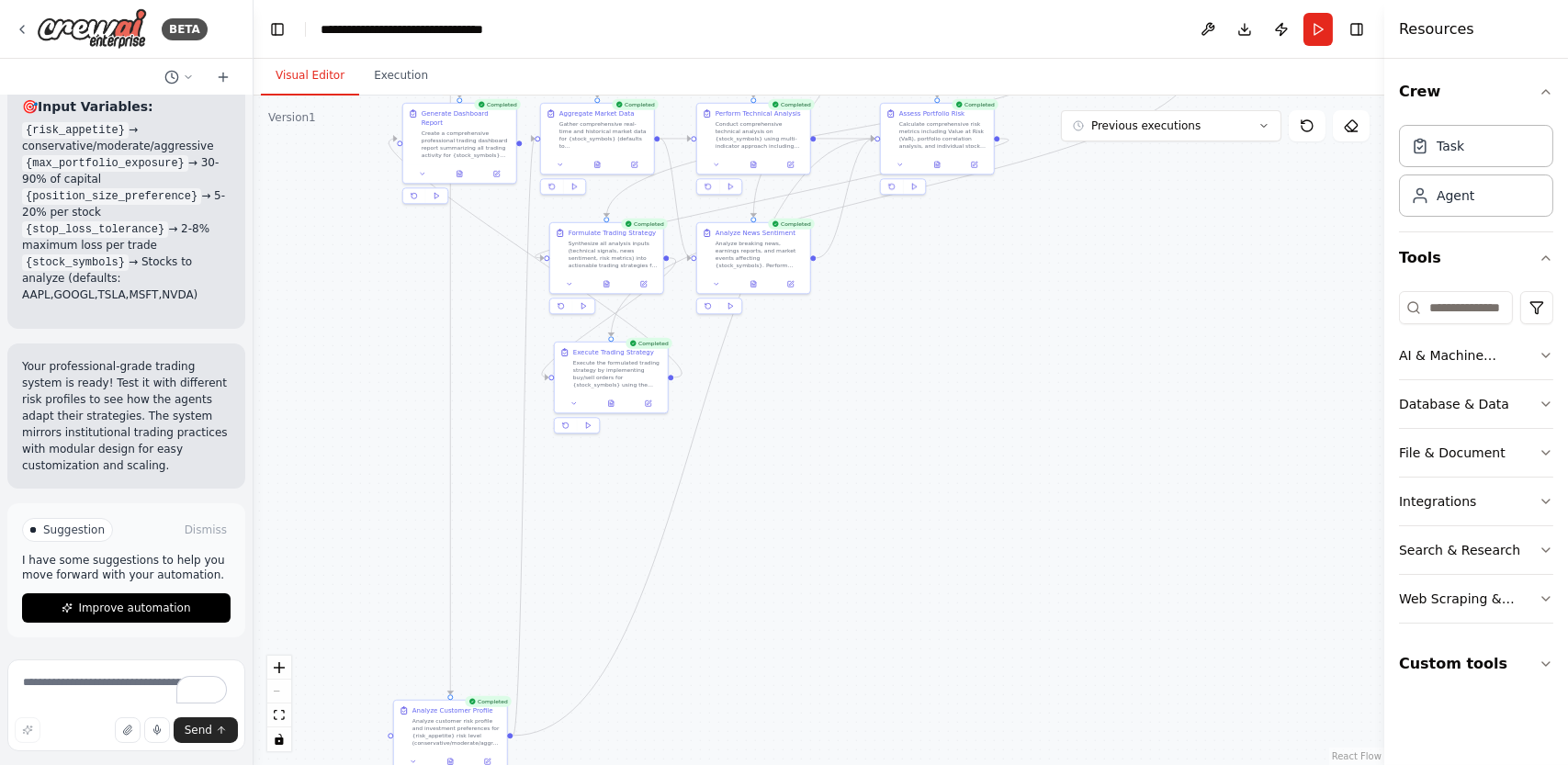
drag, startPoint x: 1025, startPoint y: 434, endPoint x: 1159, endPoint y: 203, distance: 267.1
click at [1159, 203] on div ".deletable-edge-delete-btn { width: 20px; height: 20px; border: 0px solid #ffff…" at bounding box center [819, 431] width 1131 height 670
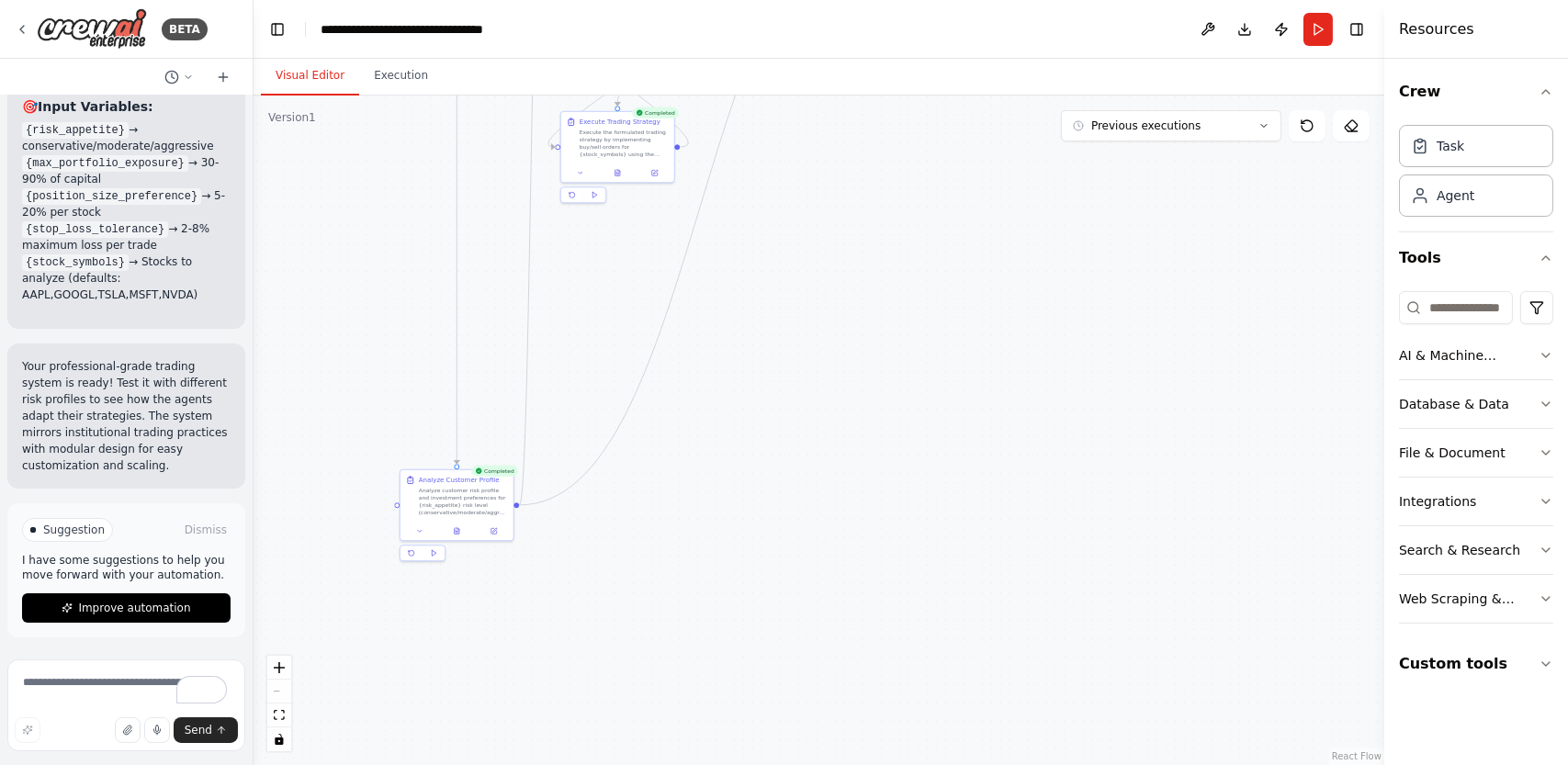
drag, startPoint x: 1061, startPoint y: 597, endPoint x: 1071, endPoint y: 371, distance: 226.2
click at [1071, 371] on div ".deletable-edge-delete-btn { width: 20px; height: 20px; border: 0px solid #ffff…" at bounding box center [819, 431] width 1131 height 670
drag, startPoint x: 481, startPoint y: 514, endPoint x: 509, endPoint y: 188, distance: 327.2
click at [509, 188] on div "Analyze Customer Profile Analyze customer risk profile and investment preferenc…" at bounding box center [485, 173] width 113 height 52
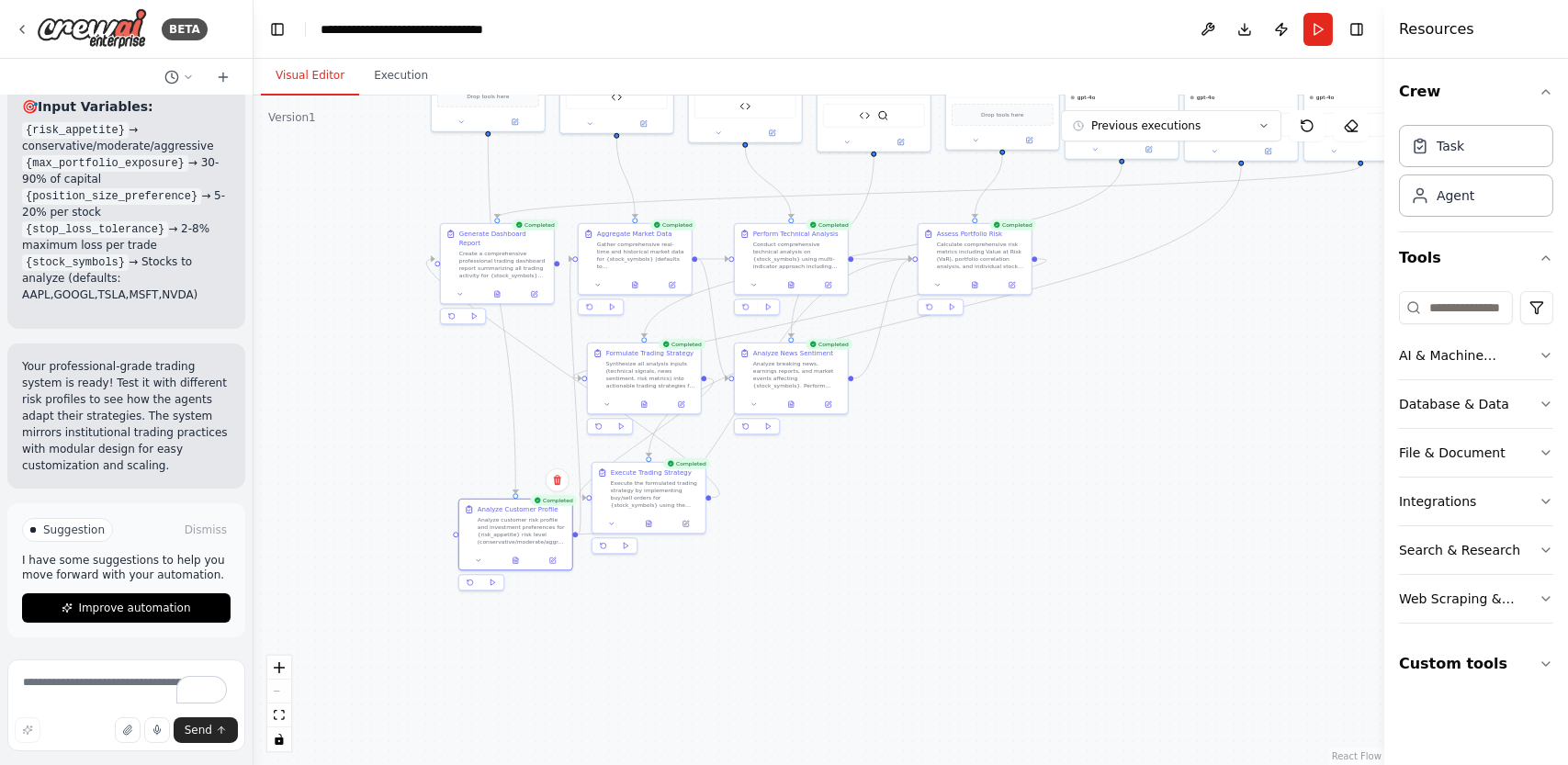
drag, startPoint x: 939, startPoint y: 442, endPoint x: 971, endPoint y: 795, distance: 354.4
click at [971, 764] on html "BETA Professional Multi-Stock Paper Trading Dashboard with Alpha Vantage + News…" at bounding box center [784, 382] width 1568 height 765
drag, startPoint x: 522, startPoint y: 527, endPoint x: 503, endPoint y: 409, distance: 119.5
click at [503, 409] on div "Analyze customer risk profile and investment preferences for {risk_appetite} ri…" at bounding box center [504, 411] width 89 height 30
drag, startPoint x: 650, startPoint y: 523, endPoint x: 736, endPoint y: 630, distance: 137.3
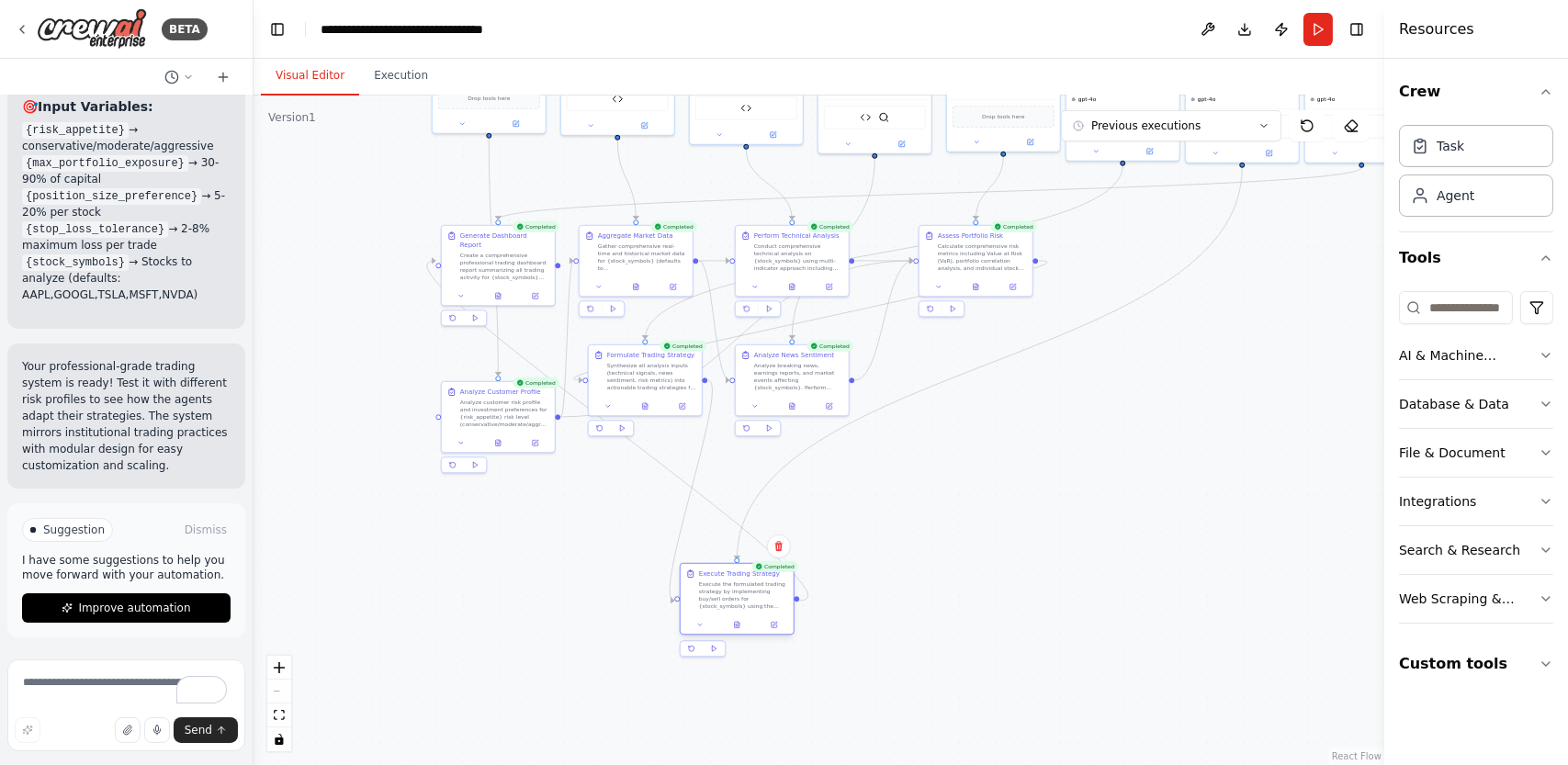
click at [736, 630] on div at bounding box center [737, 625] width 113 height 19
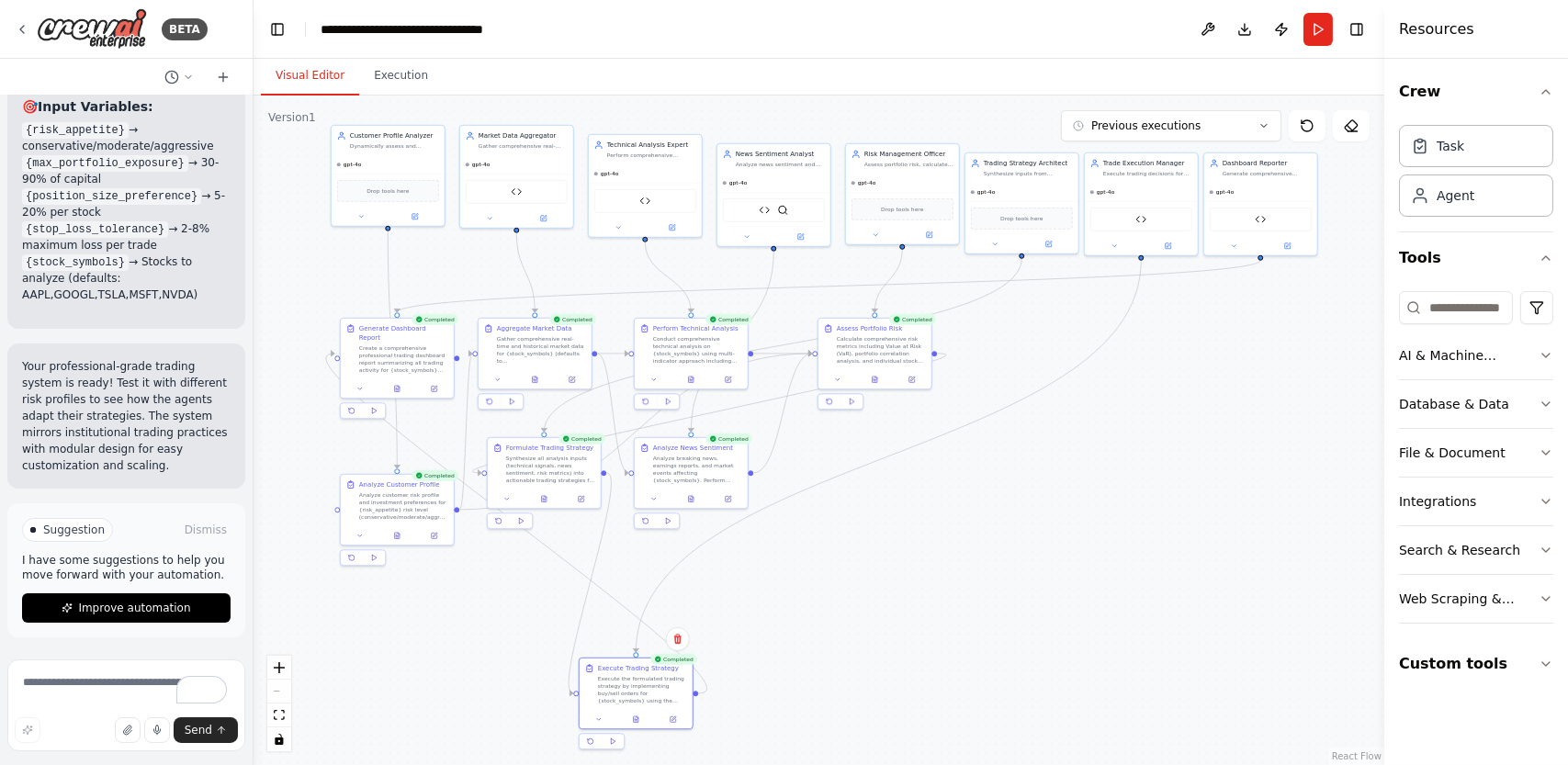
drag, startPoint x: 946, startPoint y: 528, endPoint x: 844, endPoint y: 621, distance: 138.0
click at [844, 621] on div ".deletable-edge-delete-btn { width: 20px; height: 20px; border: 0px solid #ffff…" at bounding box center [819, 431] width 1131 height 670
drag, startPoint x: 625, startPoint y: 684, endPoint x: 643, endPoint y: 636, distance: 51.3
click at [643, 636] on div "Execute the formulated trading strategy by implementing buy/sell orders for {st…" at bounding box center [661, 651] width 89 height 30
click at [887, 622] on div ".deletable-edge-delete-btn { width: 20px; height: 20px; border: 0px solid #ffff…" at bounding box center [819, 431] width 1131 height 670
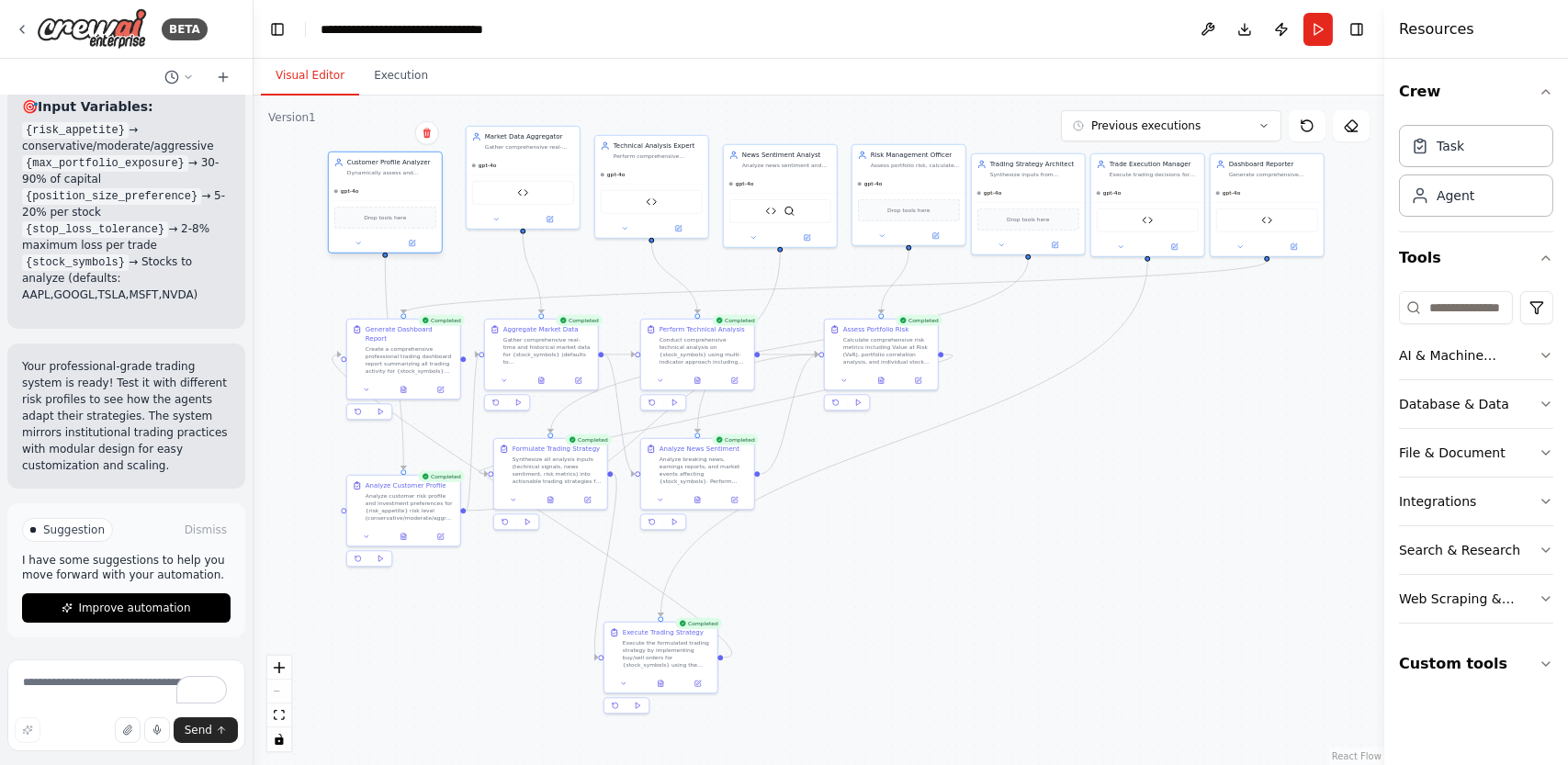
drag, startPoint x: 382, startPoint y: 169, endPoint x: 376, endPoint y: 198, distance: 29.6
click at [376, 198] on div "gpt-4o" at bounding box center [386, 190] width 113 height 18
drag, startPoint x: 551, startPoint y: 164, endPoint x: 537, endPoint y: 198, distance: 36.8
click at [537, 198] on div "gpt-4o" at bounding box center [505, 190] width 113 height 18
drag, startPoint x: 666, startPoint y: 174, endPoint x: 650, endPoint y: 196, distance: 27.2
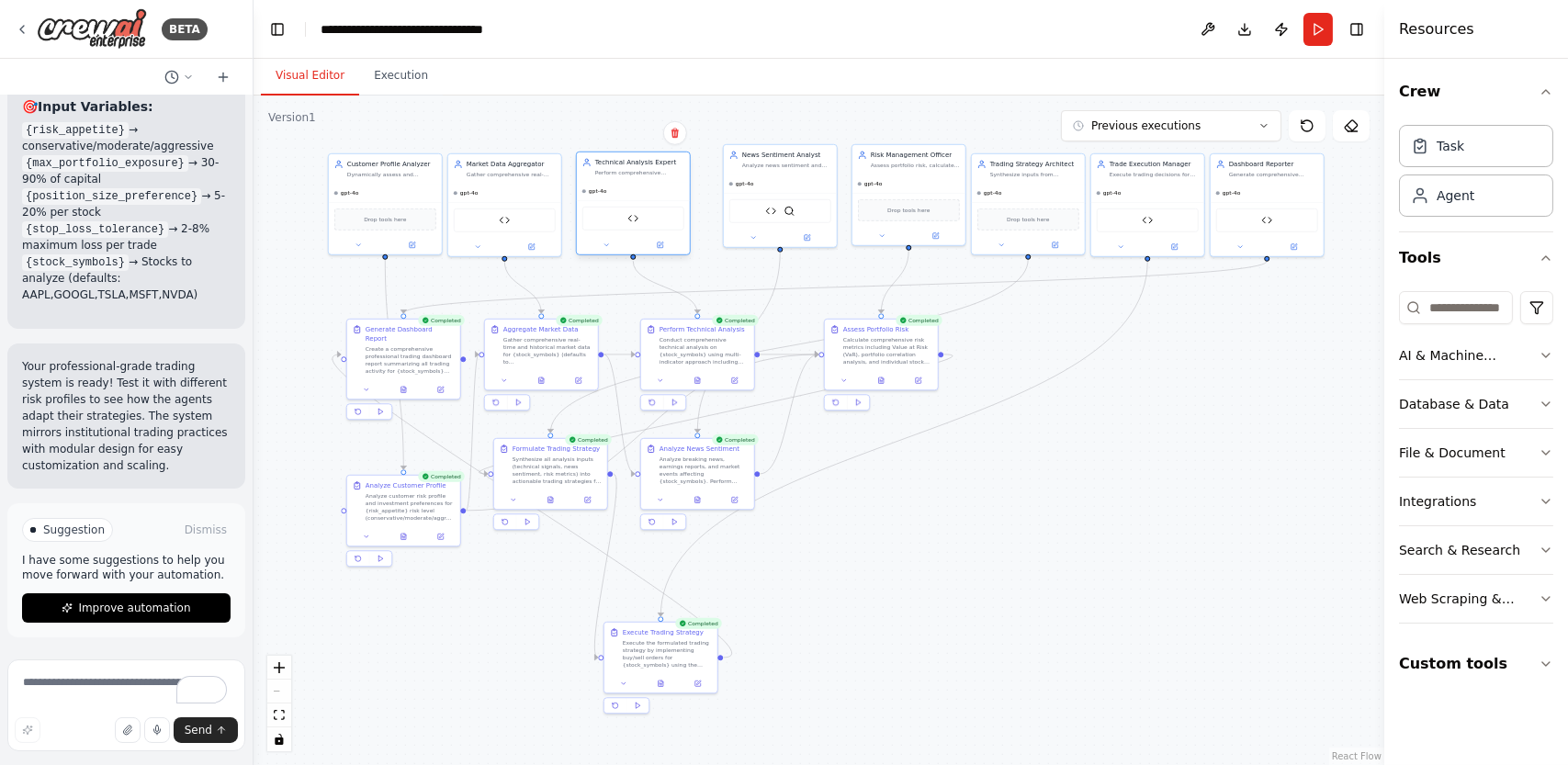
click at [650, 196] on div "gpt-4o" at bounding box center [634, 190] width 113 height 18
drag, startPoint x: 808, startPoint y: 181, endPoint x: 788, endPoint y: 197, distance: 25.6
click at [788, 197] on div "gpt-4o" at bounding box center [762, 190] width 113 height 18
drag, startPoint x: 914, startPoint y: 179, endPoint x: 891, endPoint y: 190, distance: 25.5
click at [891, 190] on div "gpt-4o" at bounding box center [891, 190] width 113 height 18
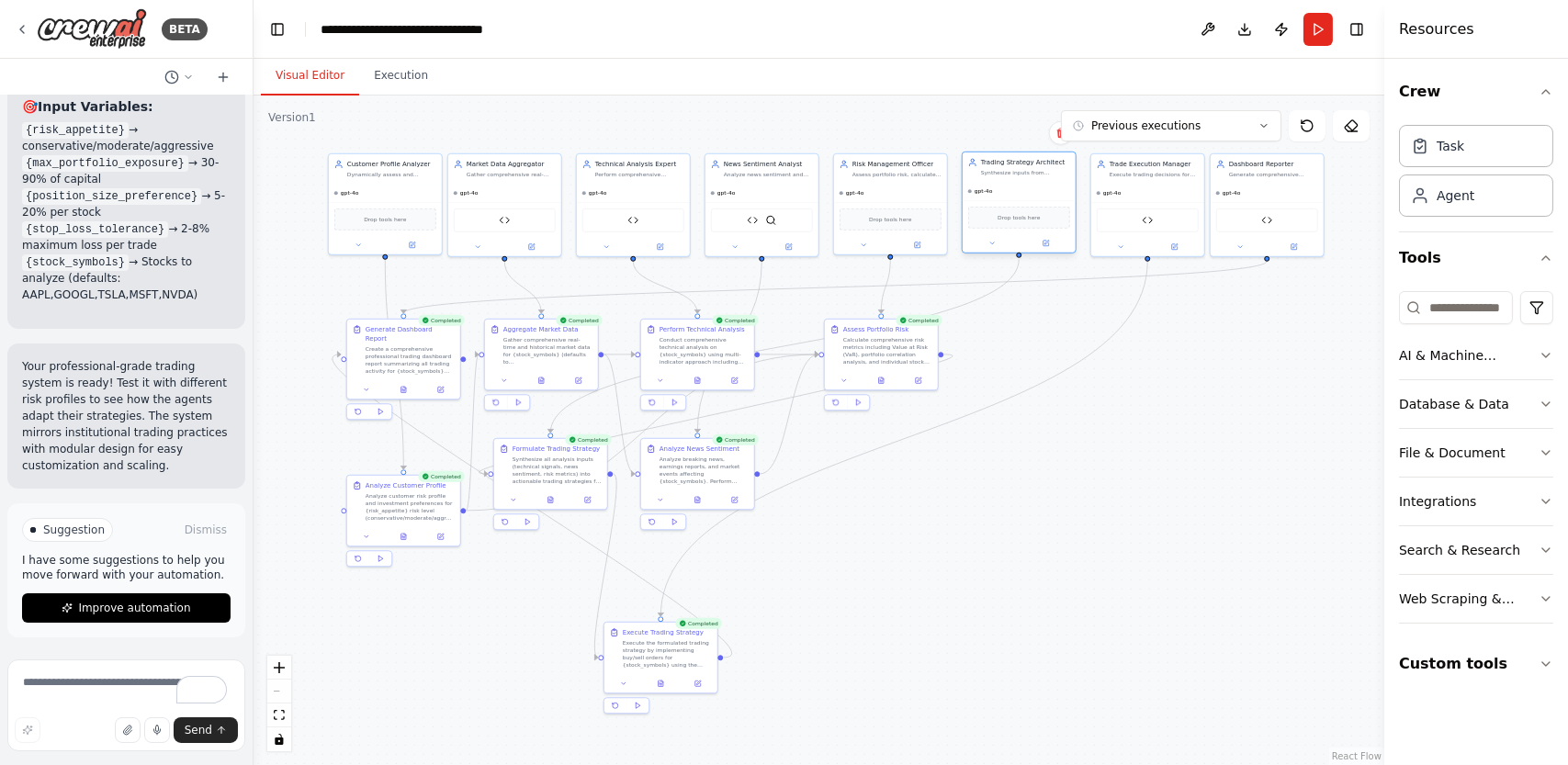
drag, startPoint x: 1012, startPoint y: 199, endPoint x: 1001, endPoint y: 195, distance: 11.7
click at [1001, 195] on div "gpt-4o" at bounding box center [1020, 190] width 113 height 18
click at [1167, 206] on div "Paper Trading Simulator" at bounding box center [1148, 218] width 102 height 24
drag, startPoint x: 1248, startPoint y: 203, endPoint x: 1259, endPoint y: 205, distance: 11.2
click at [1259, 205] on div "Trading Dashboard Visualizer" at bounding box center [1277, 218] width 113 height 36
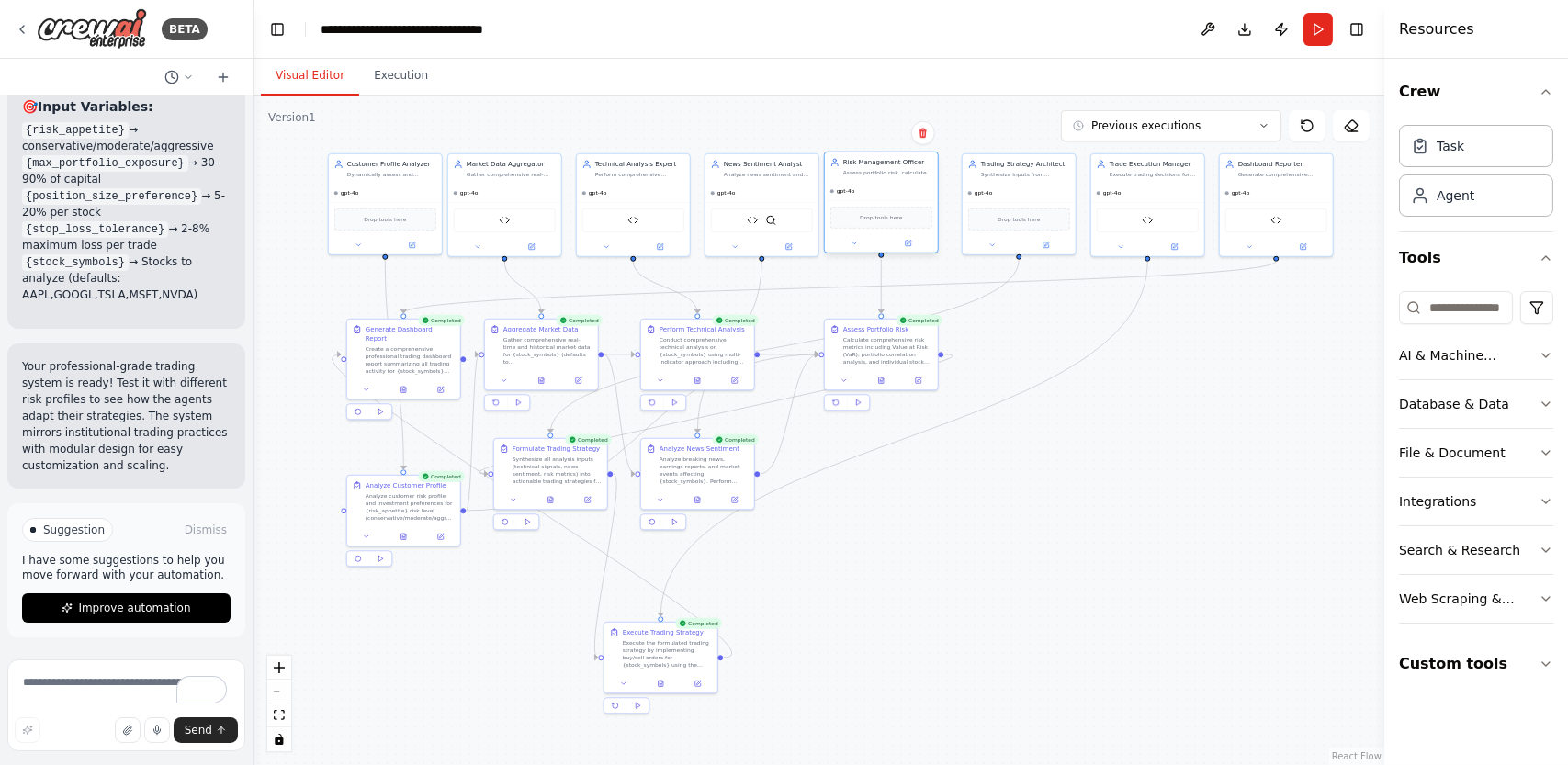
click at [880, 200] on div "gpt-4o" at bounding box center [881, 190] width 113 height 18
drag, startPoint x: 1014, startPoint y: 197, endPoint x: 995, endPoint y: 197, distance: 19.0
click at [995, 197] on div "gpt-4o" at bounding box center [1001, 190] width 113 height 18
drag, startPoint x: 1141, startPoint y: 194, endPoint x: 1113, endPoint y: 197, distance: 28.2
click at [1113, 197] on div "gpt-4o" at bounding box center [1121, 190] width 113 height 18
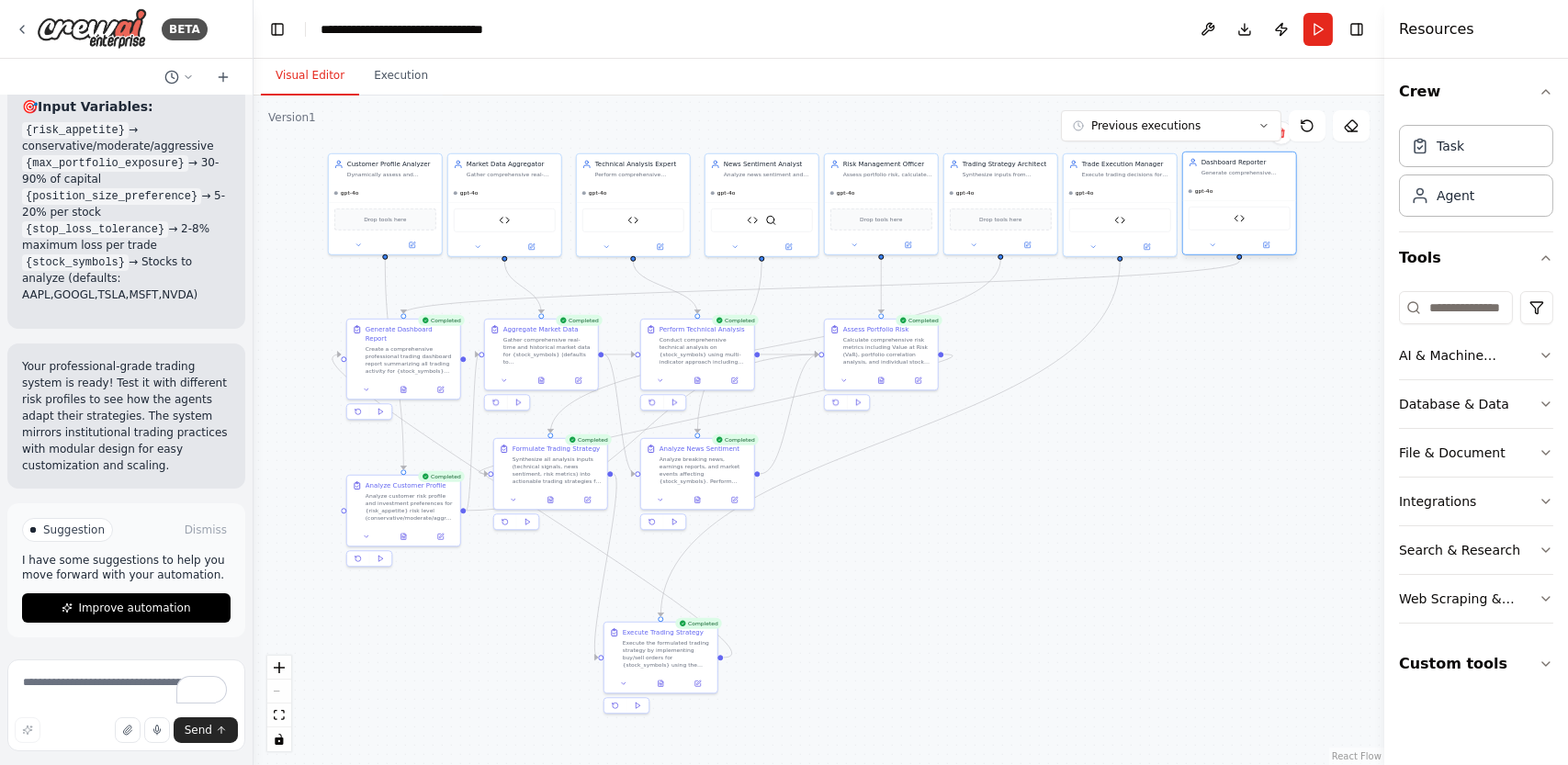
drag, startPoint x: 1263, startPoint y: 190, endPoint x: 1221, endPoint y: 194, distance: 42.2
click at [1221, 194] on div "gpt-4o" at bounding box center [1241, 190] width 113 height 18
click at [1226, 368] on div ".deletable-edge-delete-btn { width: 20px; height: 20px; border: 0px solid #ffff…" at bounding box center [819, 431] width 1131 height 670
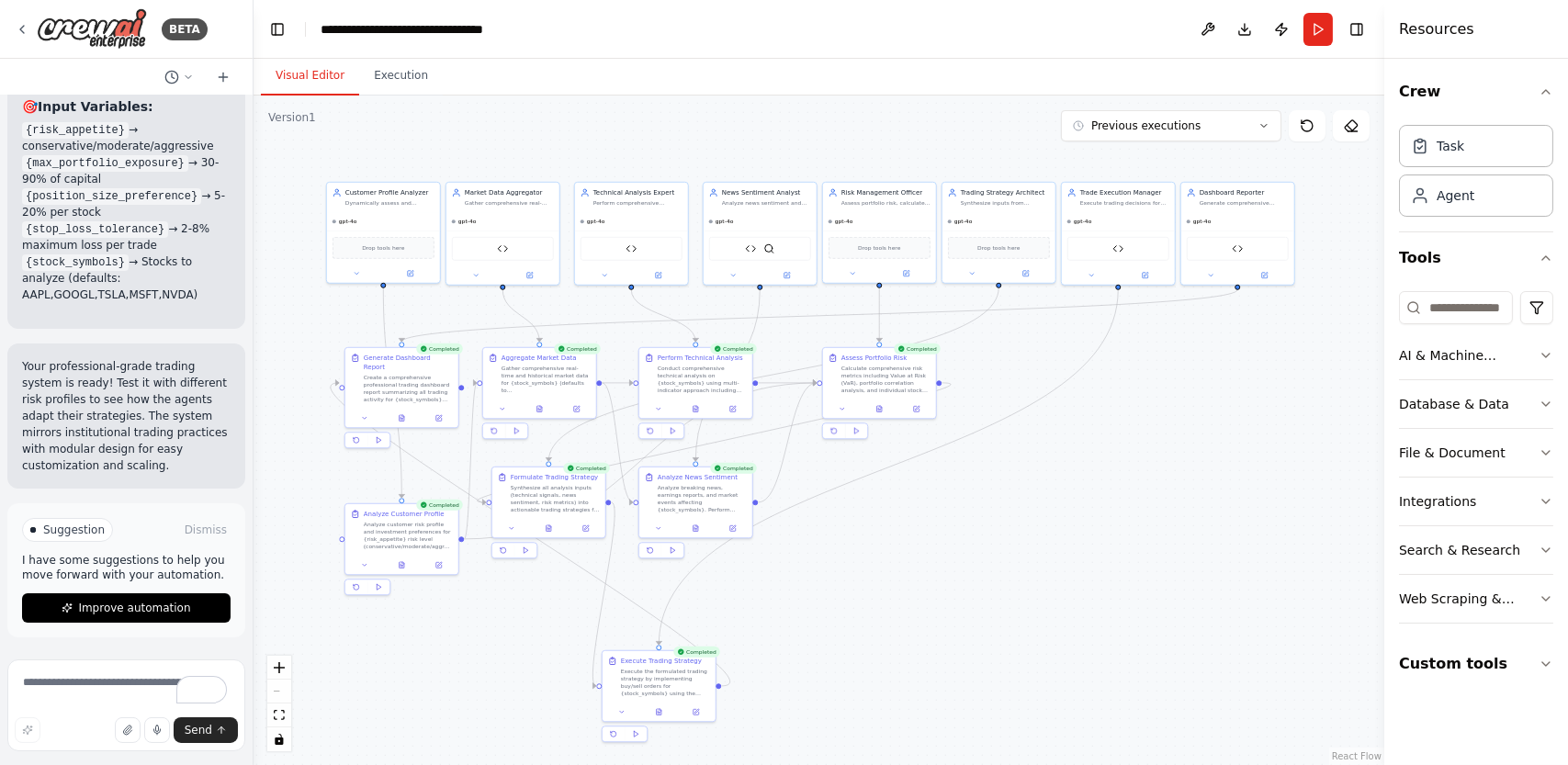
drag, startPoint x: 1056, startPoint y: 439, endPoint x: 1055, endPoint y: 467, distance: 28.0
click at [1055, 467] on div ".deletable-edge-delete-btn { width: 20px; height: 20px; border: 0px solid #ffff…" at bounding box center [819, 431] width 1131 height 670
click at [1252, 31] on button "Download" at bounding box center [1244, 29] width 30 height 33
click at [1350, 32] on button "Toggle Right Sidebar" at bounding box center [1357, 29] width 26 height 26
